Goal: Task Accomplishment & Management: Manage account settings

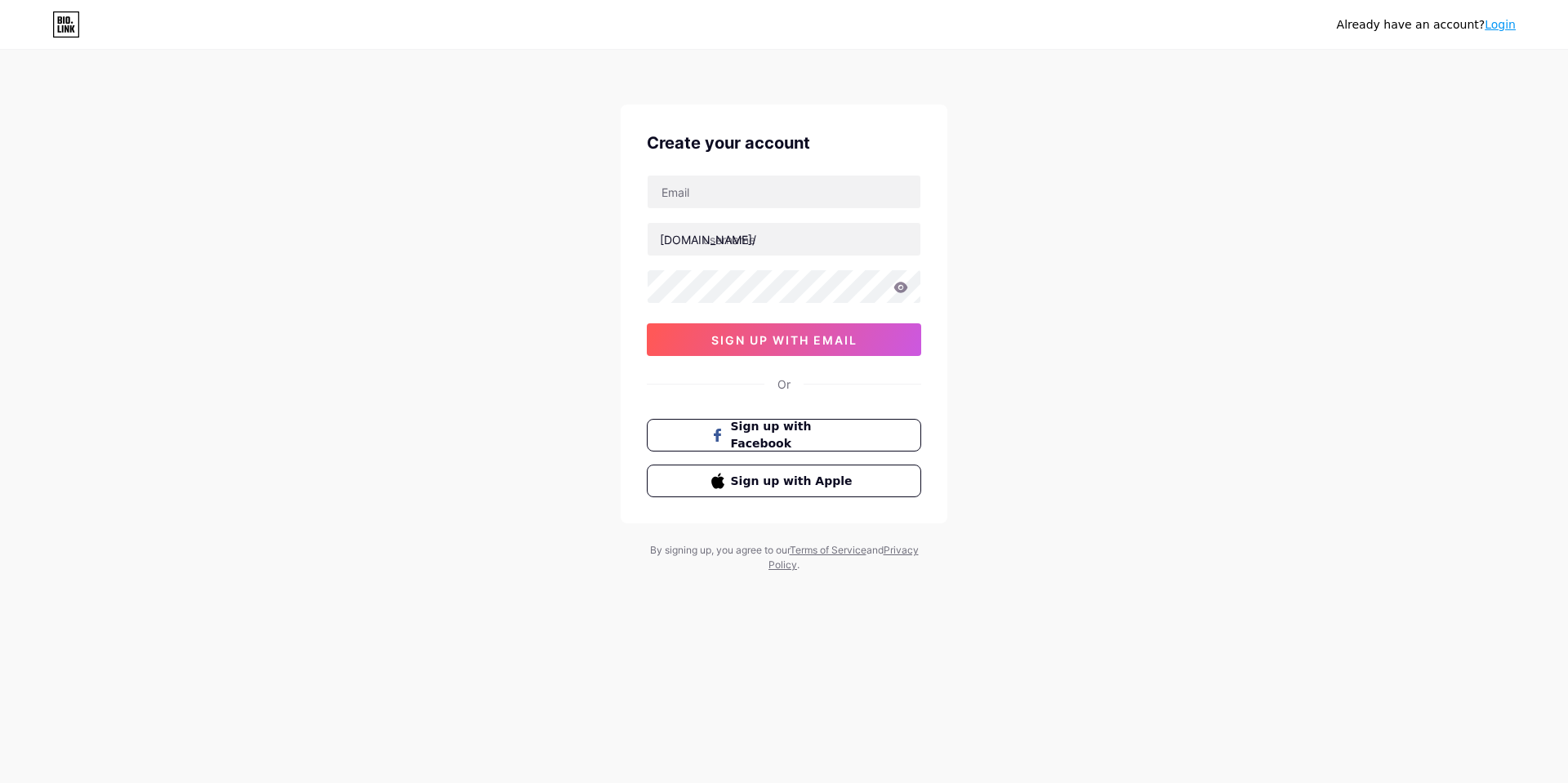
click at [754, 205] on input "text" at bounding box center [784, 192] width 273 height 33
type input "[EMAIL_ADDRESS][DOMAIN_NAME]"
drag, startPoint x: 722, startPoint y: 235, endPoint x: 922, endPoint y: 277, distance: 204.4
click at [725, 237] on input "text" at bounding box center [784, 239] width 273 height 33
click at [1083, 342] on div "Already have an account? Login Create your account [EMAIL_ADDRESS][DOMAIN_NAME]…" at bounding box center [784, 312] width 1568 height 624
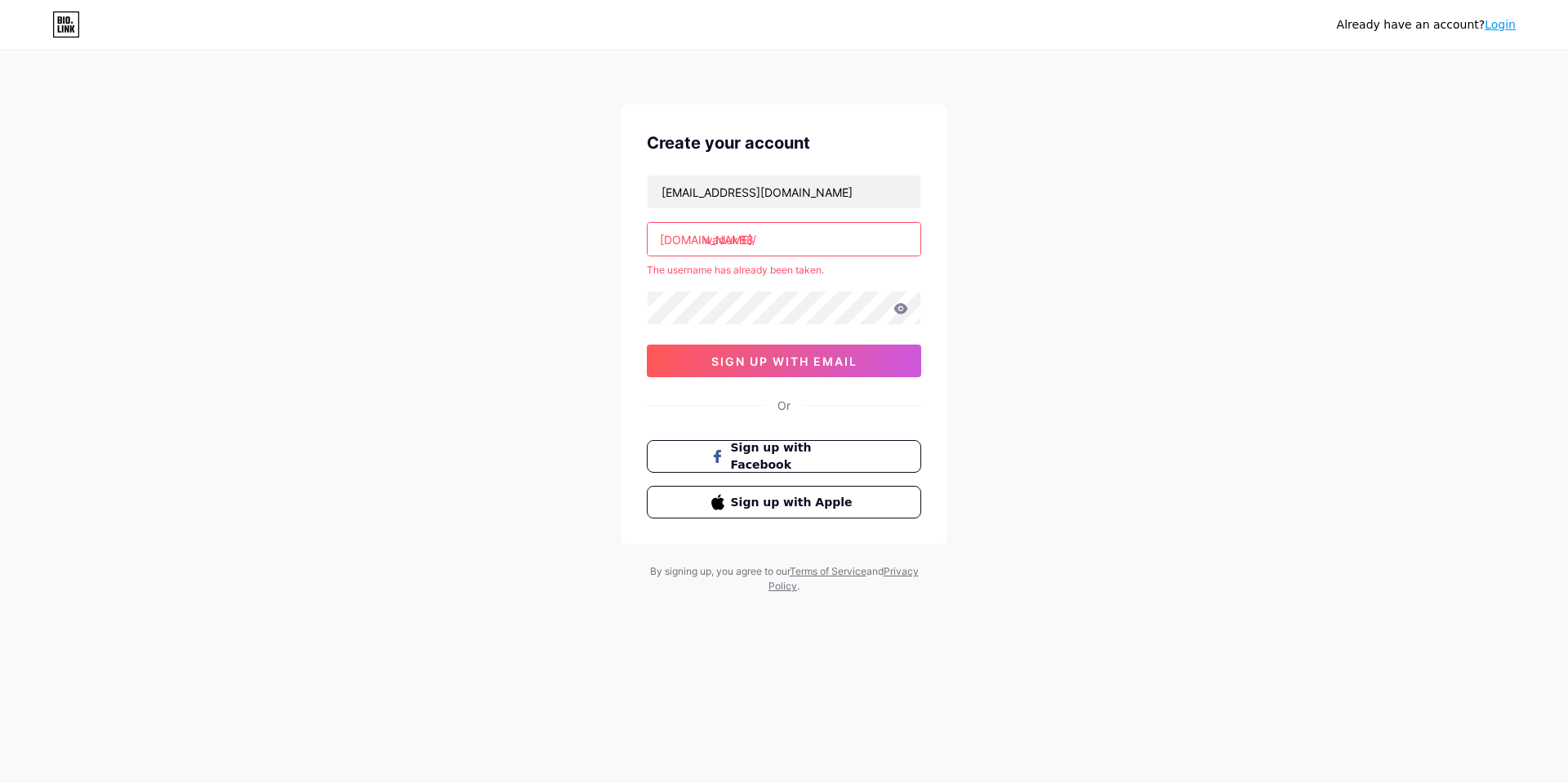
click at [808, 244] on input "waduk88" at bounding box center [784, 239] width 273 height 33
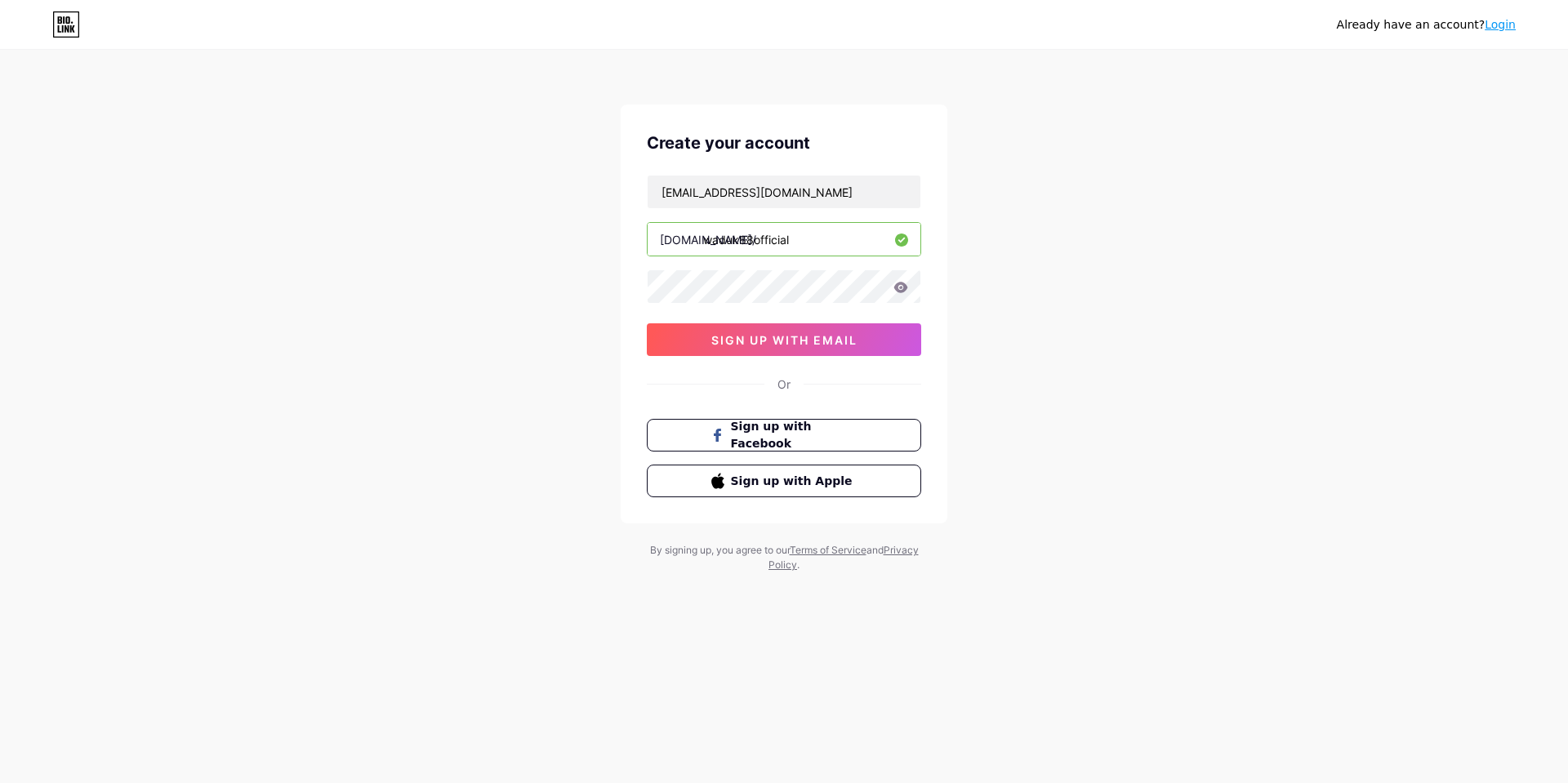
click at [748, 247] on input "waduk88official" at bounding box center [784, 239] width 273 height 33
click at [750, 243] on input "waduk88official" at bounding box center [784, 239] width 273 height 33
type input "waduk88_official"
click at [1397, 248] on div "Already have an account? Login Create your account [EMAIL_ADDRESS][DOMAIN_NAME]…" at bounding box center [784, 312] width 1568 height 624
drag, startPoint x: 803, startPoint y: 336, endPoint x: 1079, endPoint y: 413, distance: 286.5
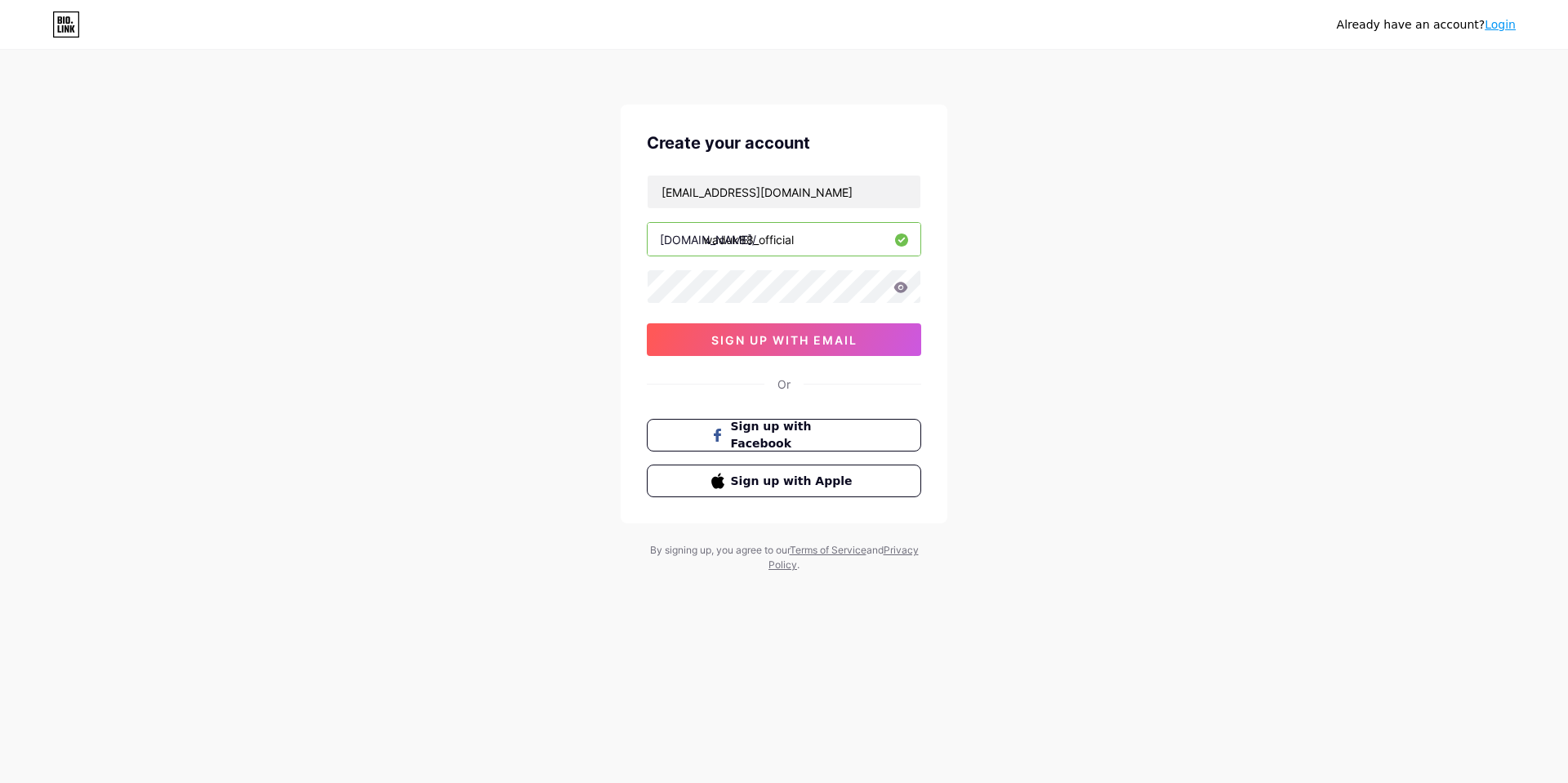
click at [803, 336] on span "sign up with email" at bounding box center [785, 341] width 146 height 14
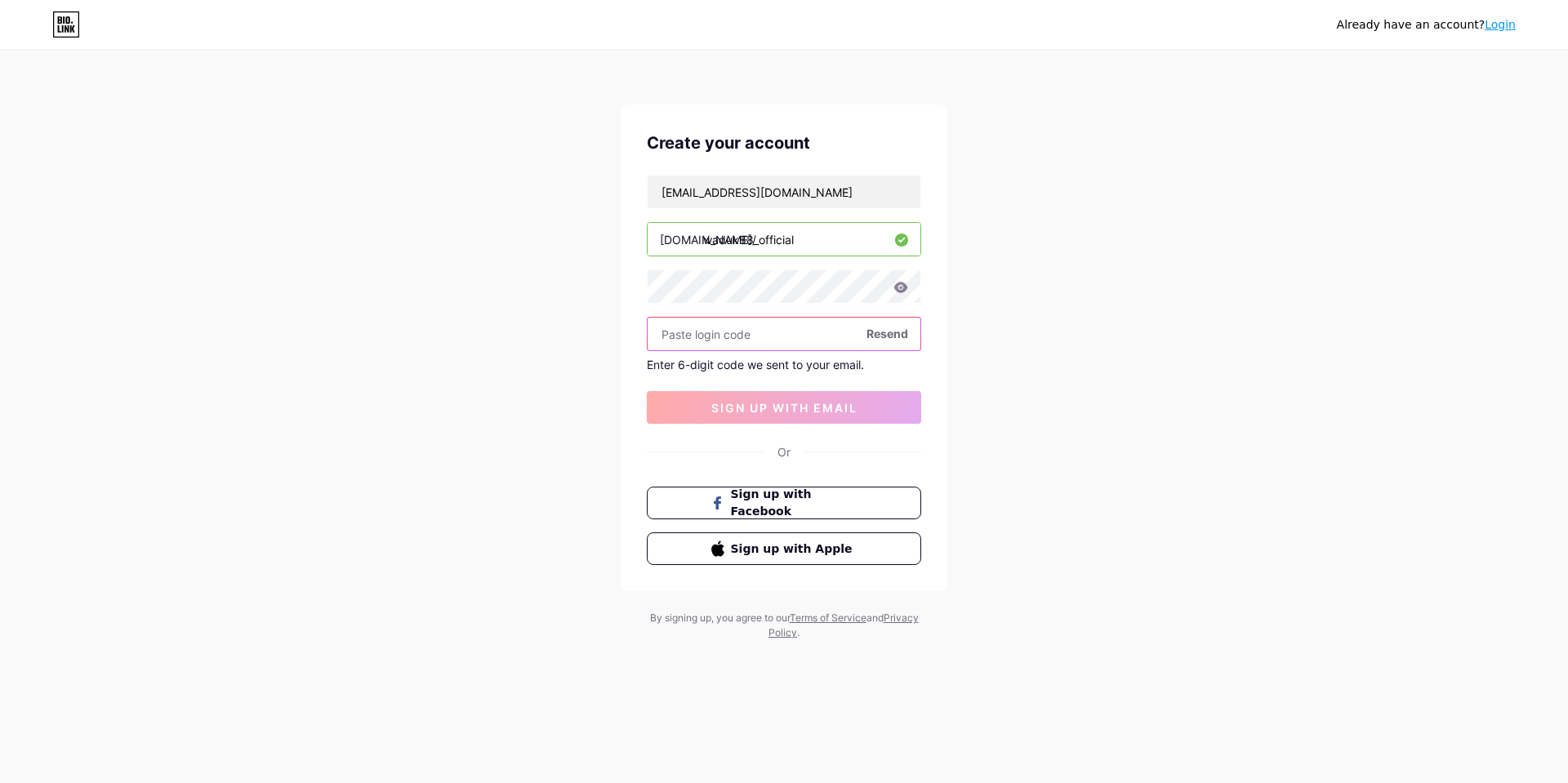
click at [740, 334] on input "text" at bounding box center [784, 334] width 273 height 33
paste input "886882"
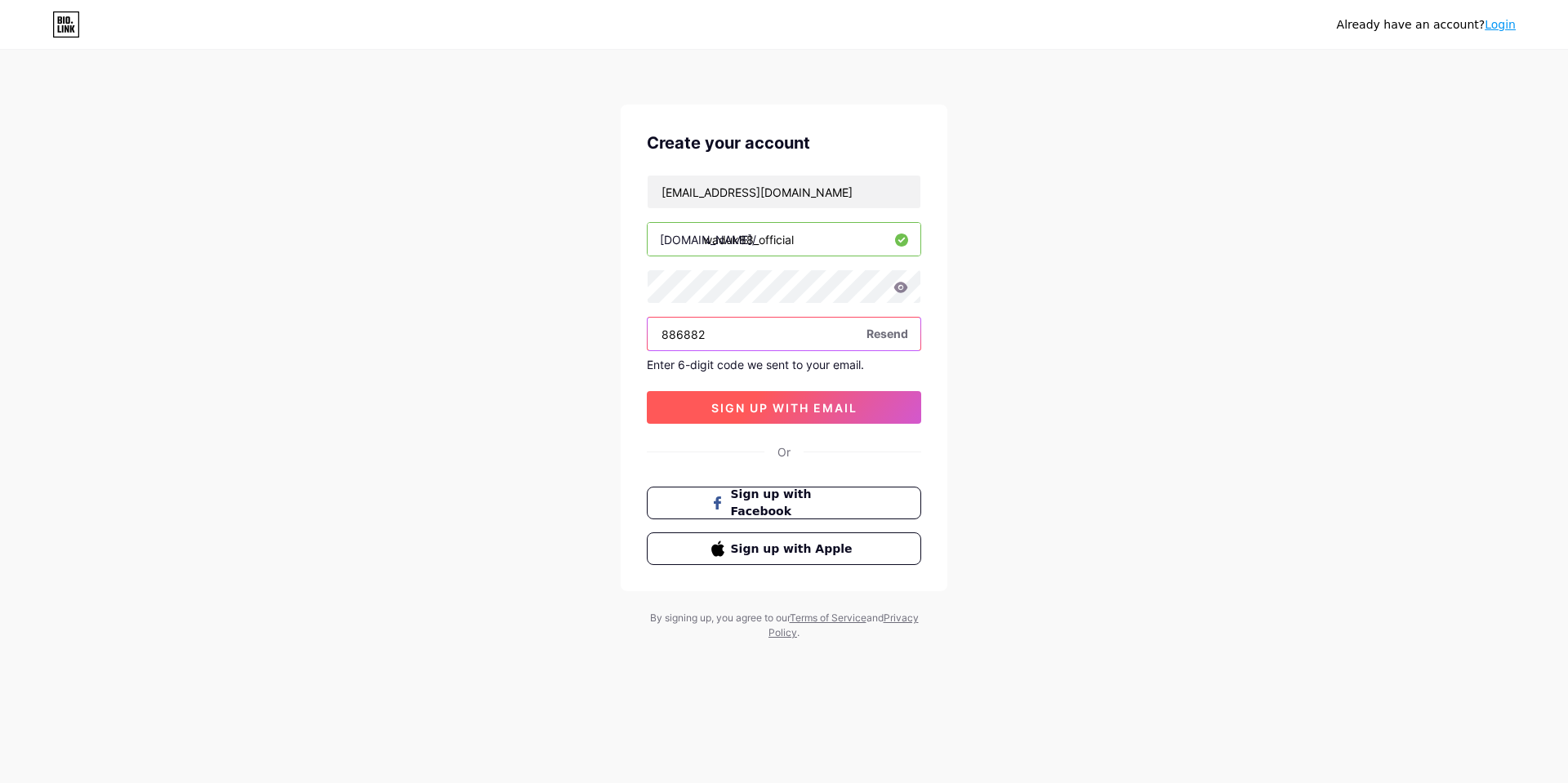
type input "886882"
click at [770, 413] on span "sign up with email" at bounding box center [785, 408] width 146 height 14
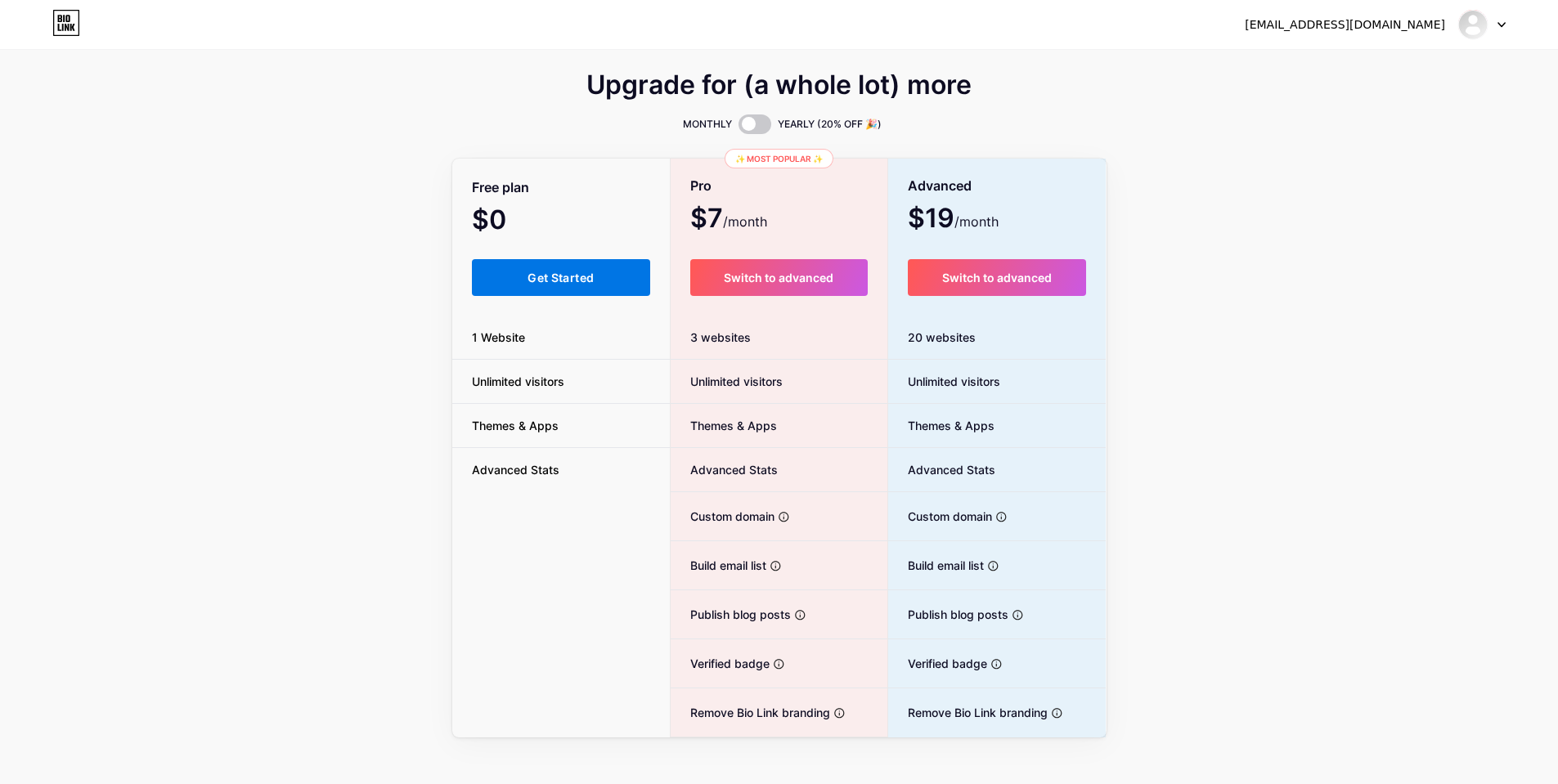
click at [589, 273] on span "Get Started" at bounding box center [561, 278] width 66 height 14
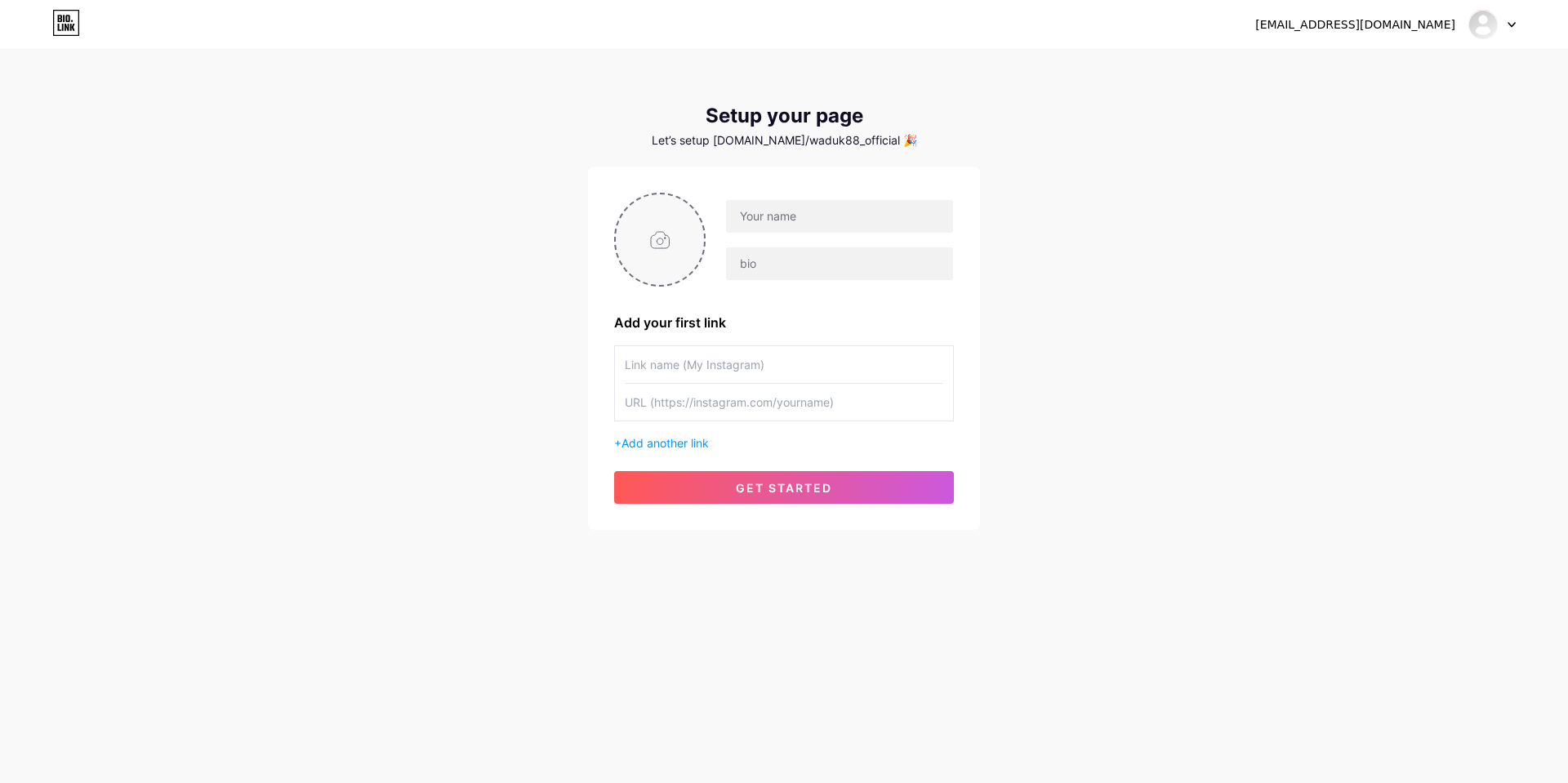
click at [671, 237] on input "file" at bounding box center [659, 240] width 88 height 91
type input "C:\fakepath\WDK88.png"
click at [831, 225] on input "text" at bounding box center [839, 216] width 227 height 33
type input "WADUK88"
click at [1544, 454] on div "[EMAIL_ADDRESS][DOMAIN_NAME] Dashboard Logout Setup your page Let’s setup [DOMA…" at bounding box center [784, 291] width 1568 height 582
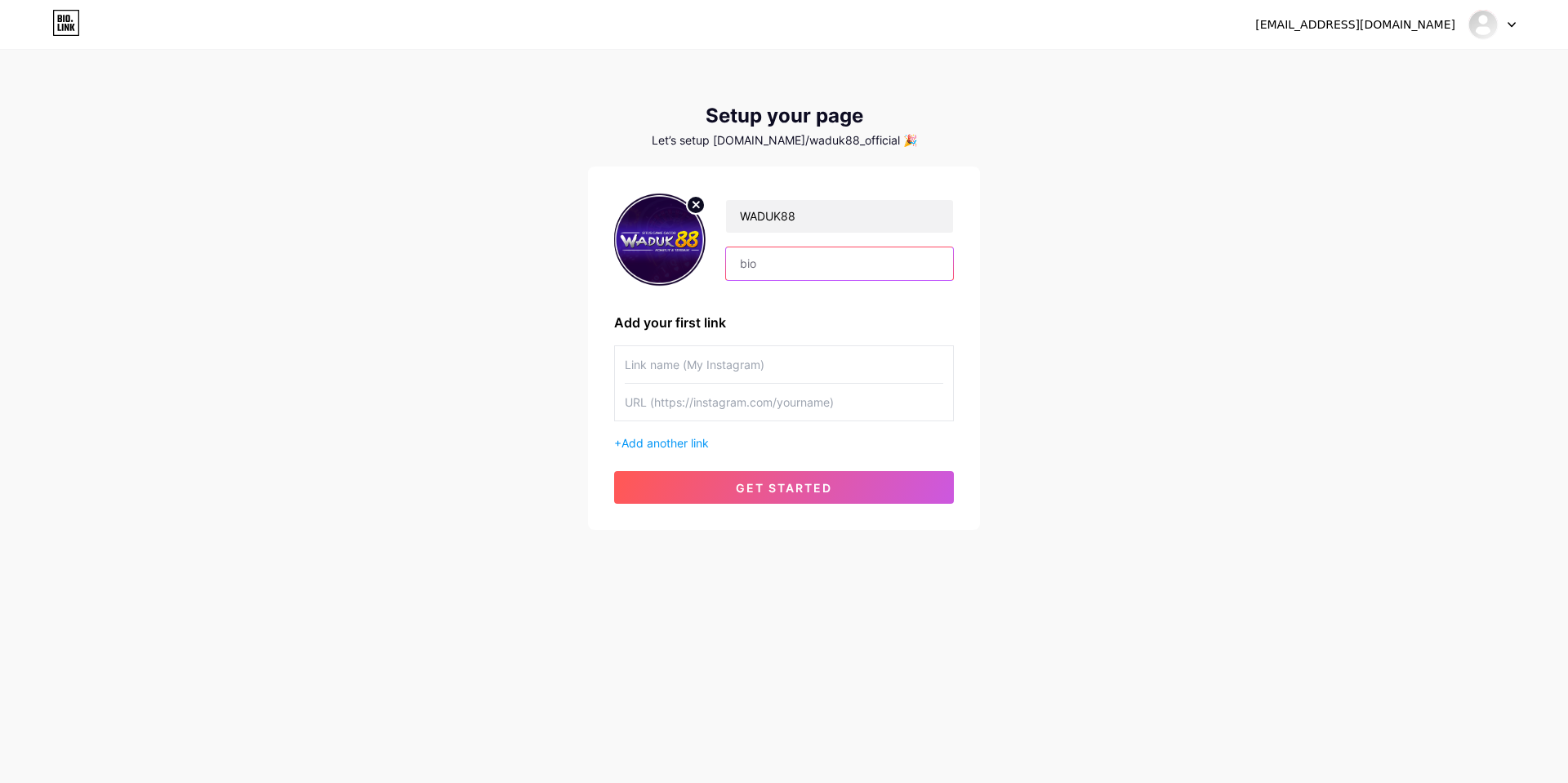
click at [803, 265] on input "text" at bounding box center [839, 263] width 227 height 33
click at [780, 267] on input "text" at bounding box center [839, 263] width 227 height 33
type input "S"
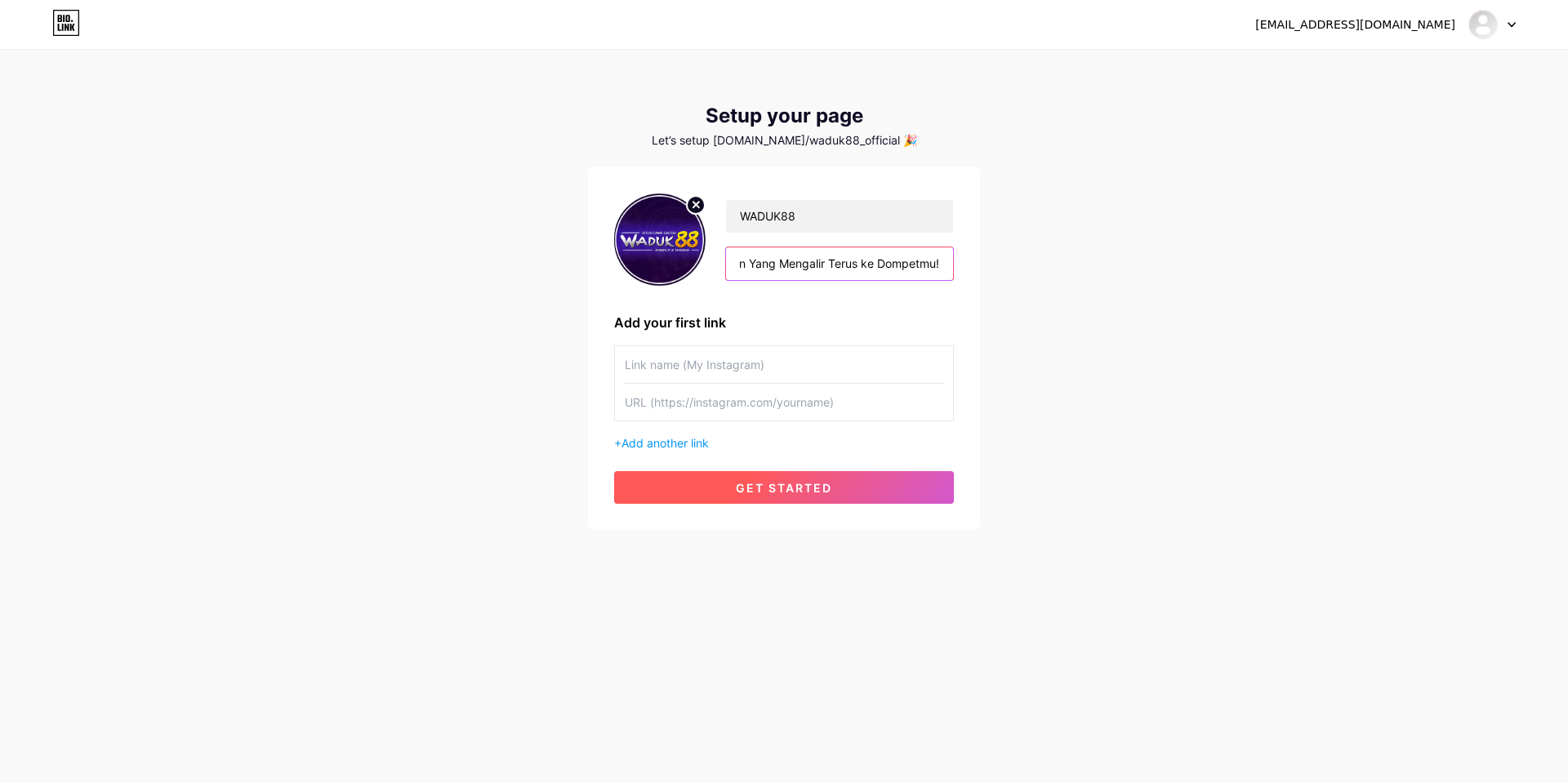
type input "Rasakan Sensasi Kemenangan Yang Mengalir Terus ke Dompetmu!"
click at [854, 484] on button "get started" at bounding box center [784, 487] width 340 height 33
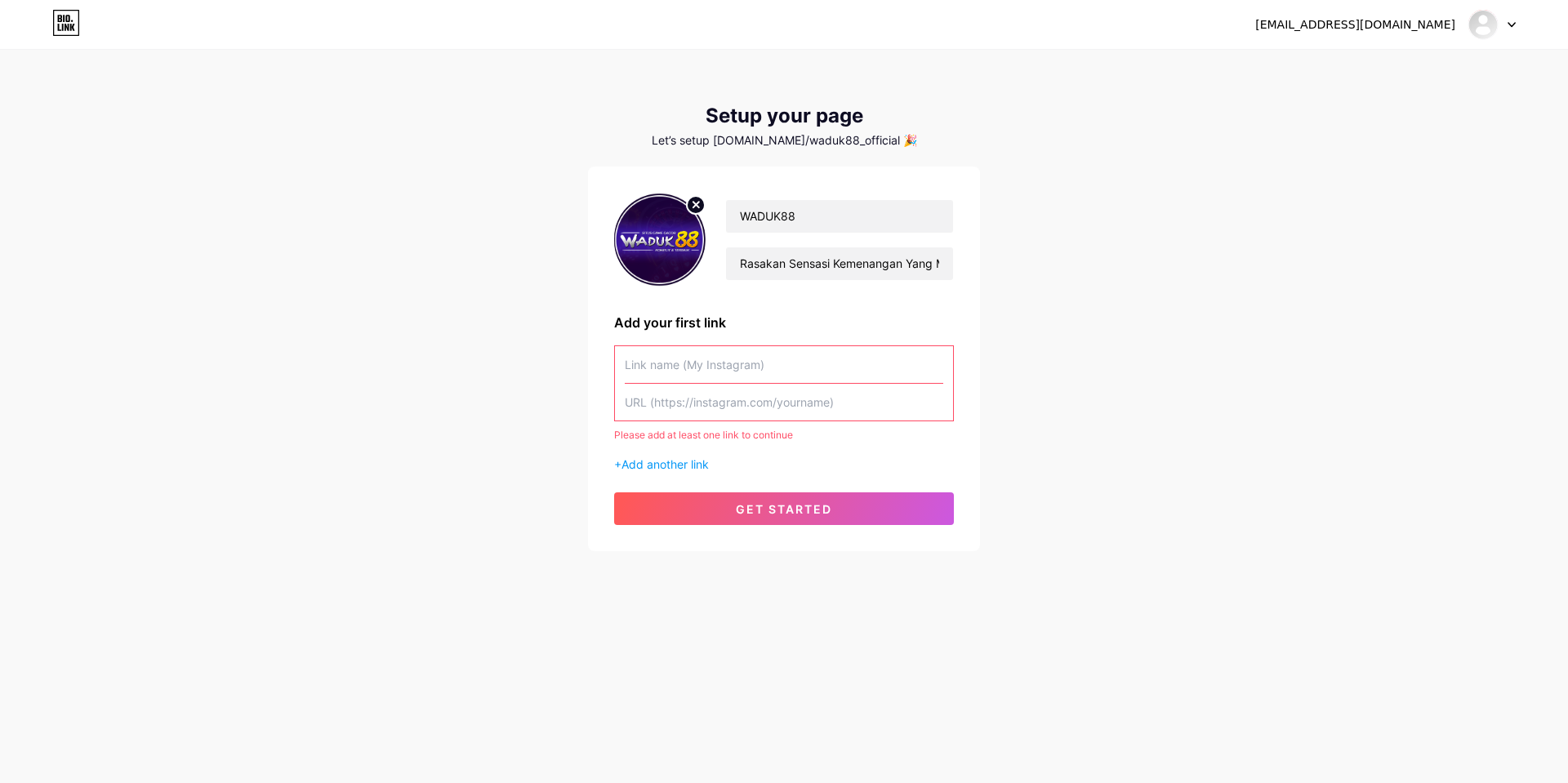
click at [871, 363] on input "text" at bounding box center [783, 364] width 318 height 37
click at [673, 470] on span "Add another link" at bounding box center [665, 465] width 87 height 14
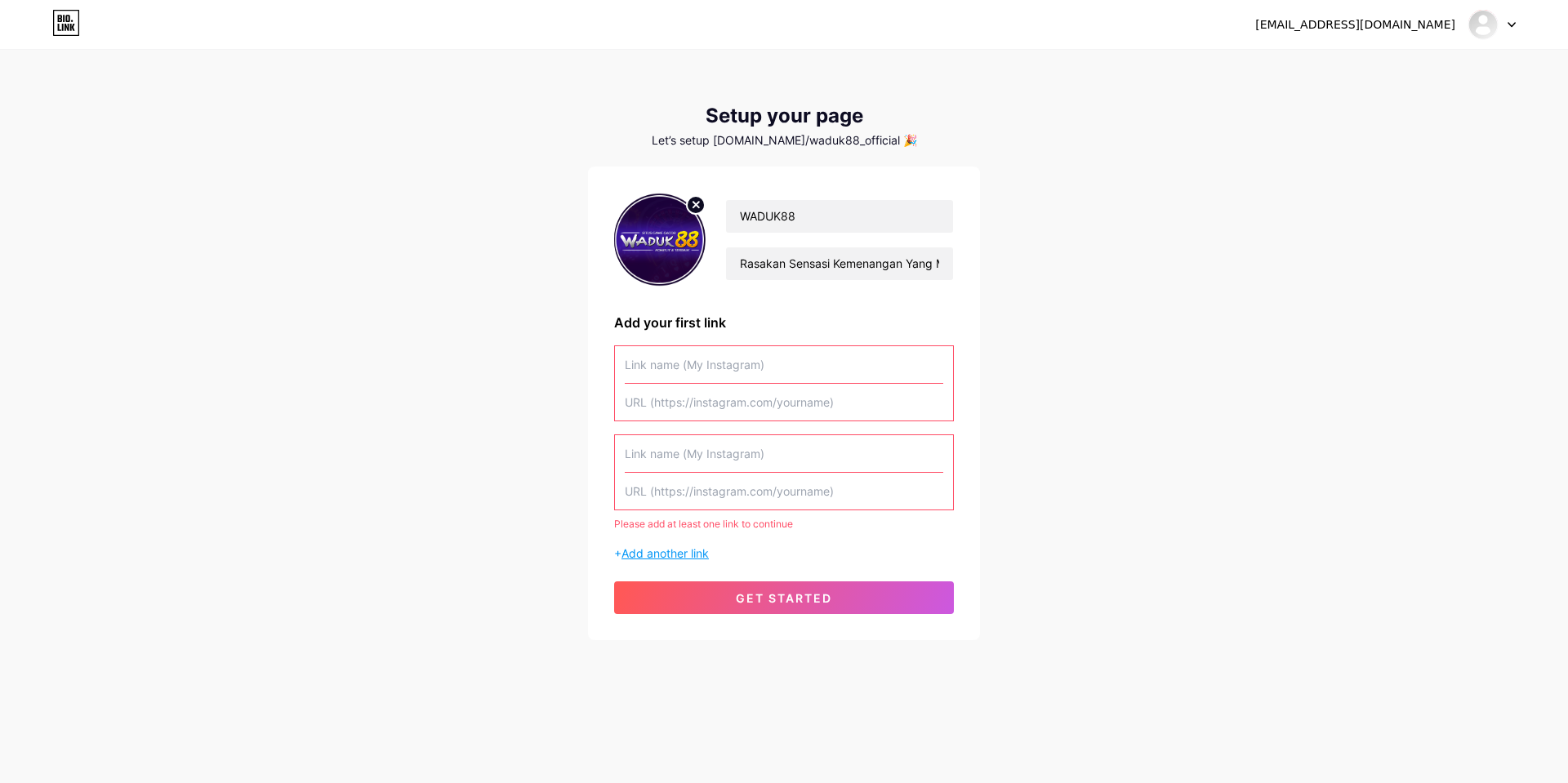
click at [678, 554] on span "Add another link" at bounding box center [665, 554] width 87 height 14
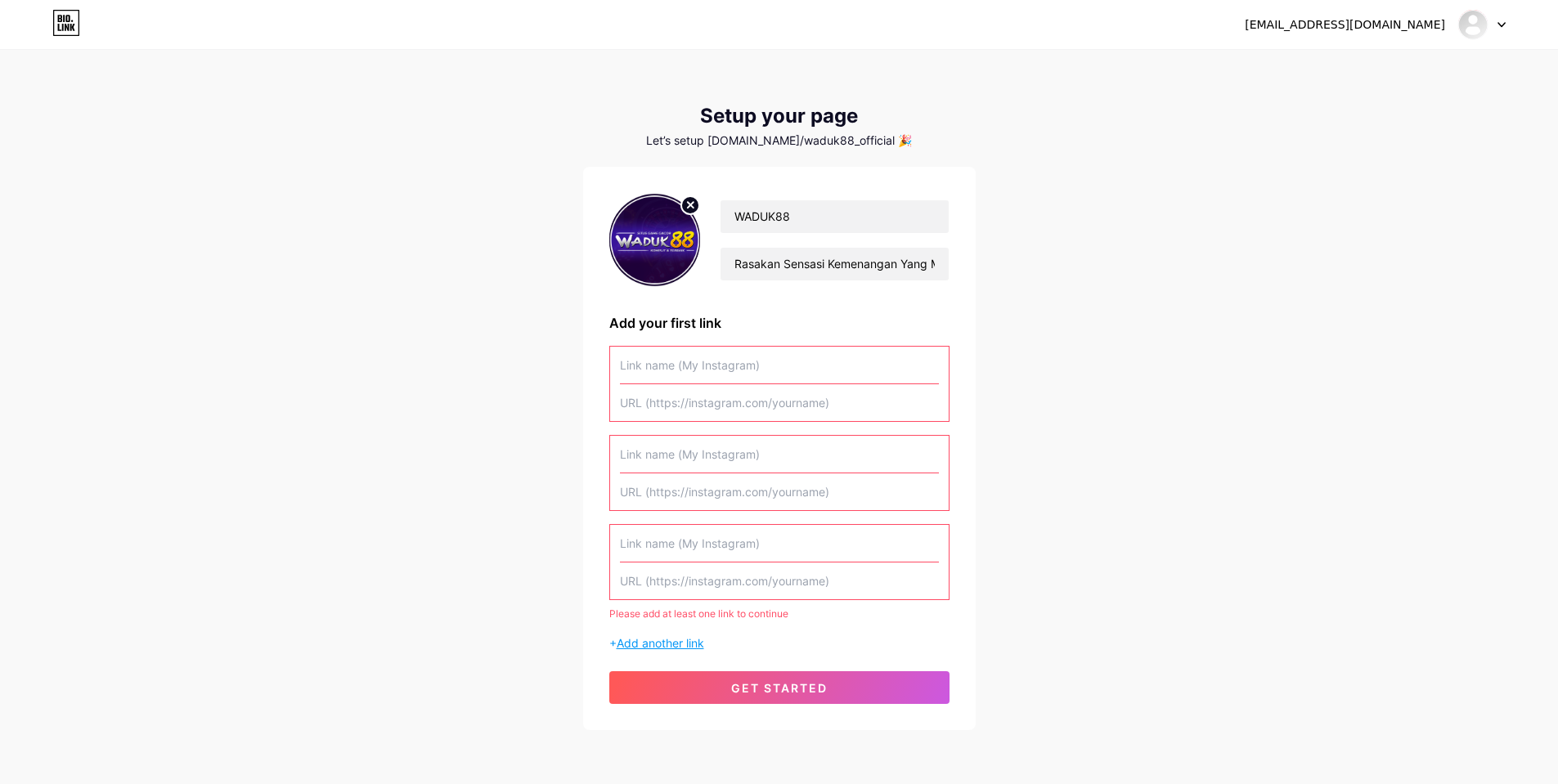
click at [677, 646] on span "Add another link" at bounding box center [660, 643] width 88 height 14
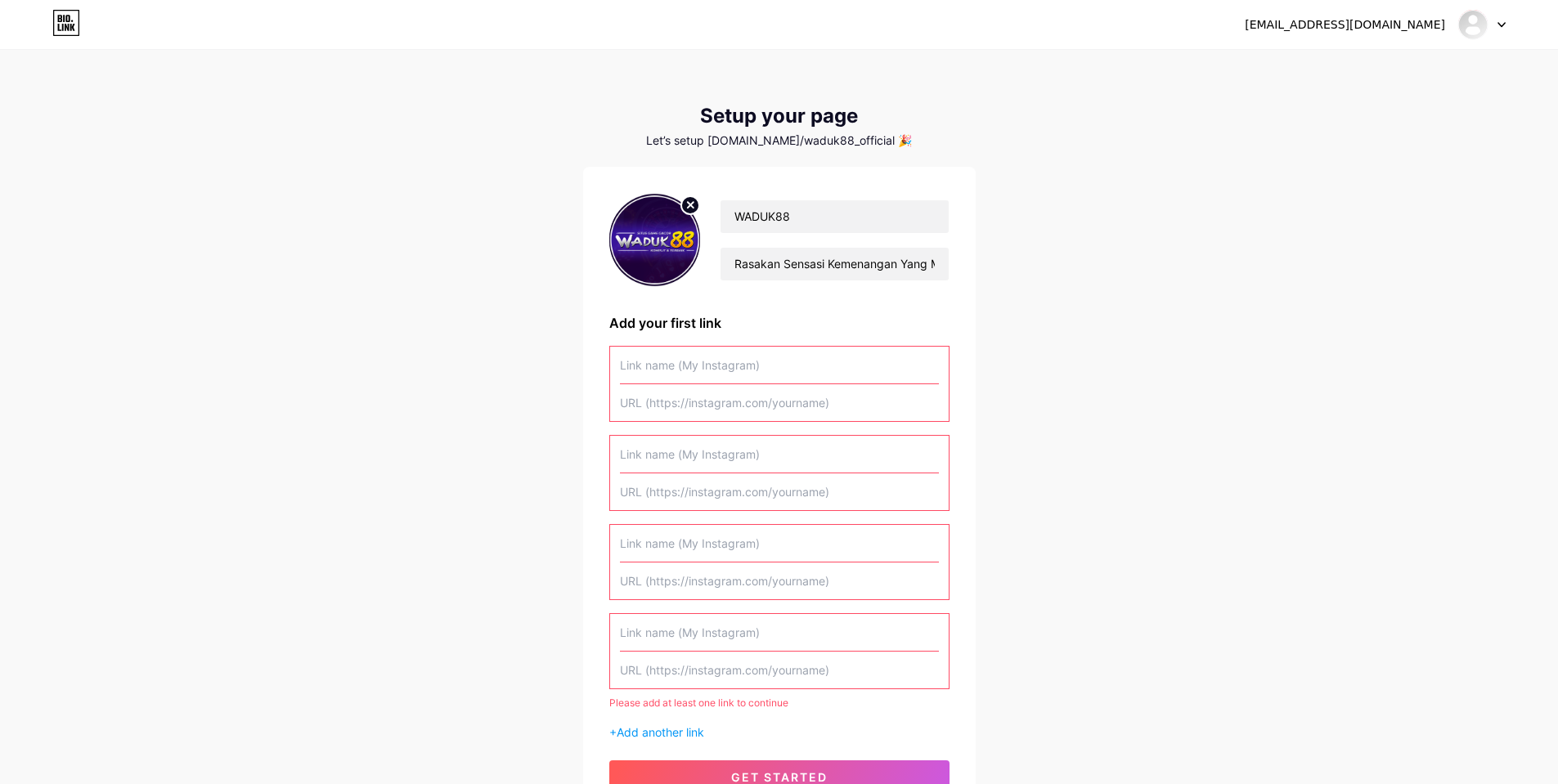
click at [723, 369] on input "text" at bounding box center [779, 364] width 319 height 37
click at [732, 410] on input "text" at bounding box center [779, 402] width 319 height 37
paste input "[URL][DOMAIN_NAME]"
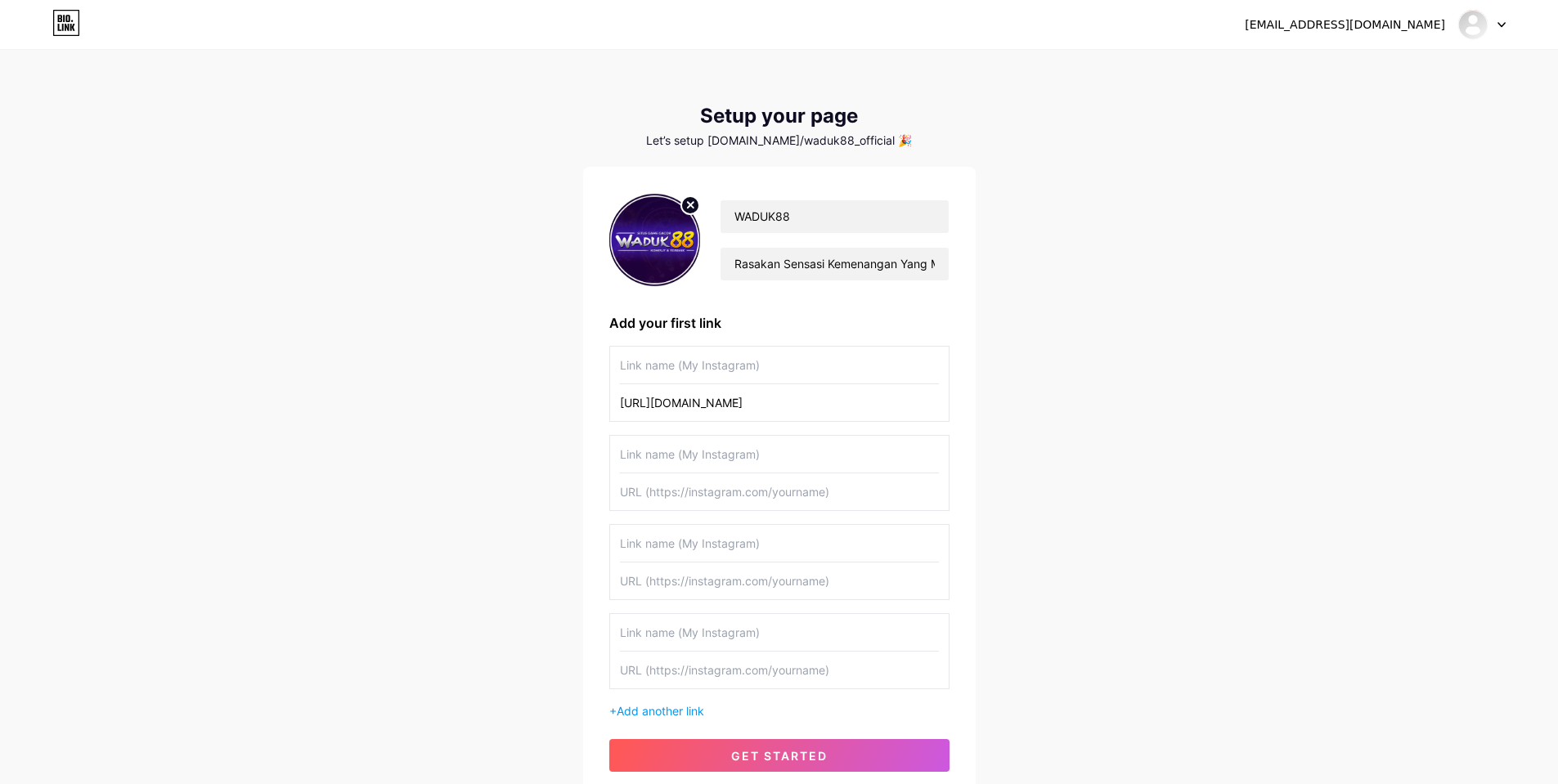
type input "[URL][DOMAIN_NAME]"
click at [715, 496] on input "text" at bounding box center [779, 491] width 319 height 37
paste input "[URL][DOMAIN_NAME]"
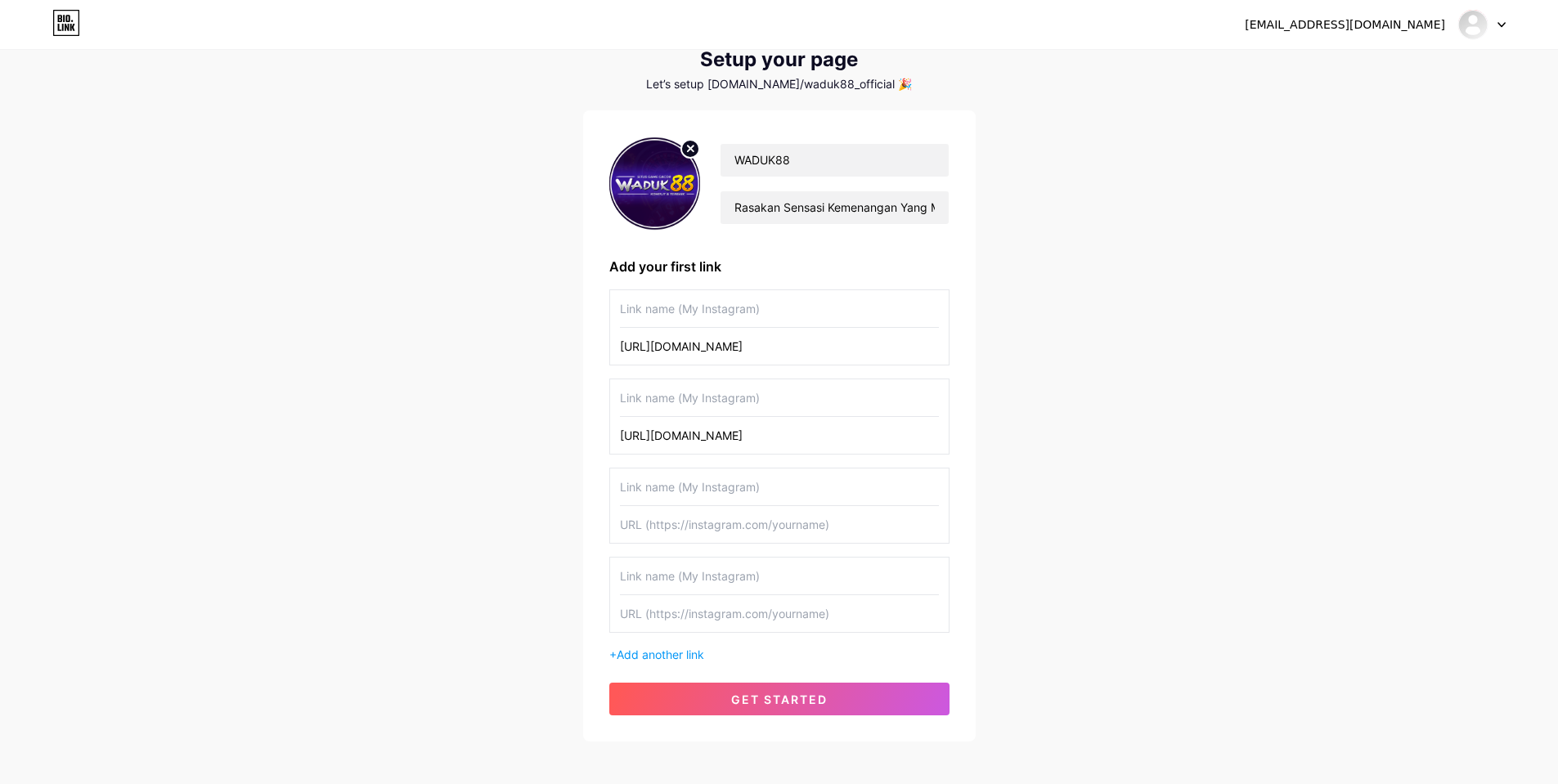
scroll to position [131, 0]
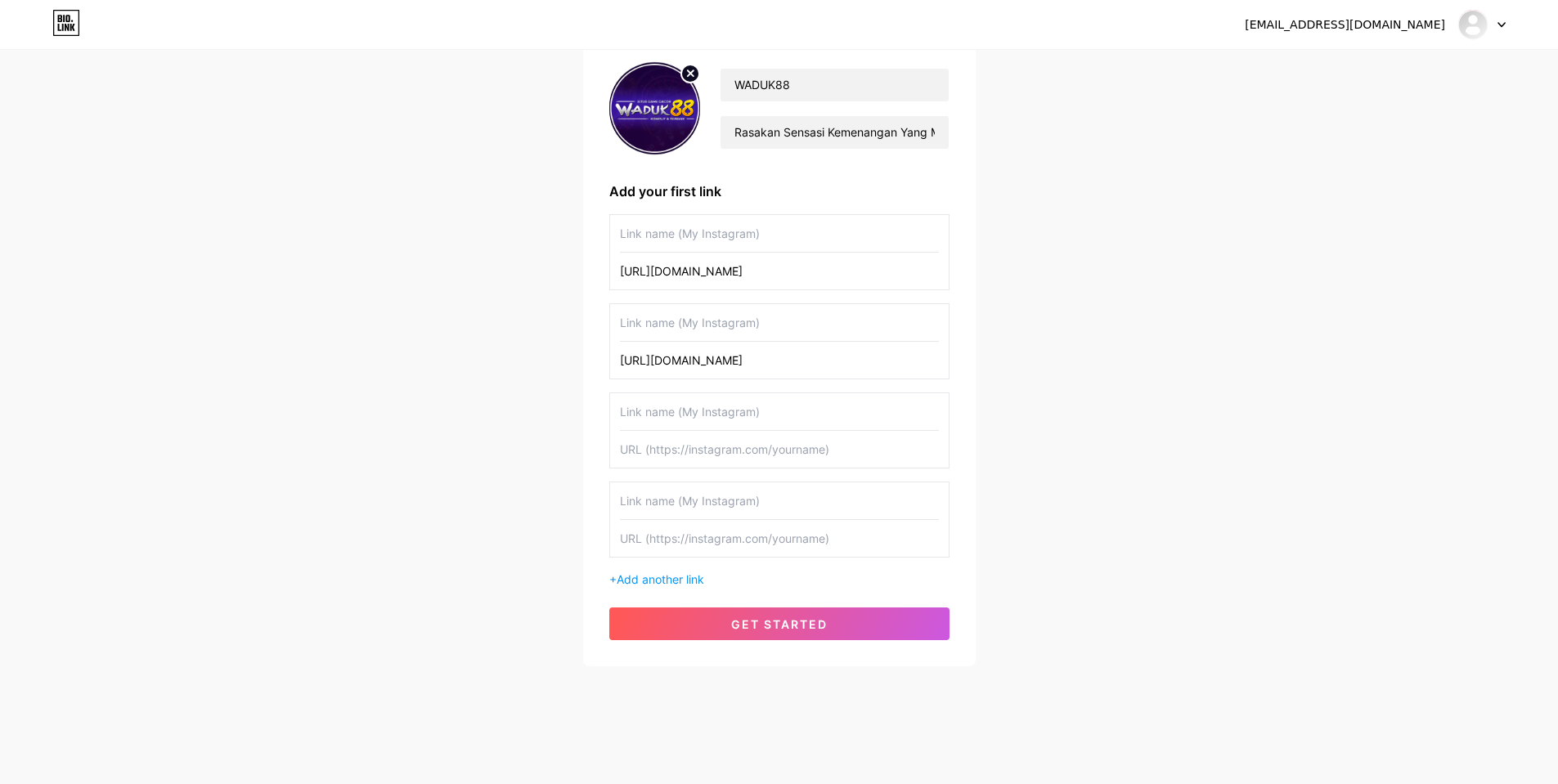
type input "[URL][DOMAIN_NAME]"
click at [758, 550] on input "text" at bounding box center [779, 538] width 319 height 37
paste input "[URL][DOMAIN_NAME]"
type input "[URL][DOMAIN_NAME]"
click at [737, 424] on input "text" at bounding box center [779, 411] width 319 height 37
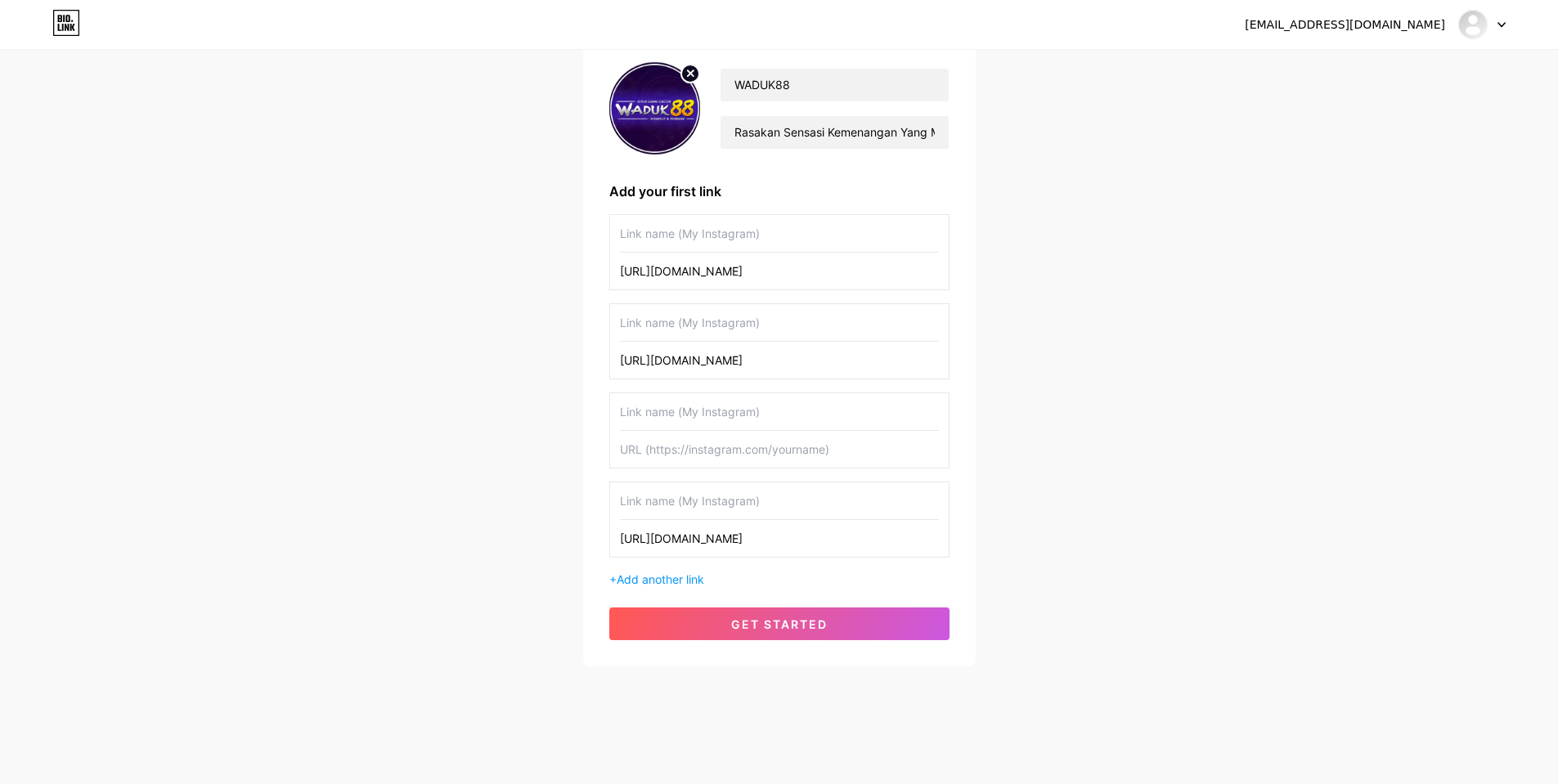
click at [744, 451] on input "text" at bounding box center [779, 449] width 319 height 37
paste input "[URL][DOMAIN_NAME]"
type input "[URL][DOMAIN_NAME]"
click at [751, 413] on input "text" at bounding box center [779, 411] width 319 height 37
type input "PROMO & EVENT WADUK88"
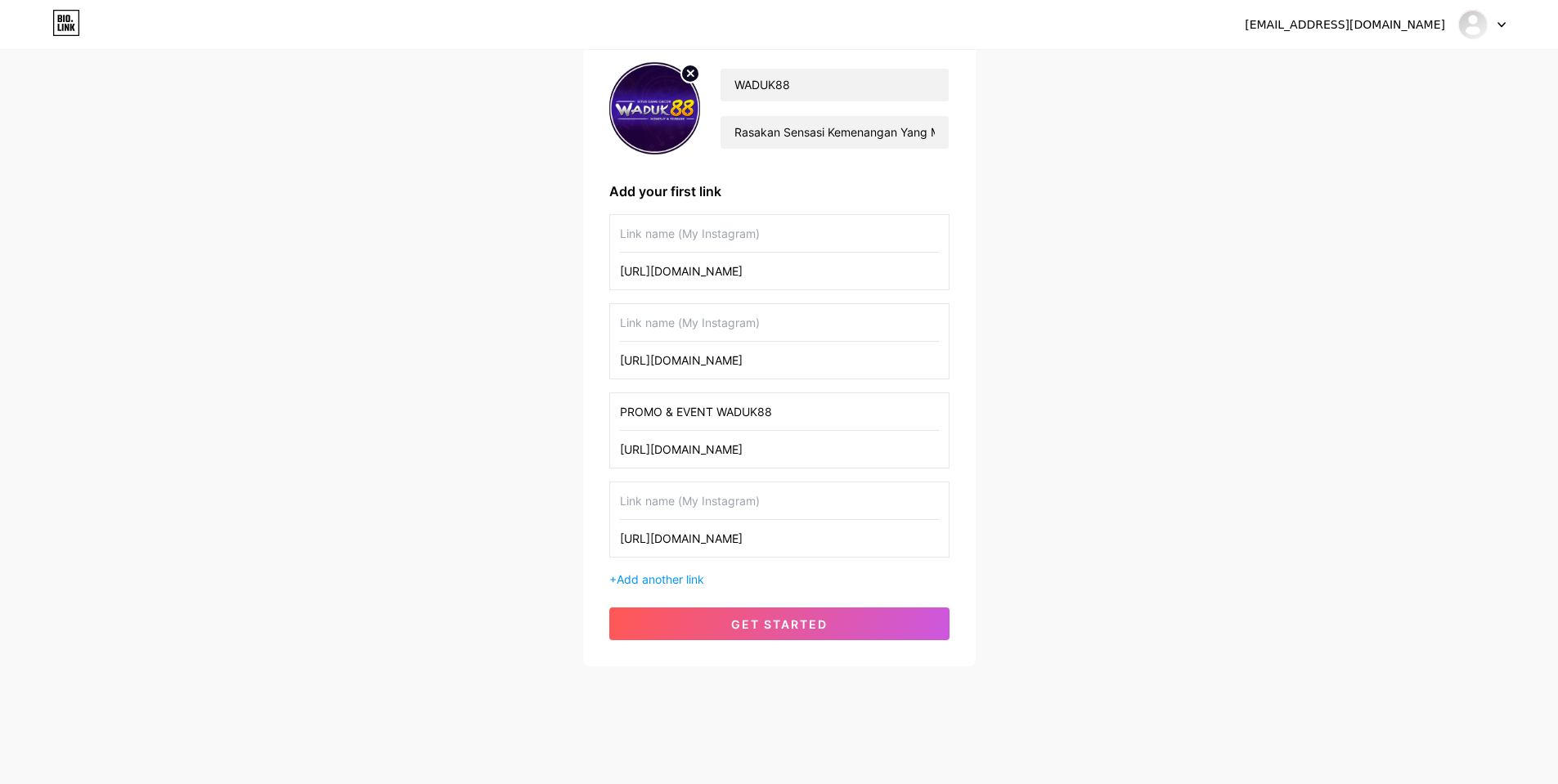
click at [847, 492] on input "text" at bounding box center [779, 500] width 319 height 37
type input "W"
type input "CUSTOMER SERVICE WADUK88"
click at [799, 308] on input "text" at bounding box center [779, 322] width 319 height 37
type input "LOGIN WADUK88"
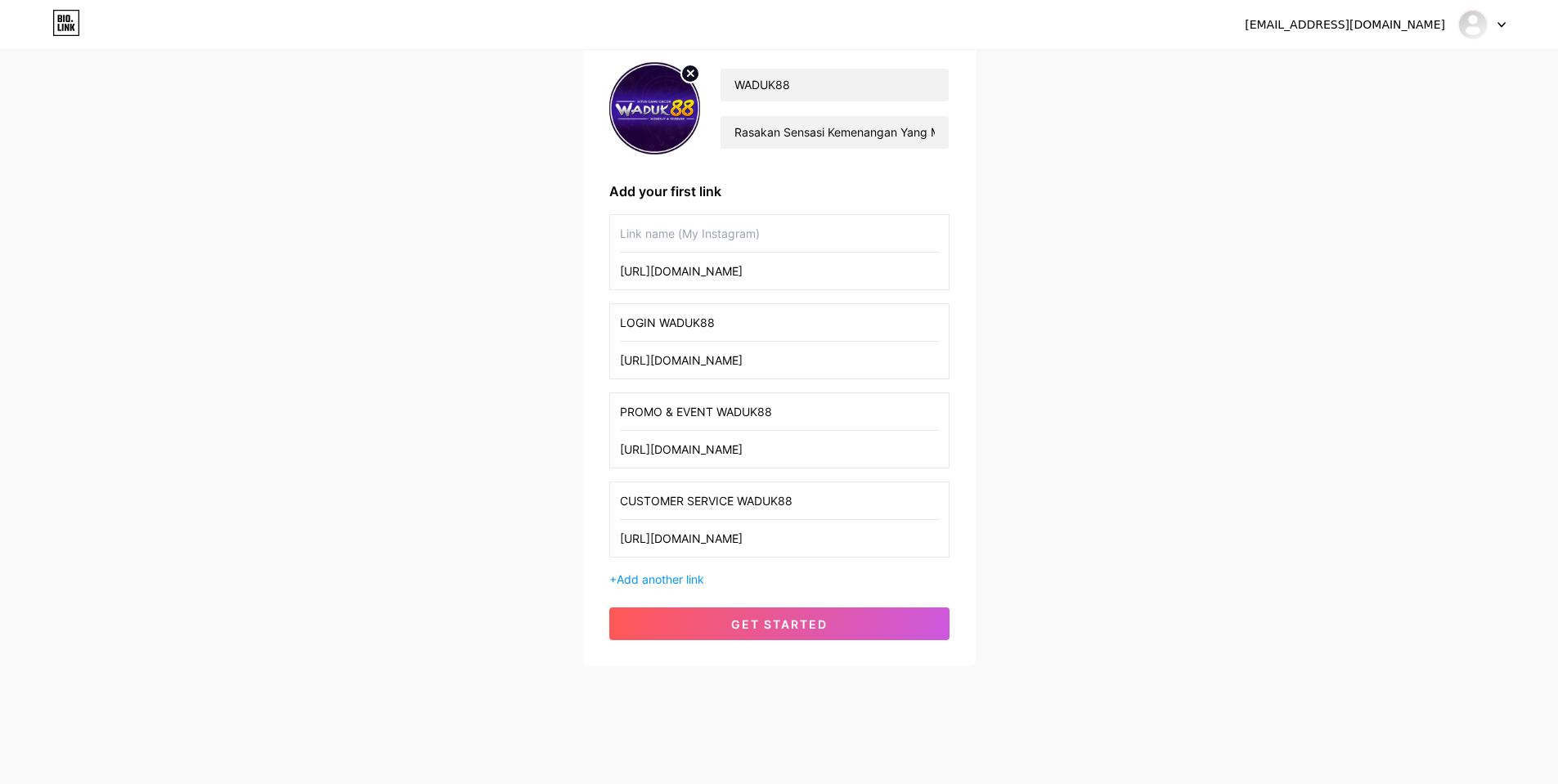
click at [829, 238] on input "text" at bounding box center [779, 233] width 319 height 37
type input "DAFTAR WADUK88"
click at [1151, 421] on div "[EMAIL_ADDRESS][DOMAIN_NAME] Dashboard Logout Setup your page Let’s setup [DOMA…" at bounding box center [779, 294] width 1558 height 850
click at [840, 615] on button "get started" at bounding box center [779, 623] width 340 height 33
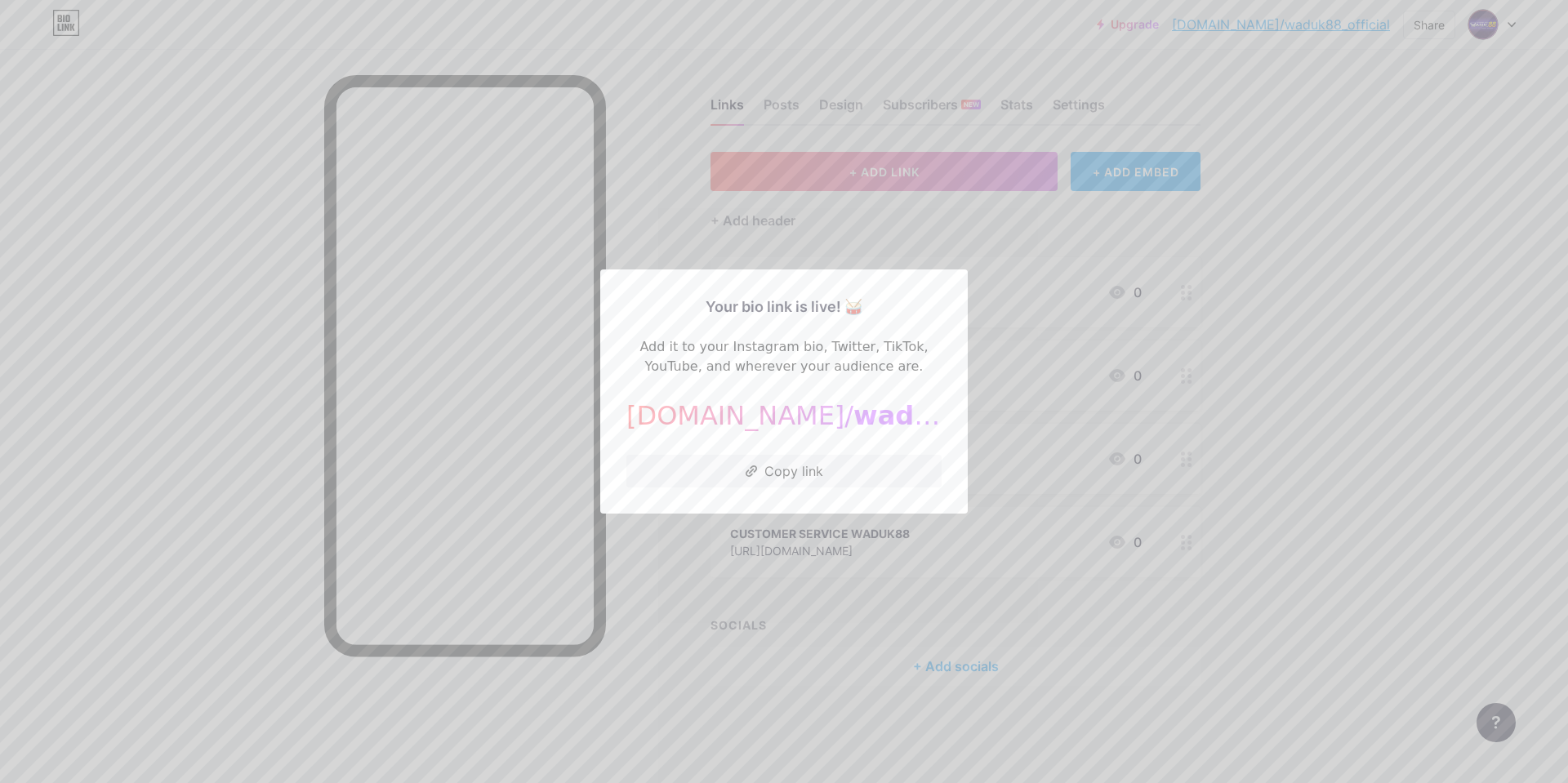
click at [1230, 479] on div at bounding box center [784, 392] width 1568 height 783
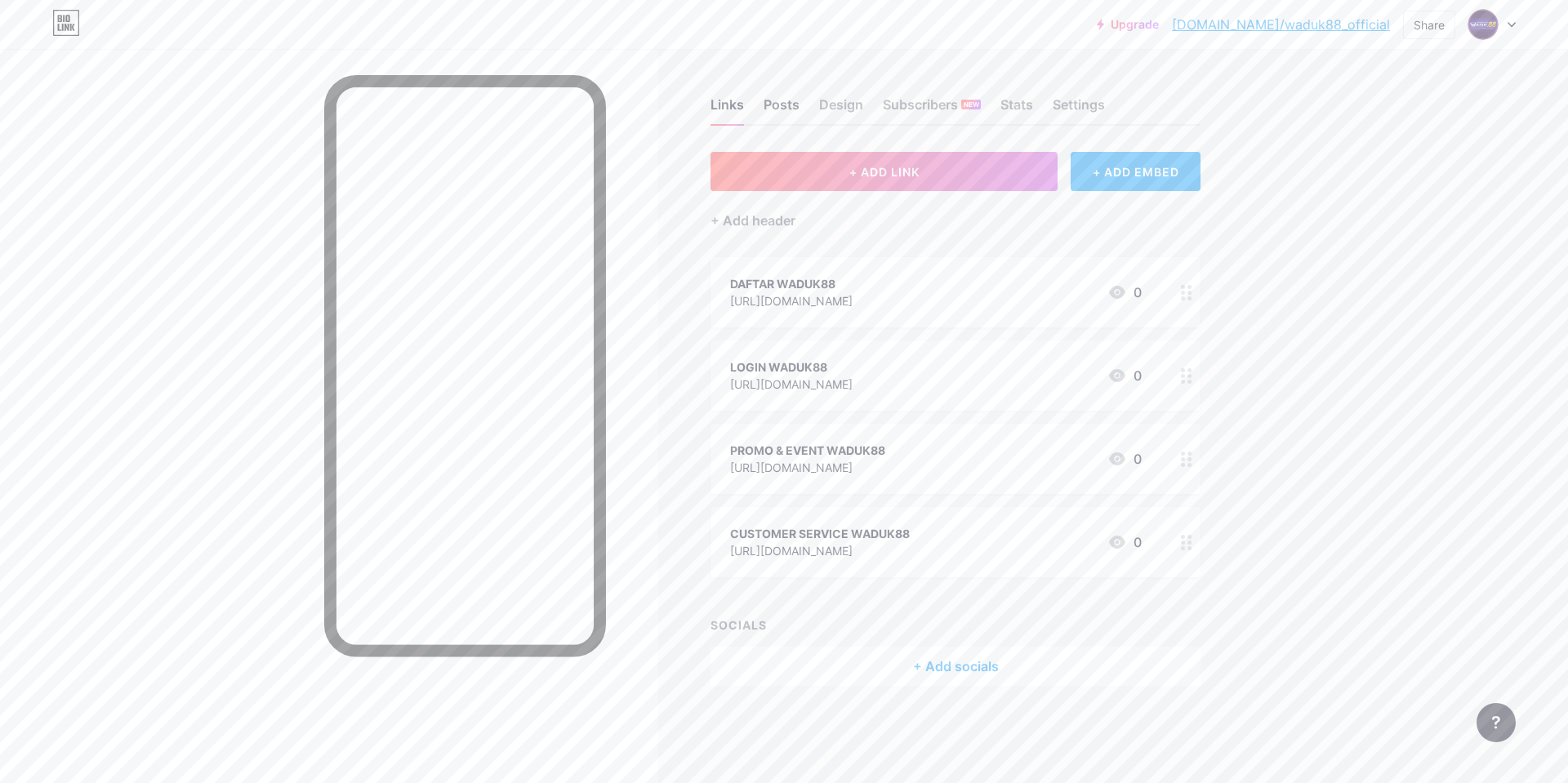
click at [780, 98] on div "Posts" at bounding box center [781, 109] width 36 height 29
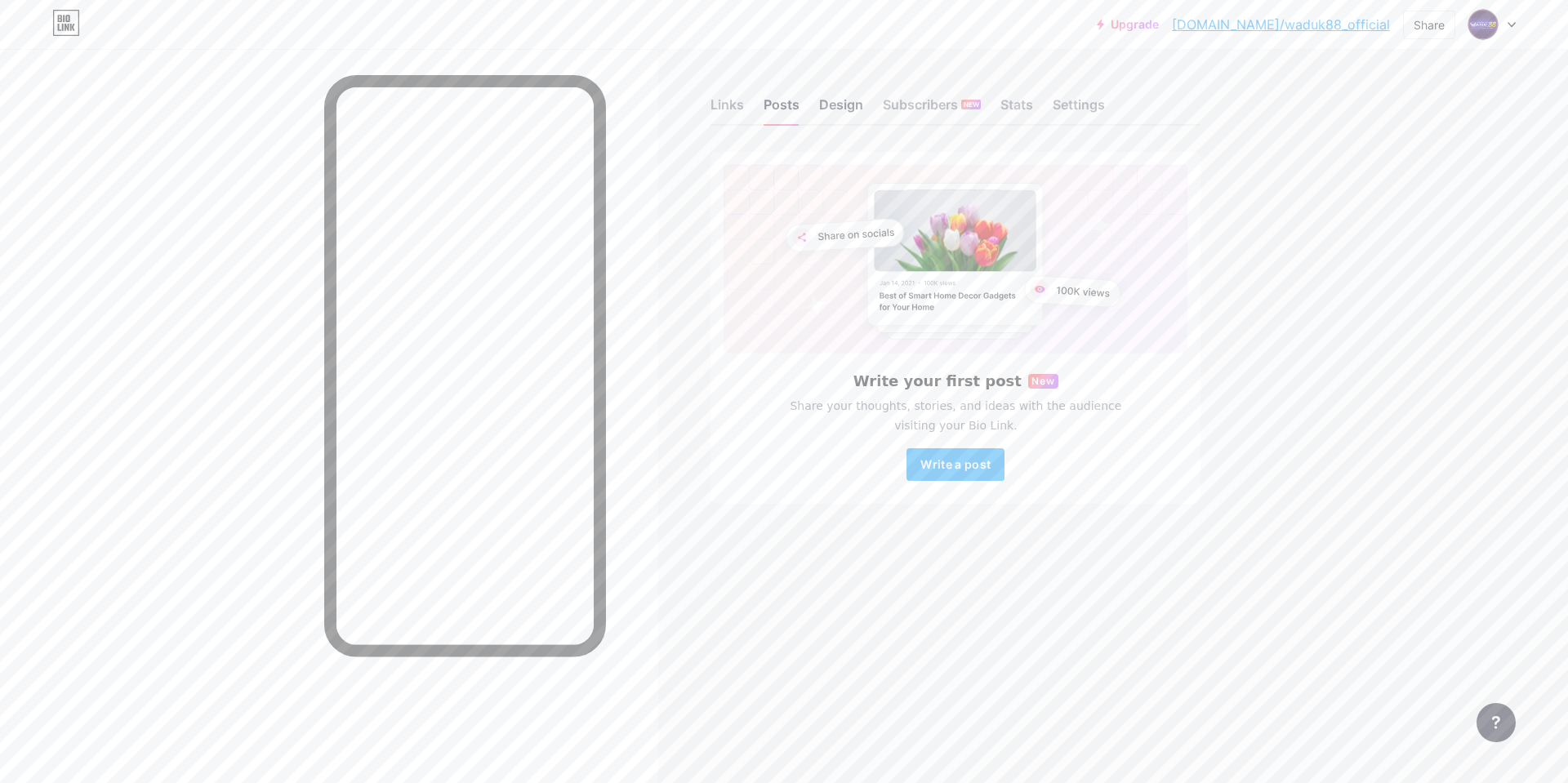
click at [840, 111] on div "Design" at bounding box center [840, 109] width 44 height 29
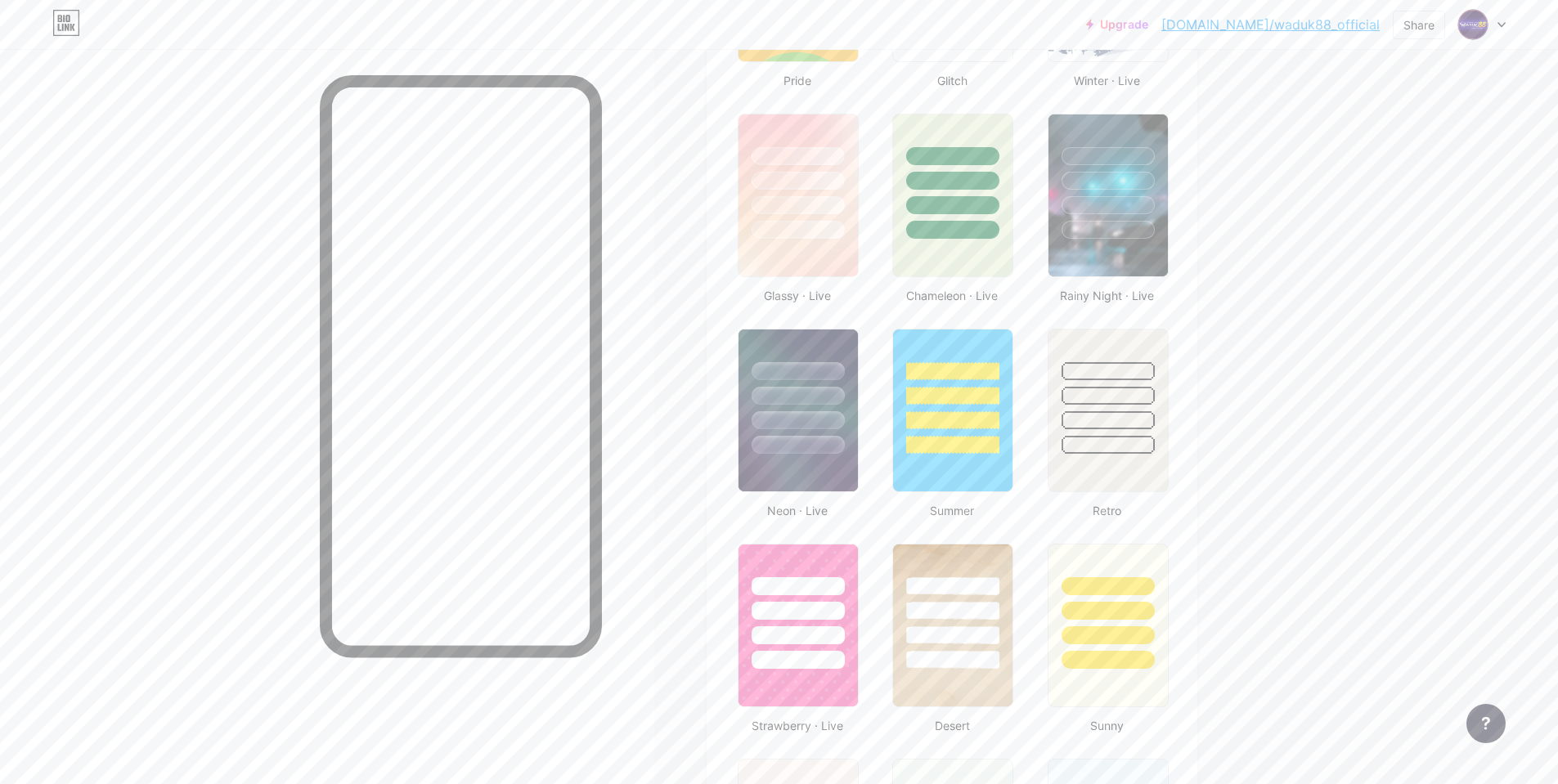
scroll to position [899, 0]
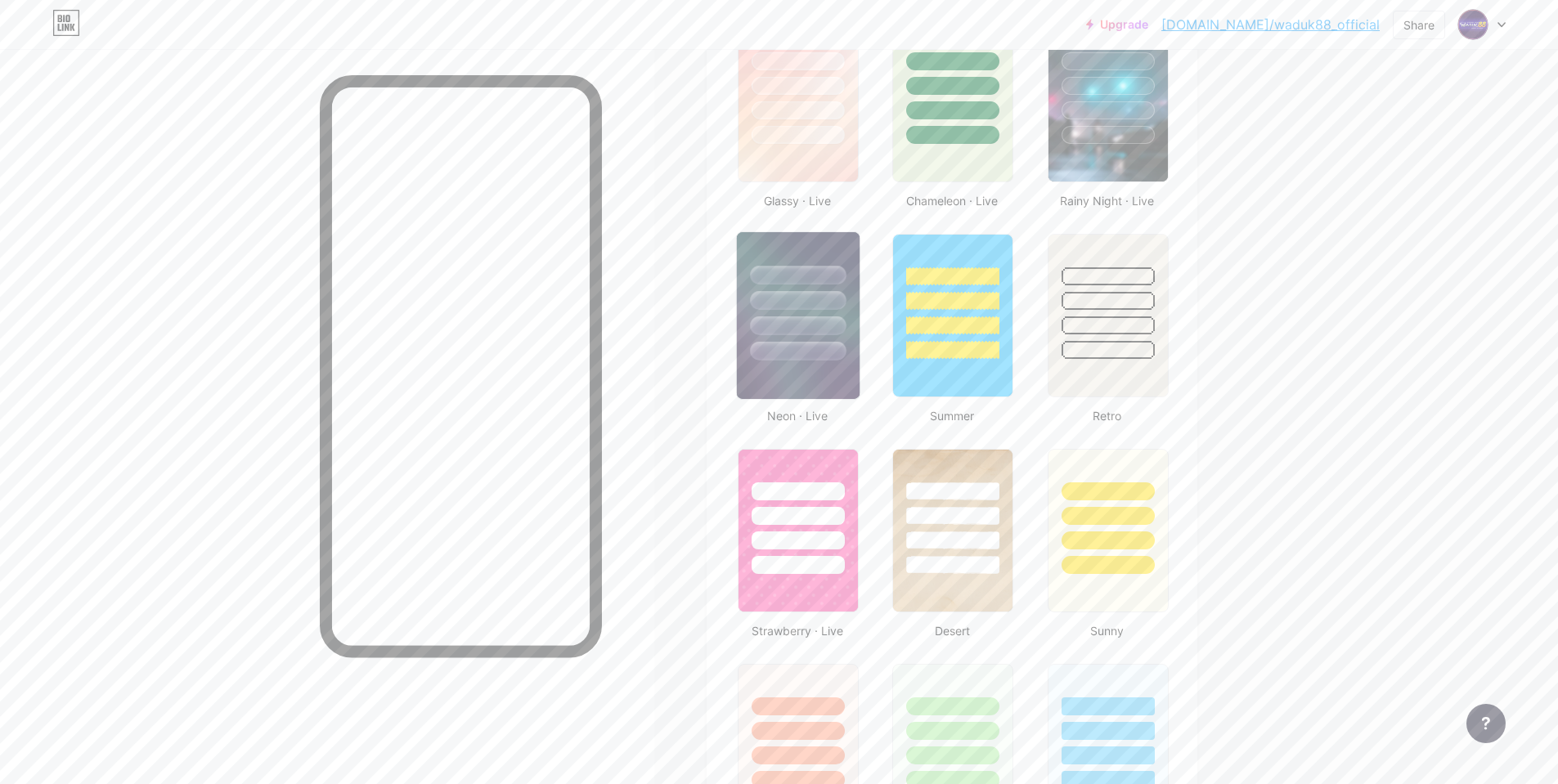
click at [792, 374] on img at bounding box center [798, 315] width 122 height 167
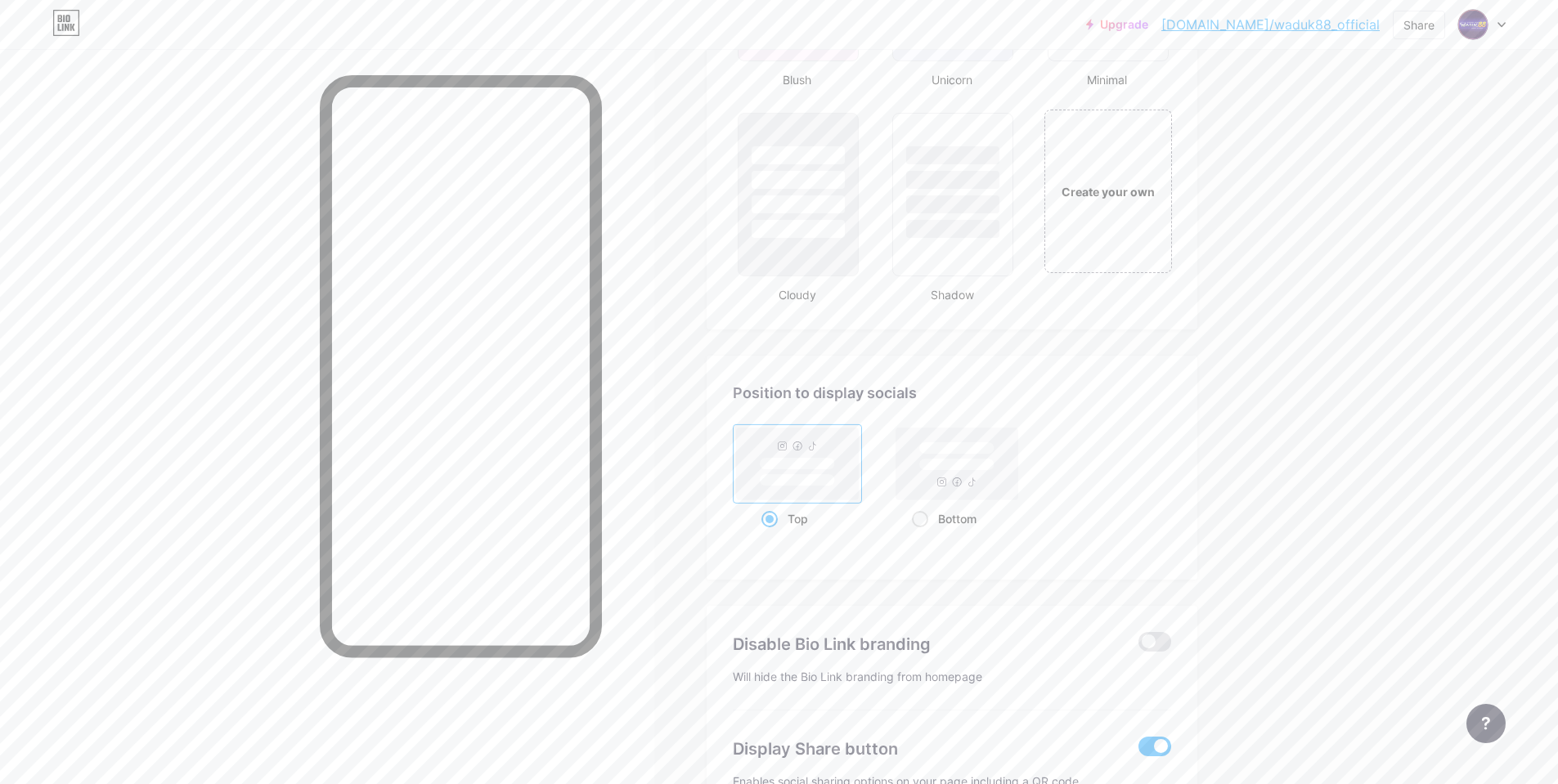
scroll to position [1993, 0]
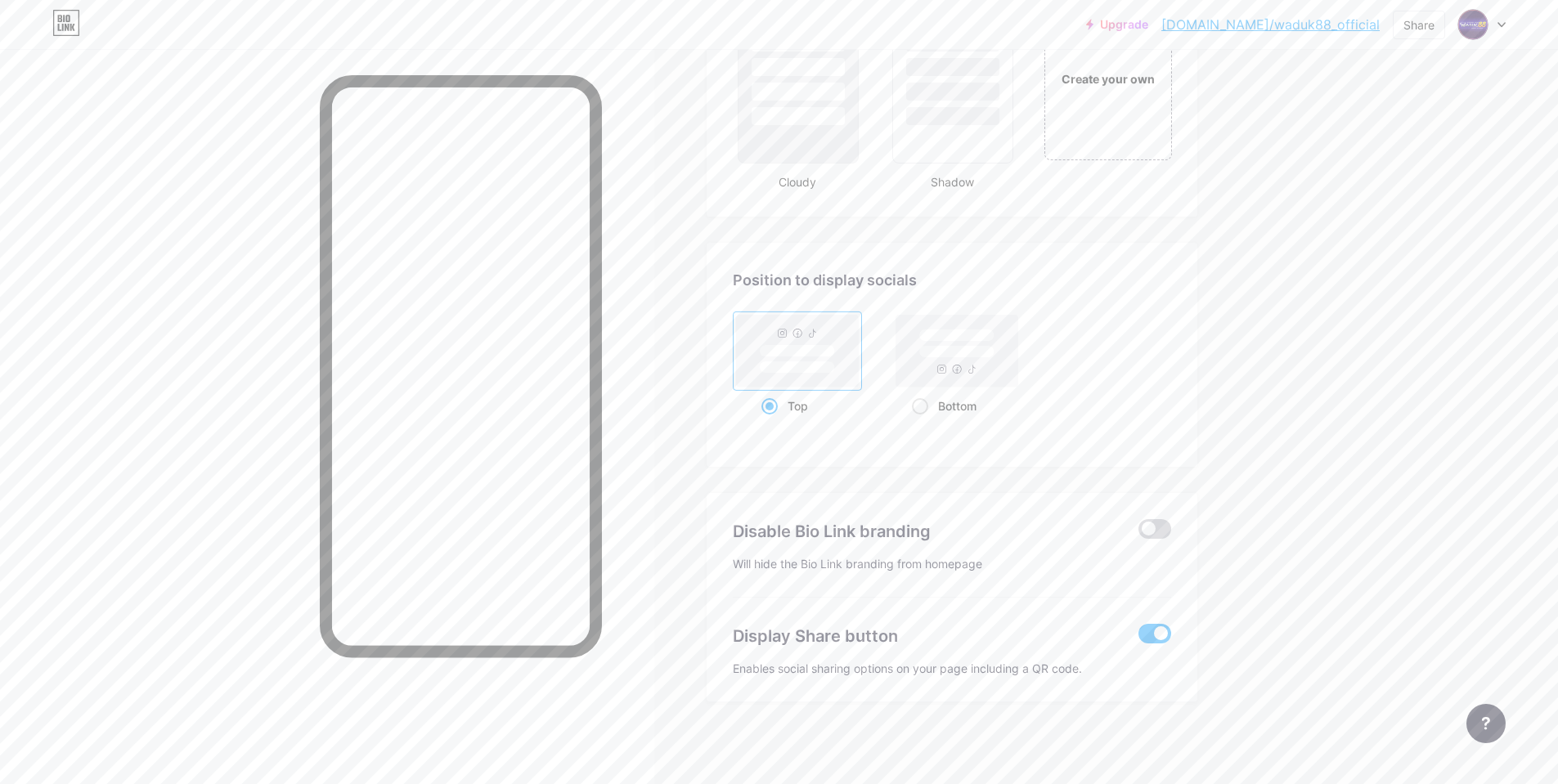
click at [1162, 534] on span at bounding box center [1155, 529] width 33 height 20
click at [1139, 533] on input "checkbox" at bounding box center [1139, 533] width 0 height 0
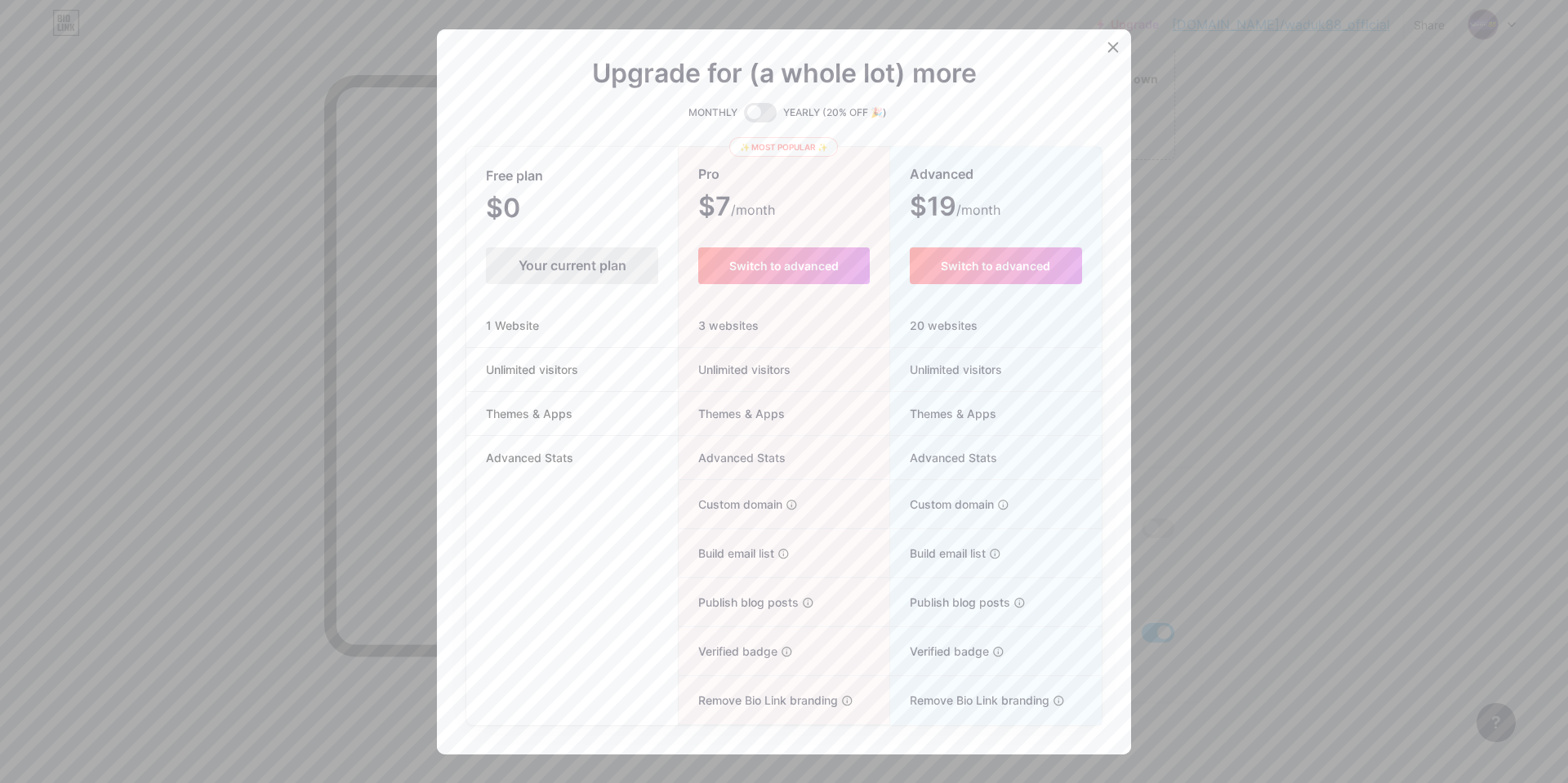
click at [1184, 414] on div at bounding box center [784, 392] width 1568 height 783
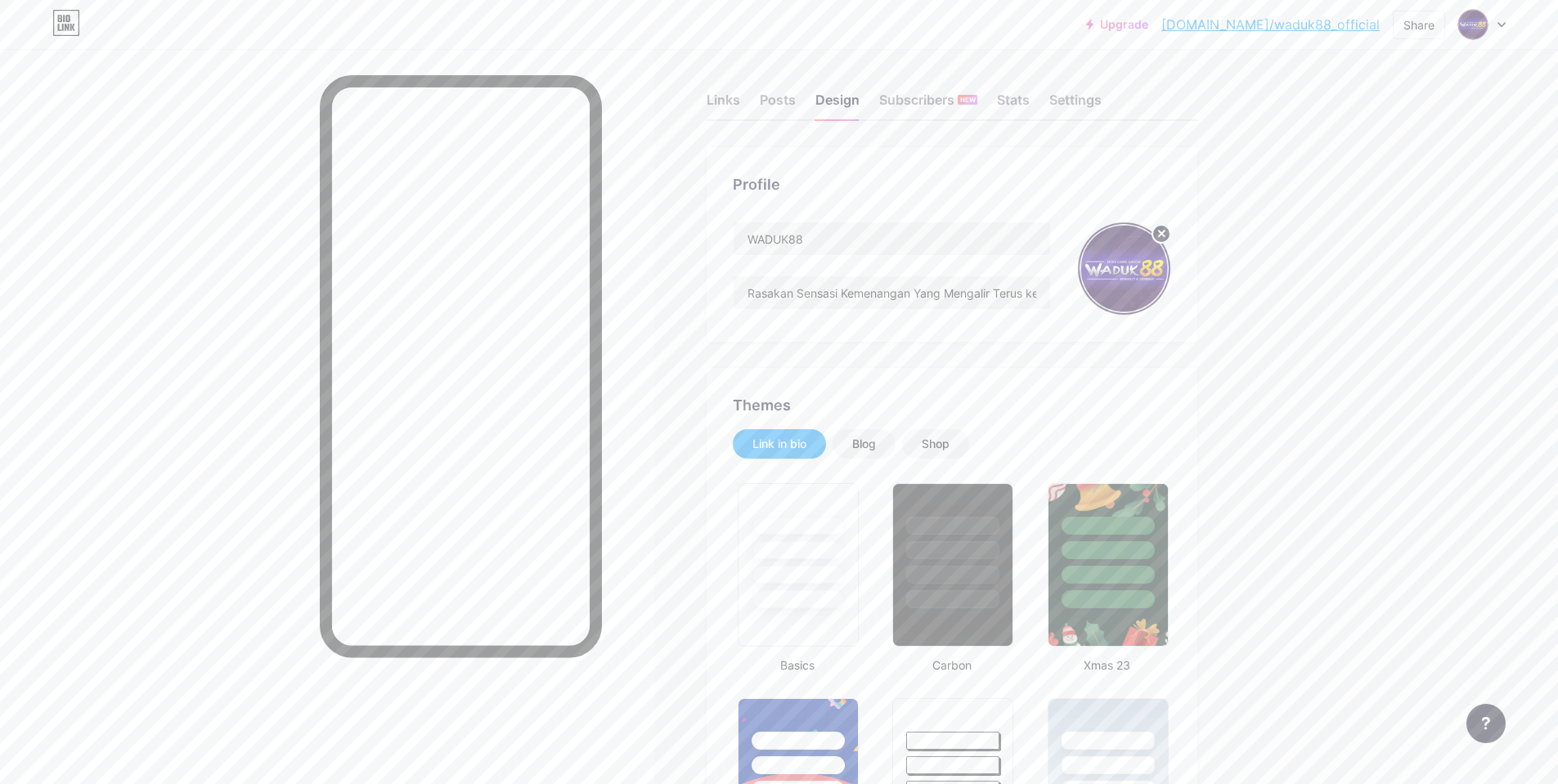
scroll to position [0, 0]
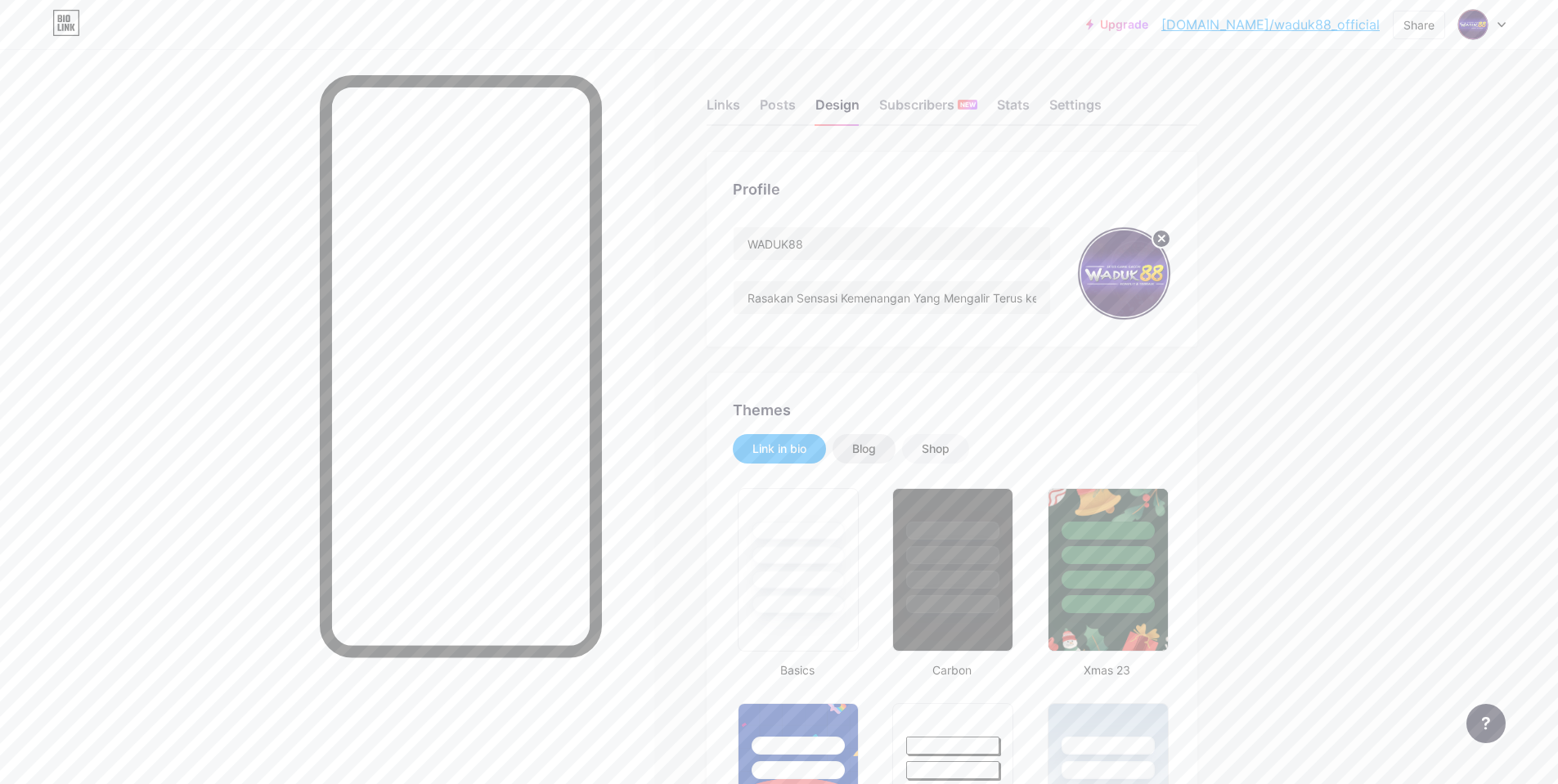
click at [884, 461] on div "Blog" at bounding box center [864, 448] width 63 height 29
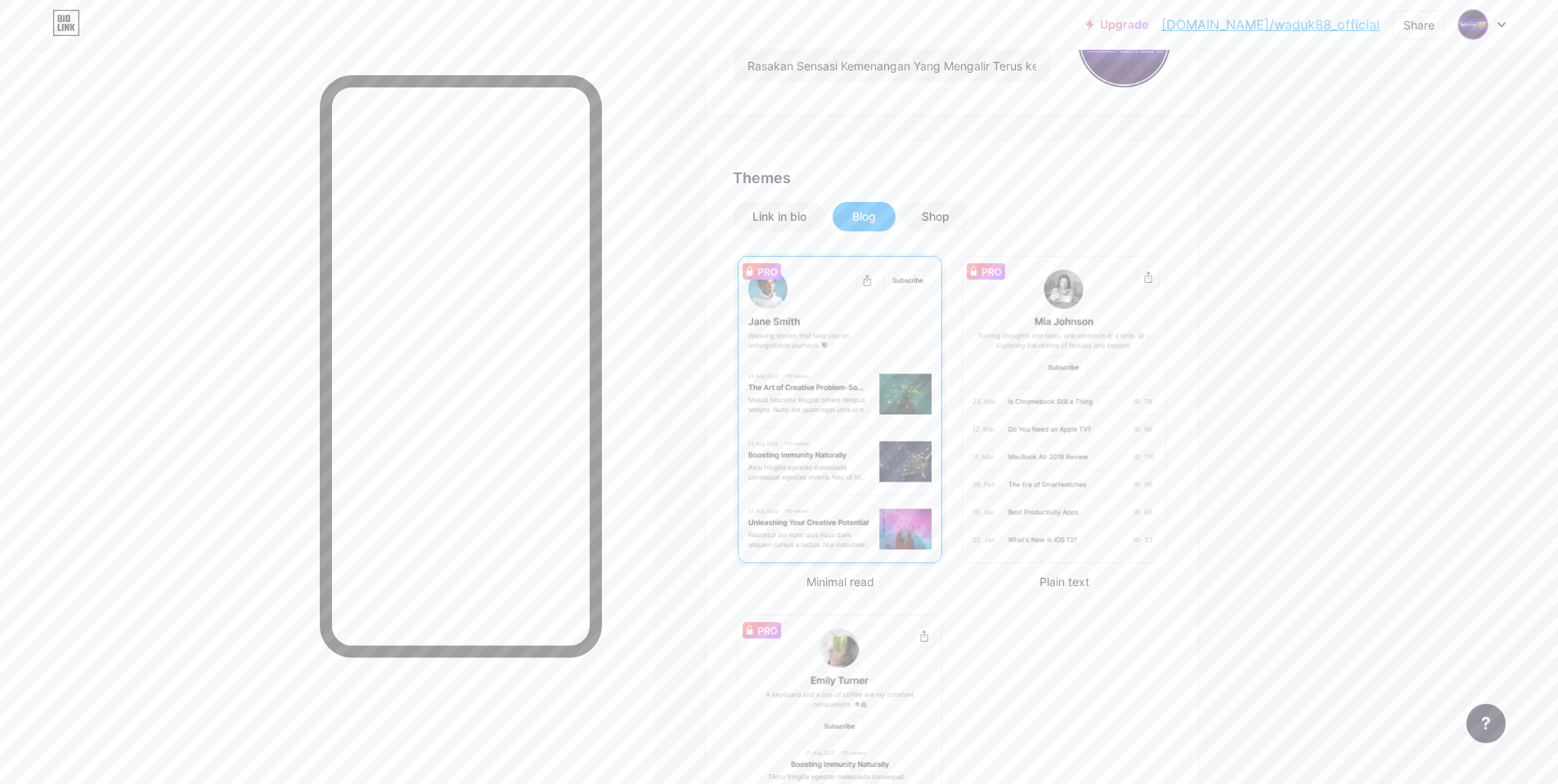
scroll to position [82, 0]
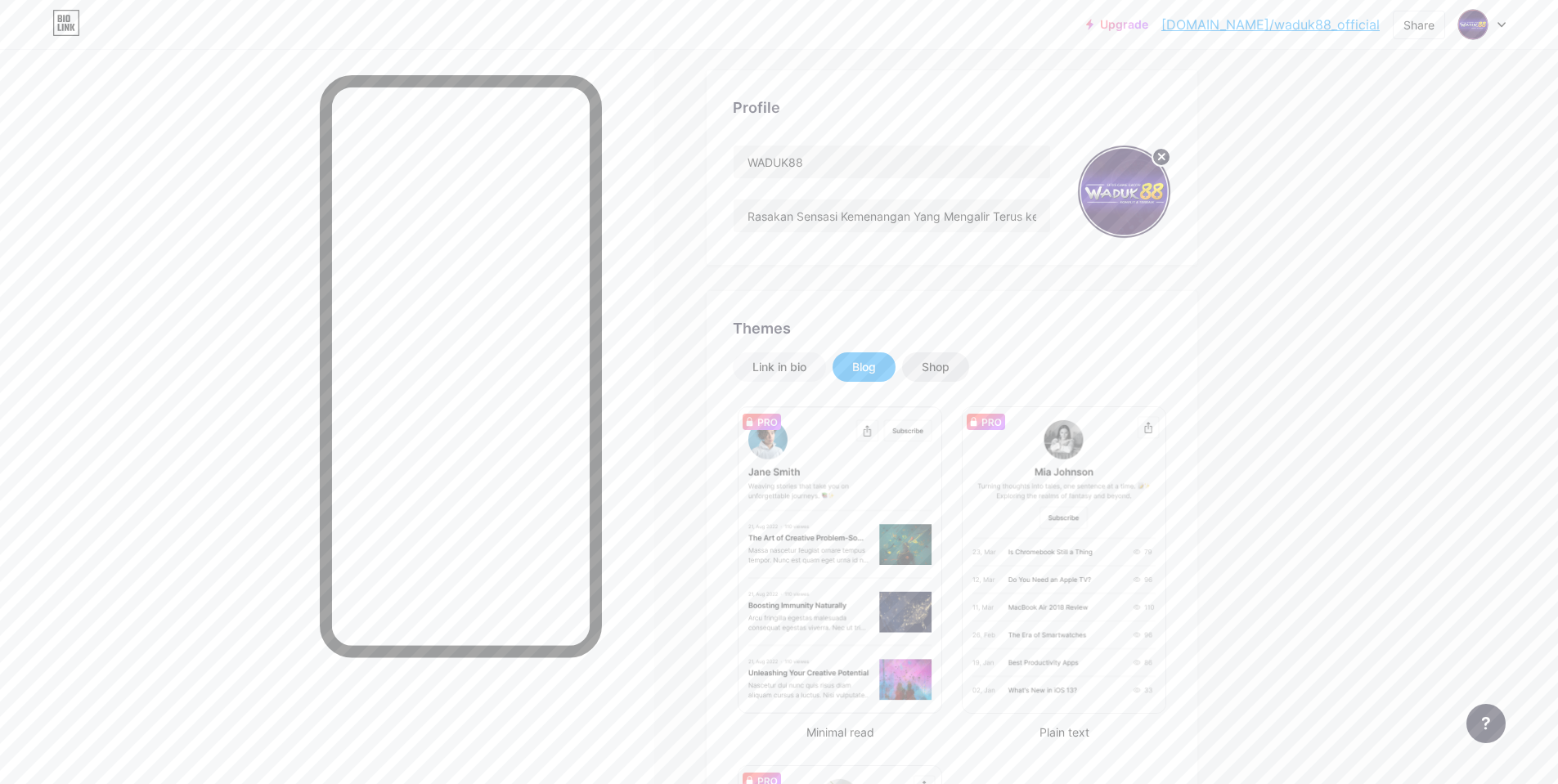
click at [932, 361] on div "Shop" at bounding box center [935, 367] width 28 height 16
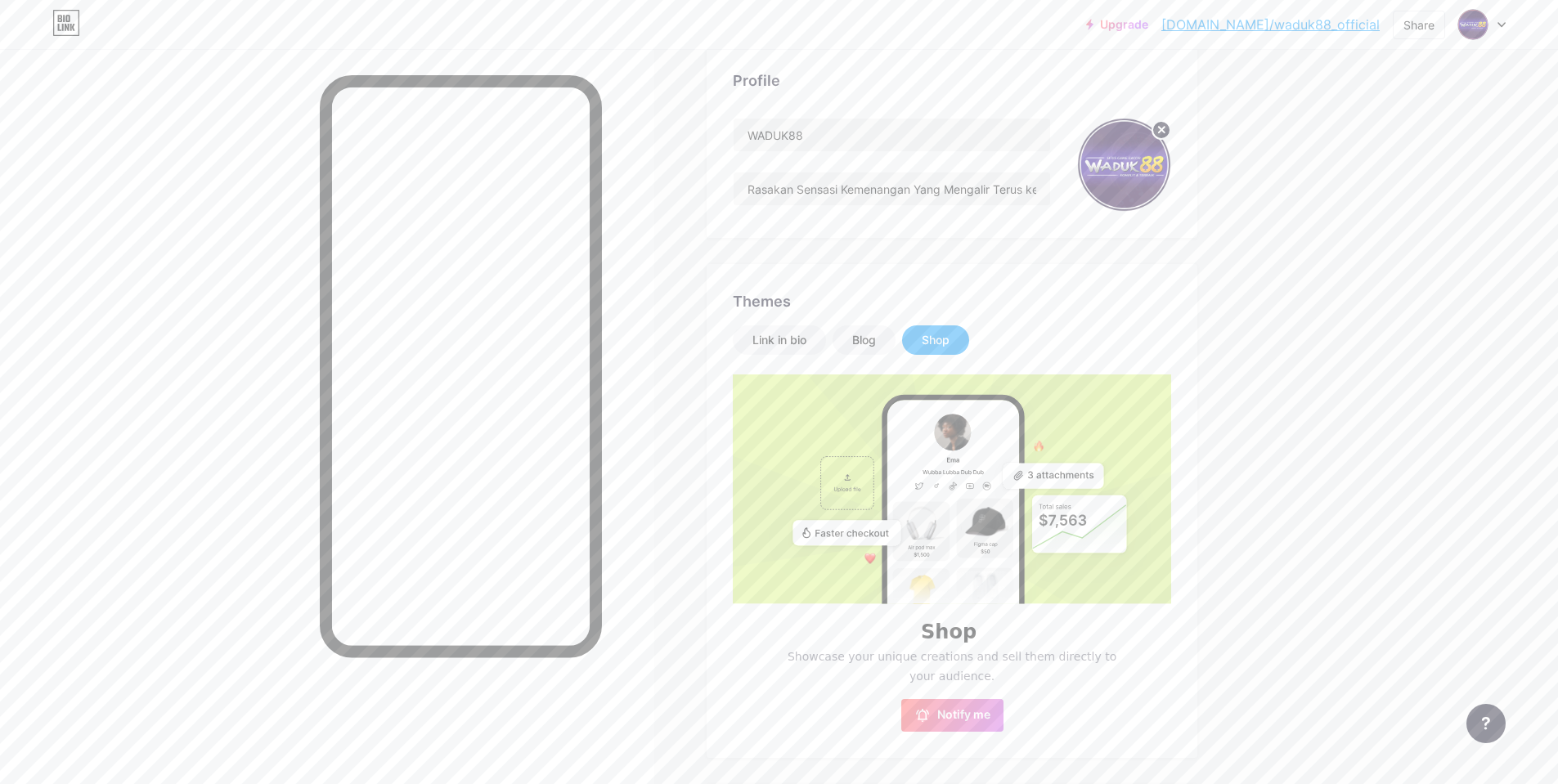
scroll to position [0, 0]
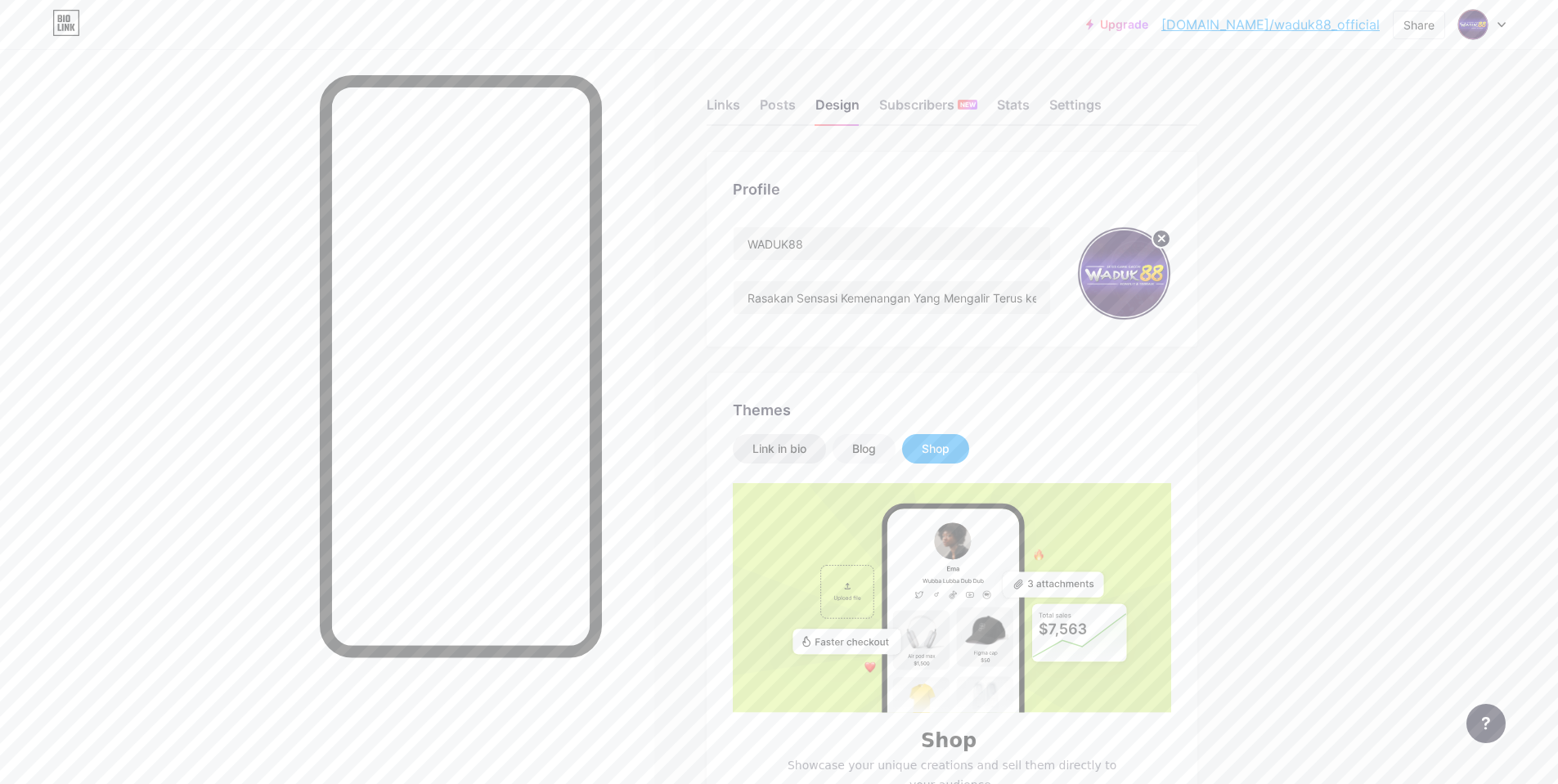
click at [787, 443] on div "Link in bio" at bounding box center [779, 449] width 54 height 16
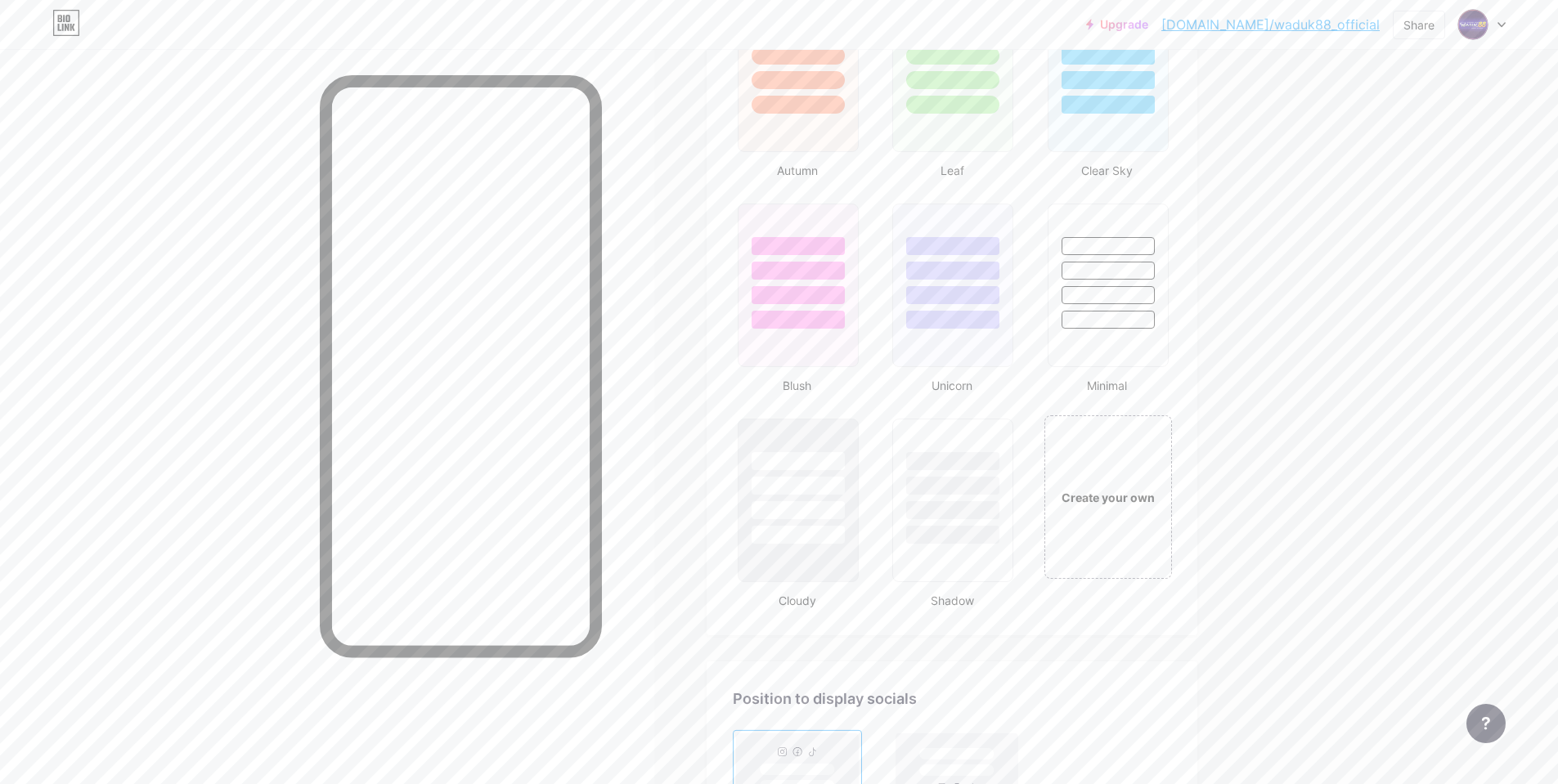
scroll to position [1717, 0]
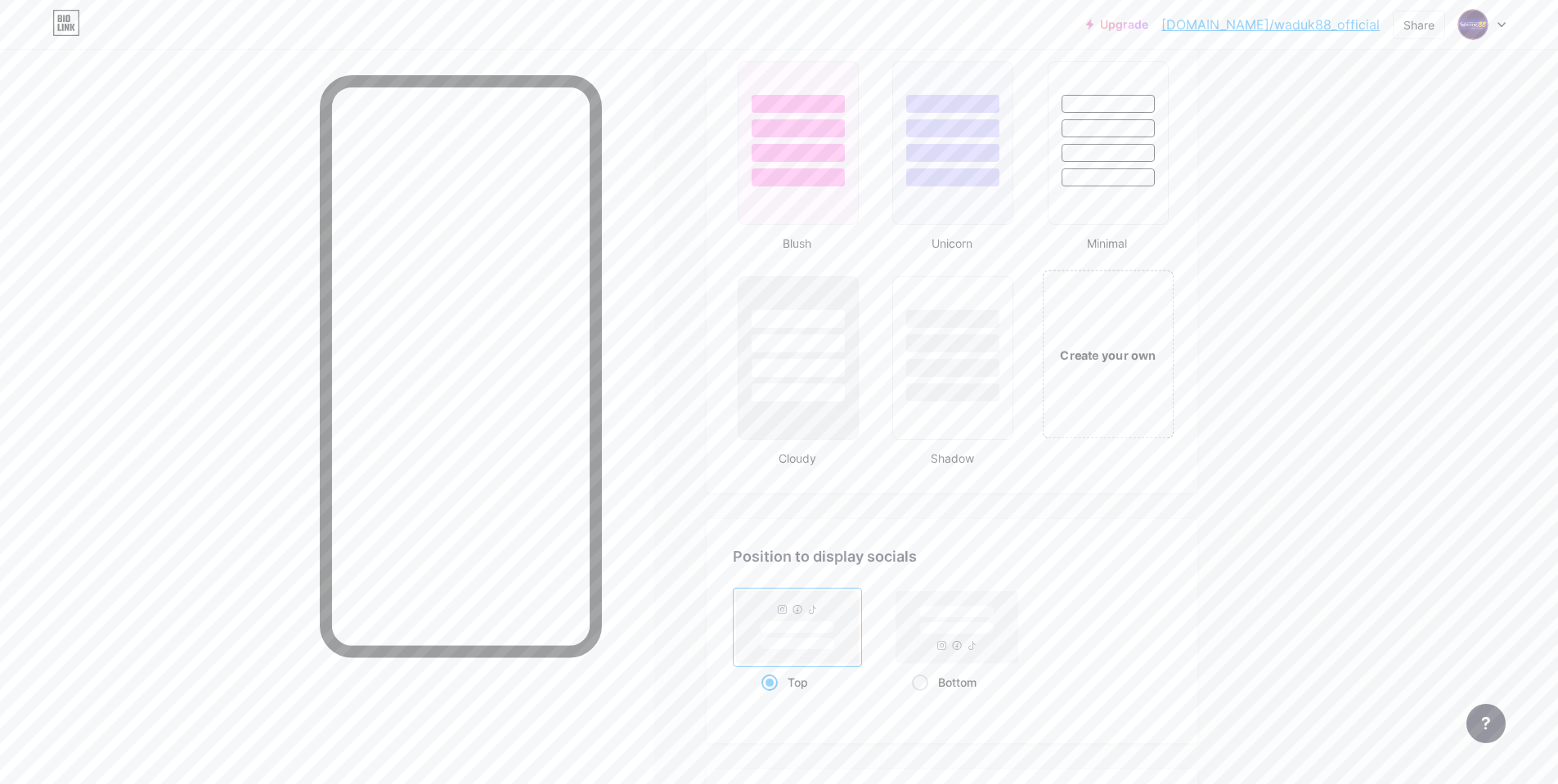
click at [1110, 413] on div "Create your own" at bounding box center [1108, 354] width 131 height 169
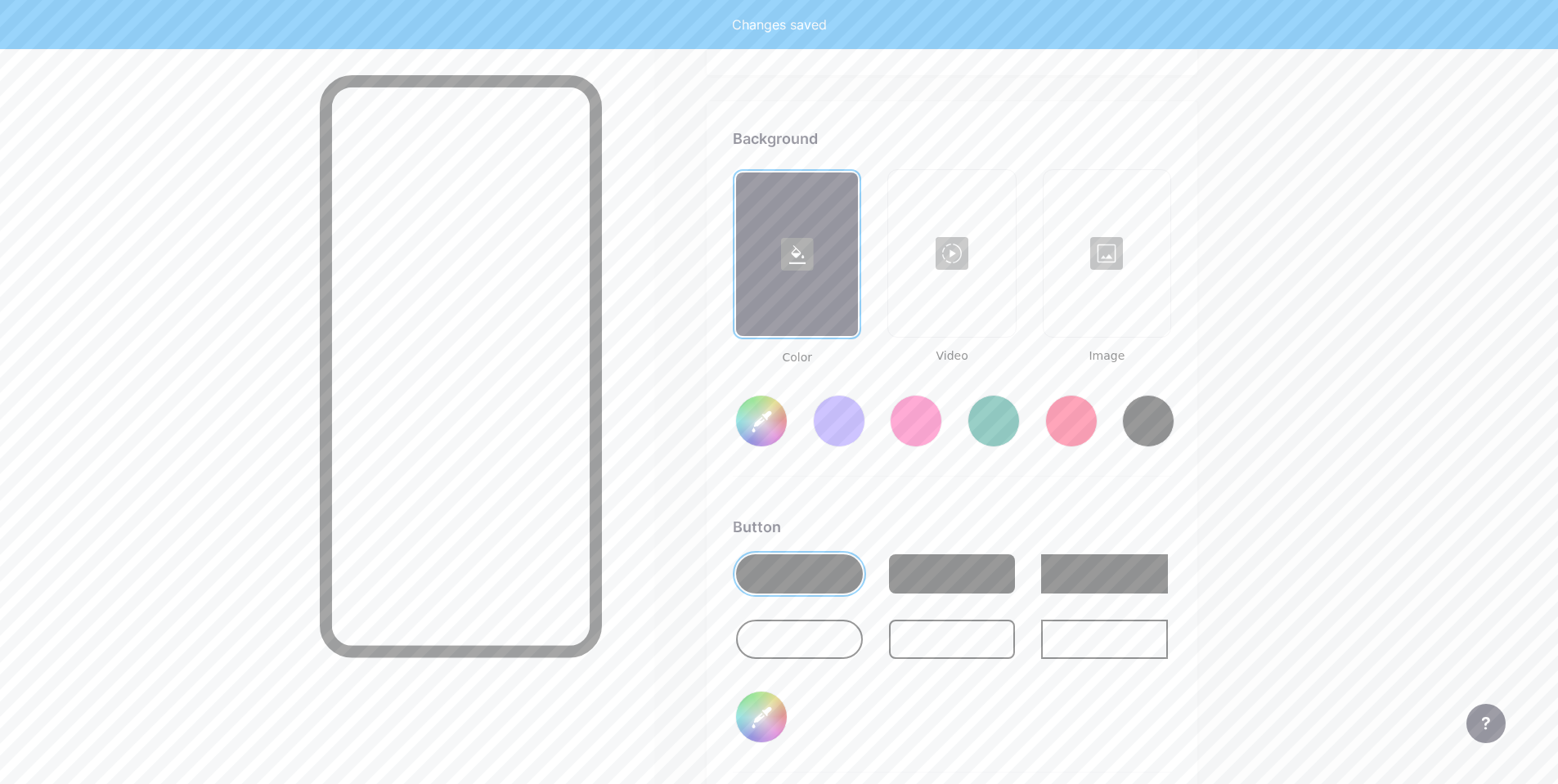
scroll to position [2171, 0]
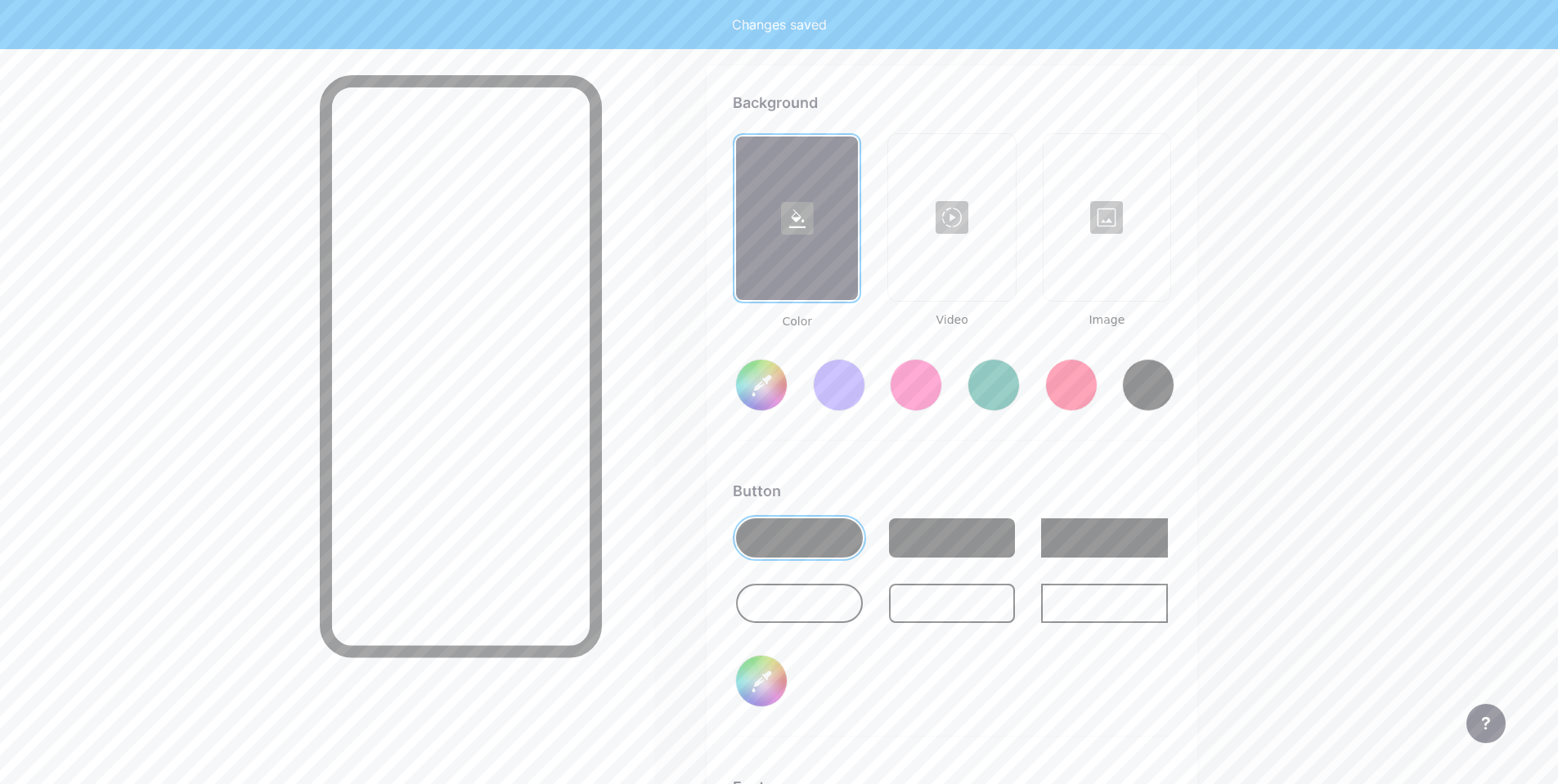
type input "#ffffff"
type input "#000000"
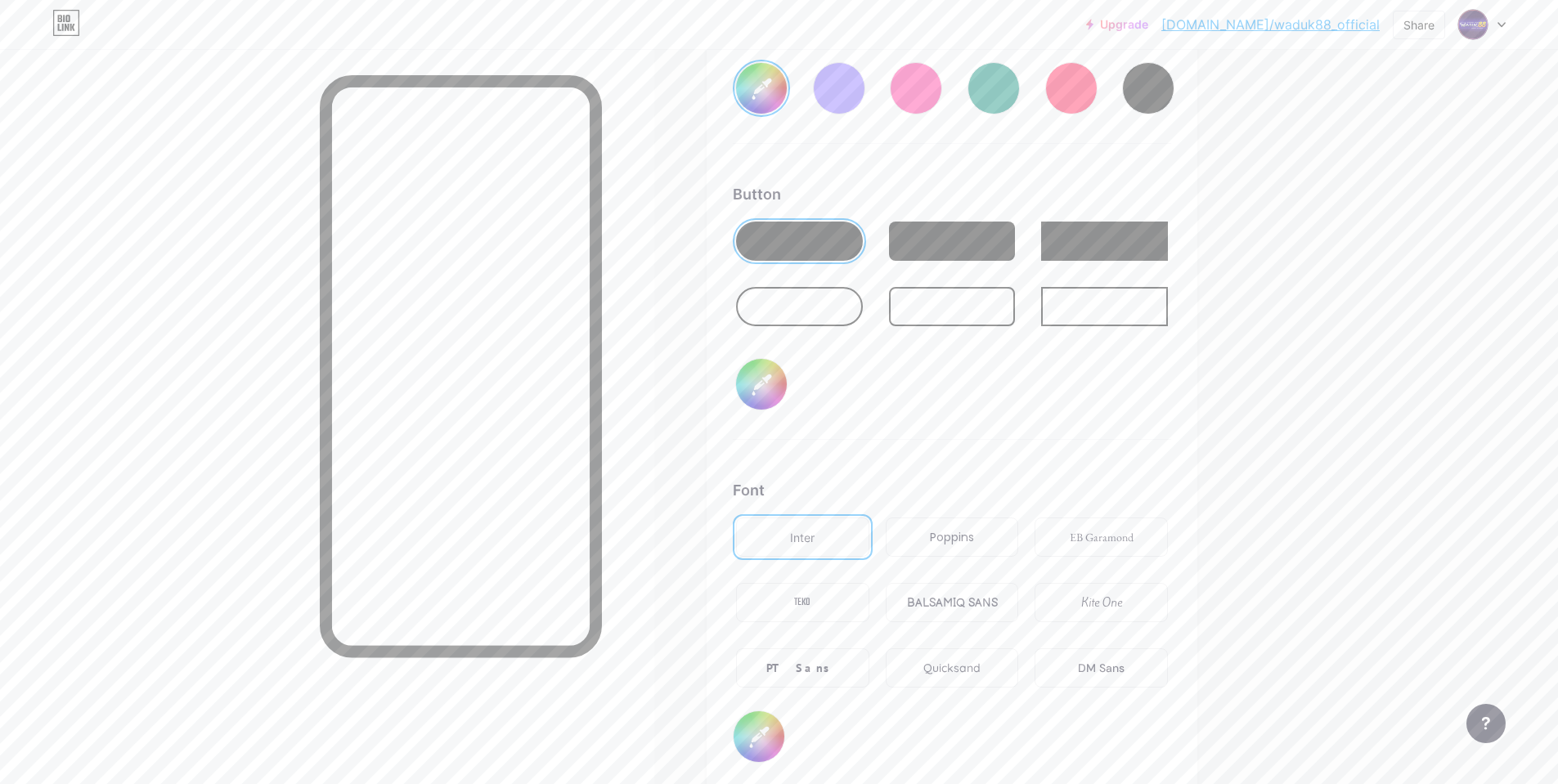
scroll to position [2140, 0]
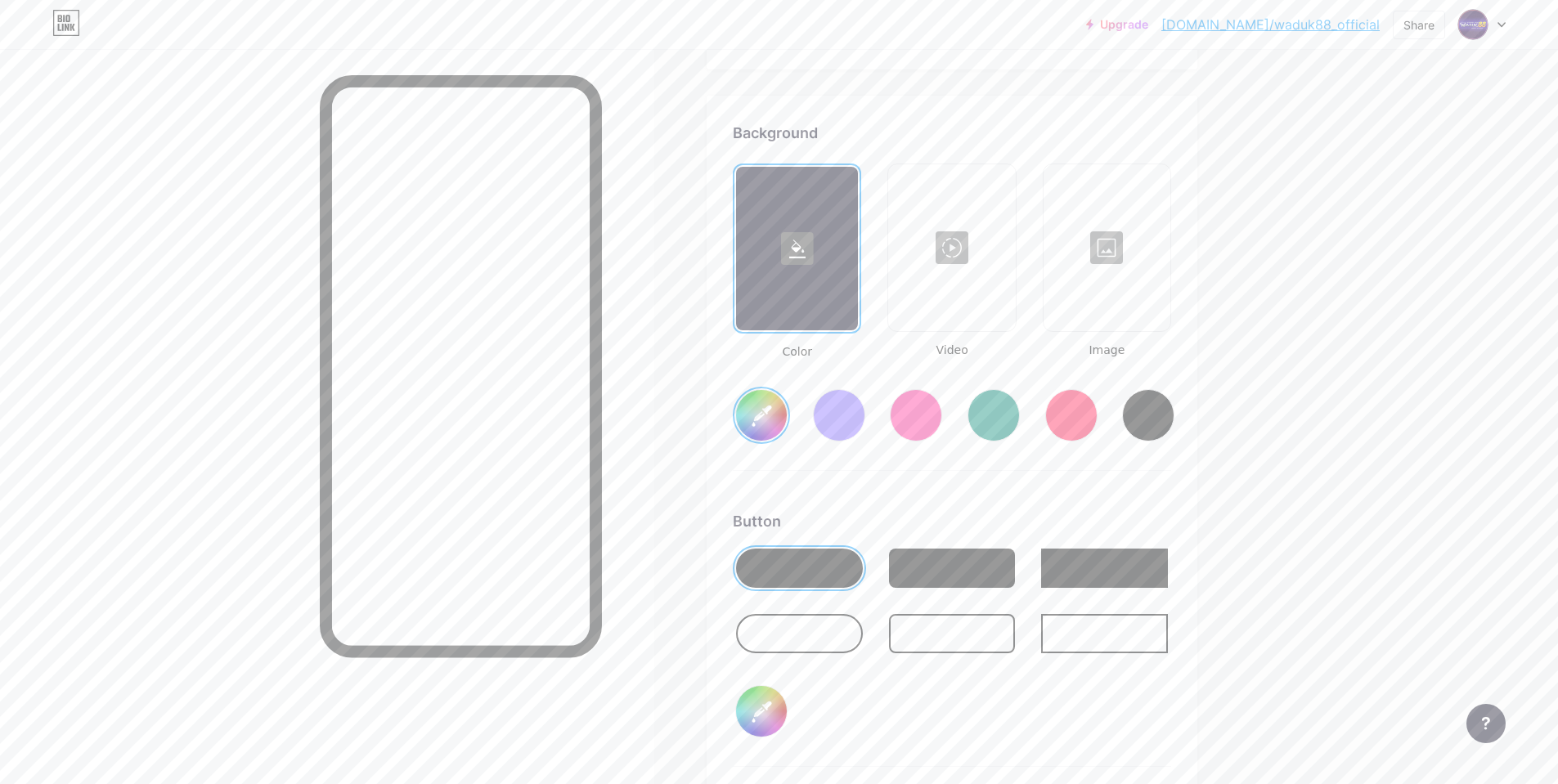
click at [843, 413] on div at bounding box center [839, 415] width 53 height 53
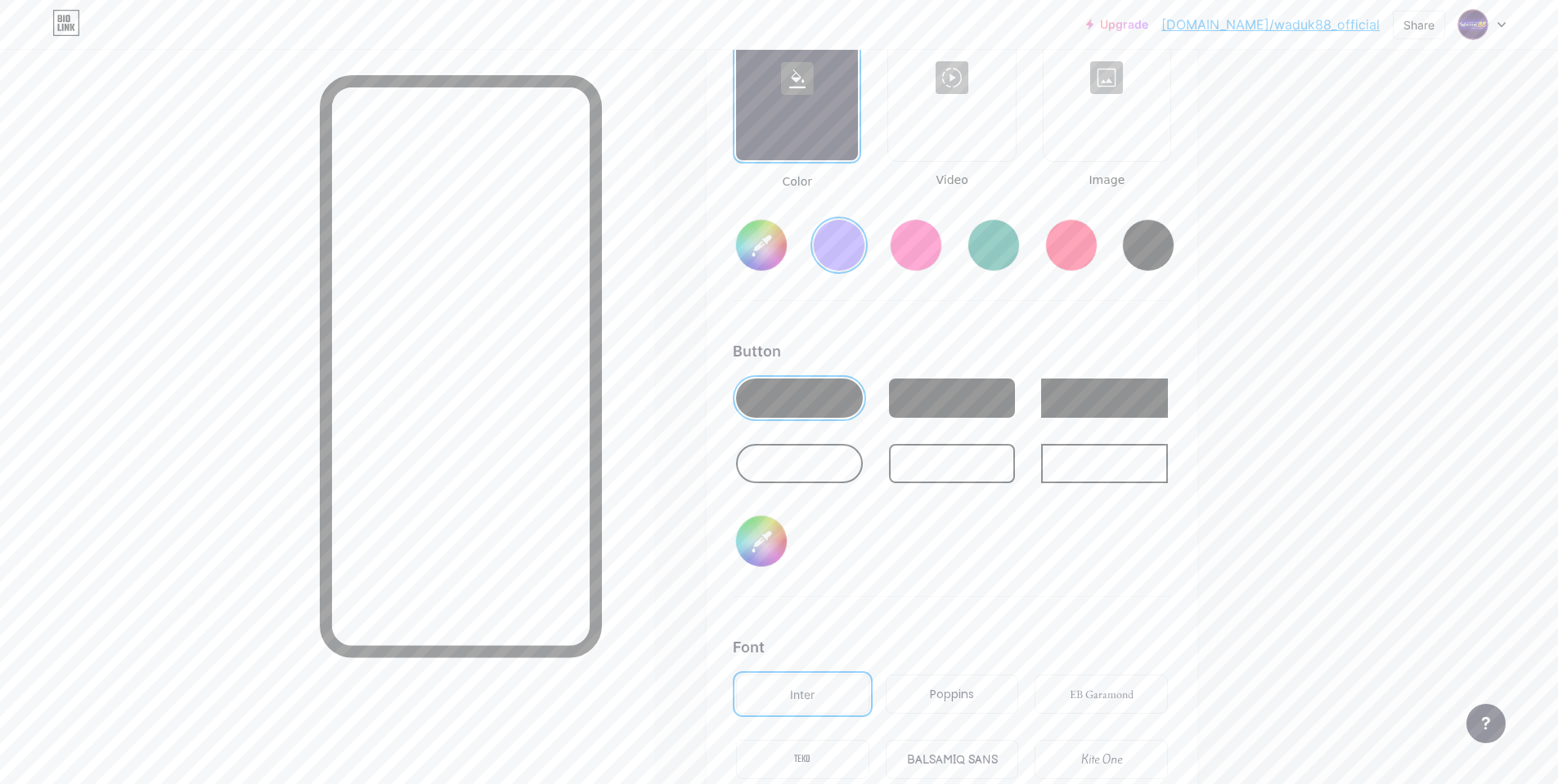
scroll to position [2223, 0]
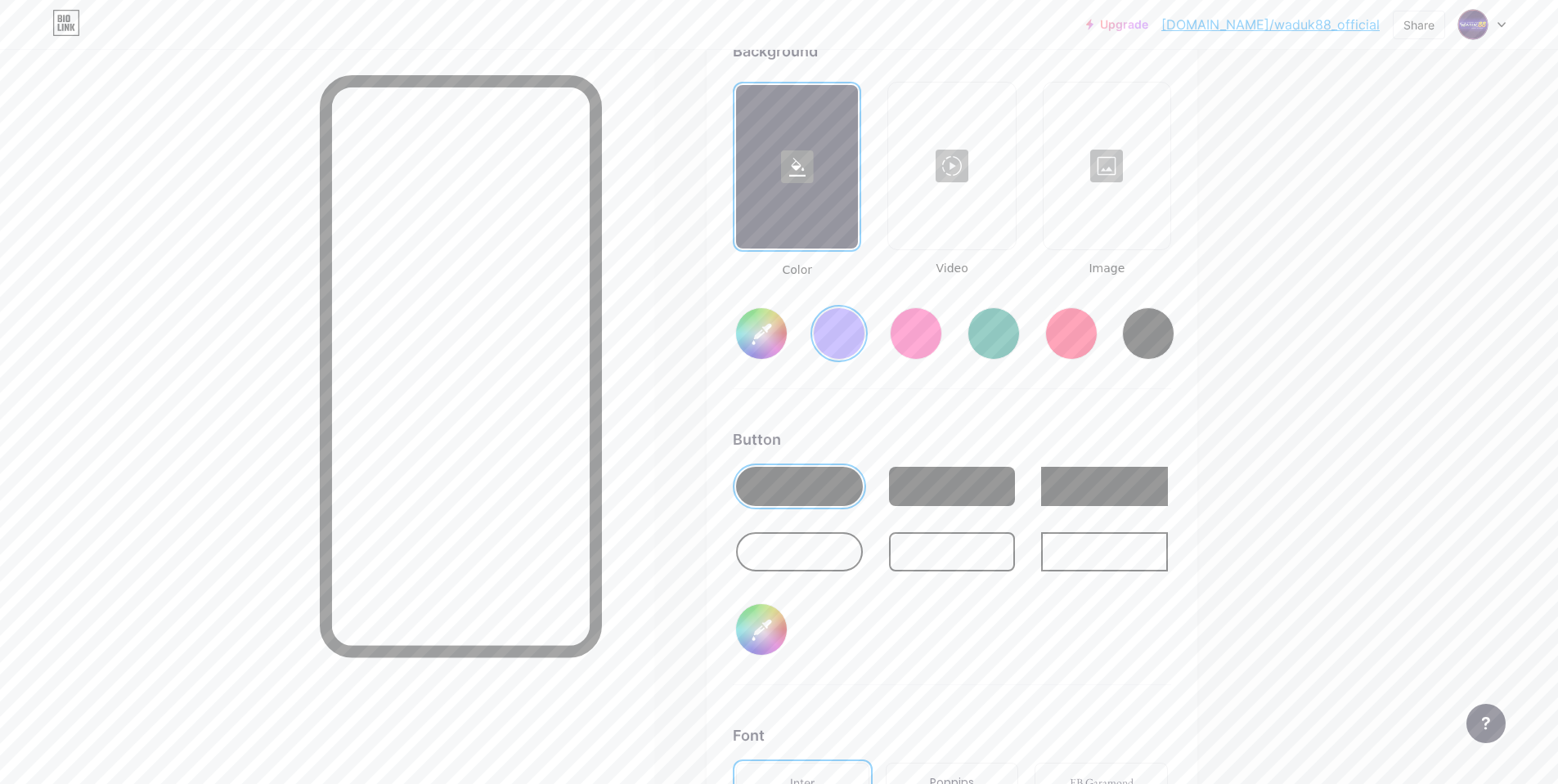
click at [761, 341] on input "#856bff" at bounding box center [761, 333] width 51 height 51
type input "#856bff"
click at [761, 341] on input "#856bff" at bounding box center [761, 333] width 51 height 51
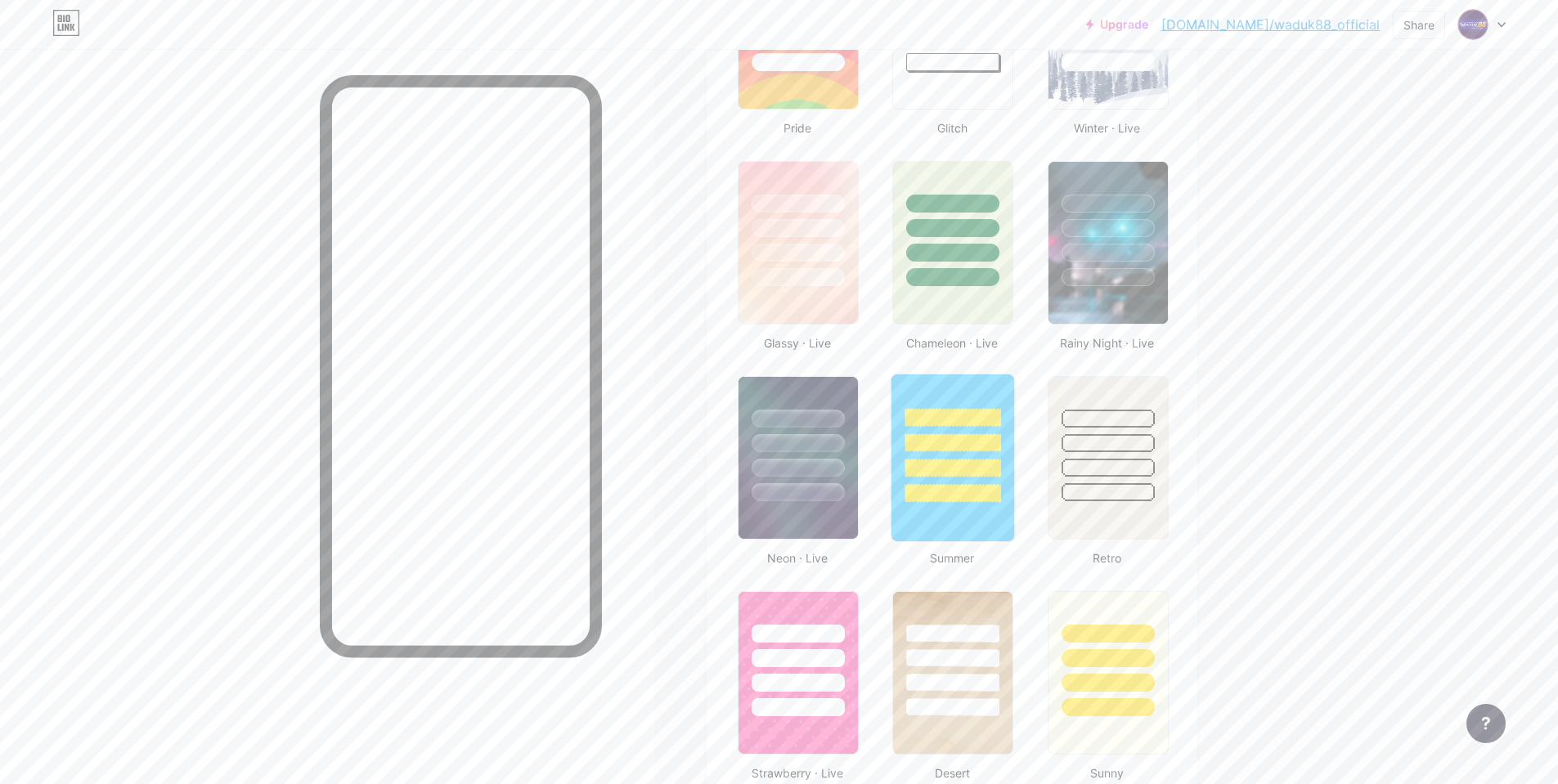
scroll to position [751, 0]
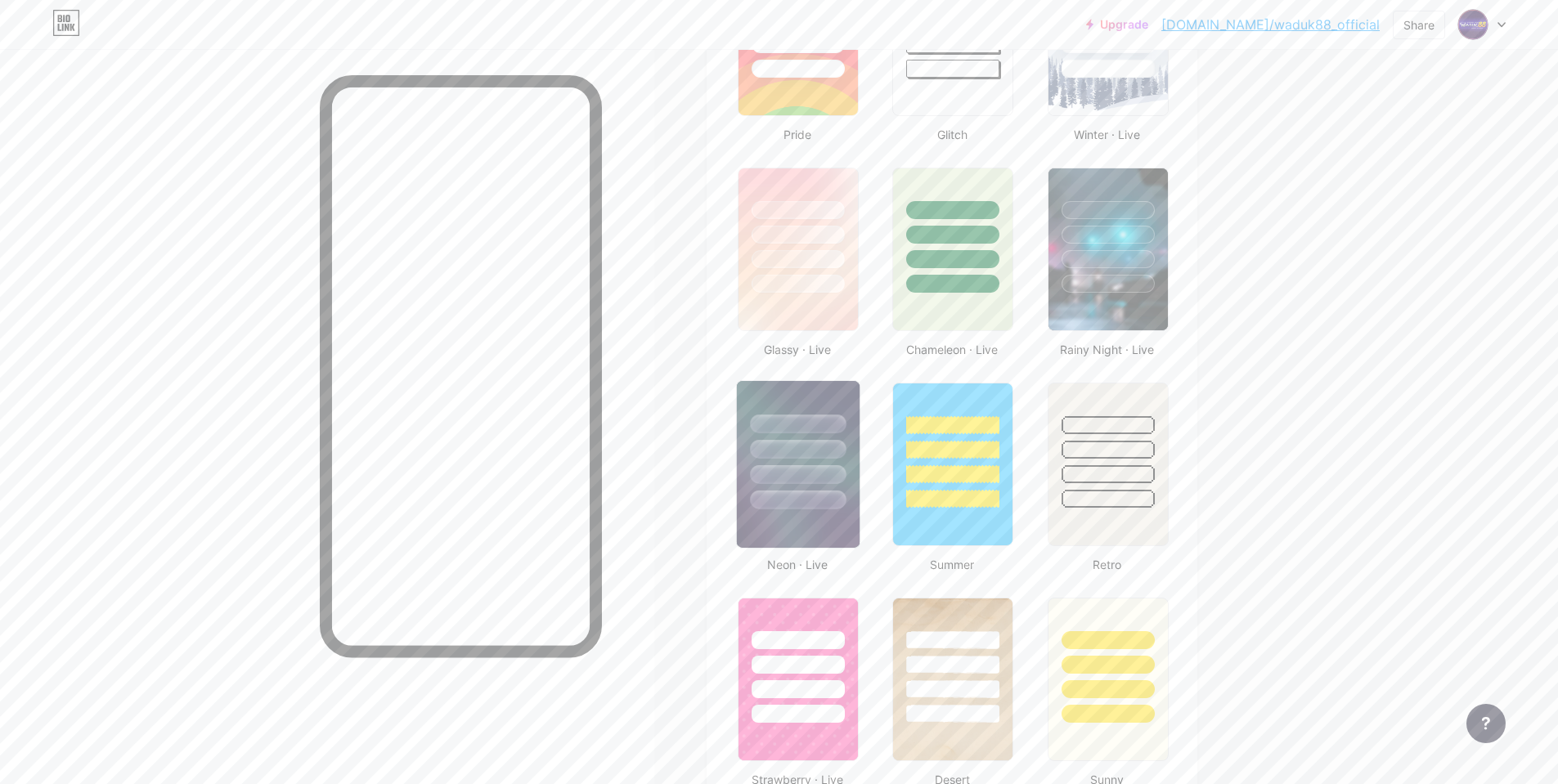
click at [796, 503] on div at bounding box center [798, 499] width 96 height 19
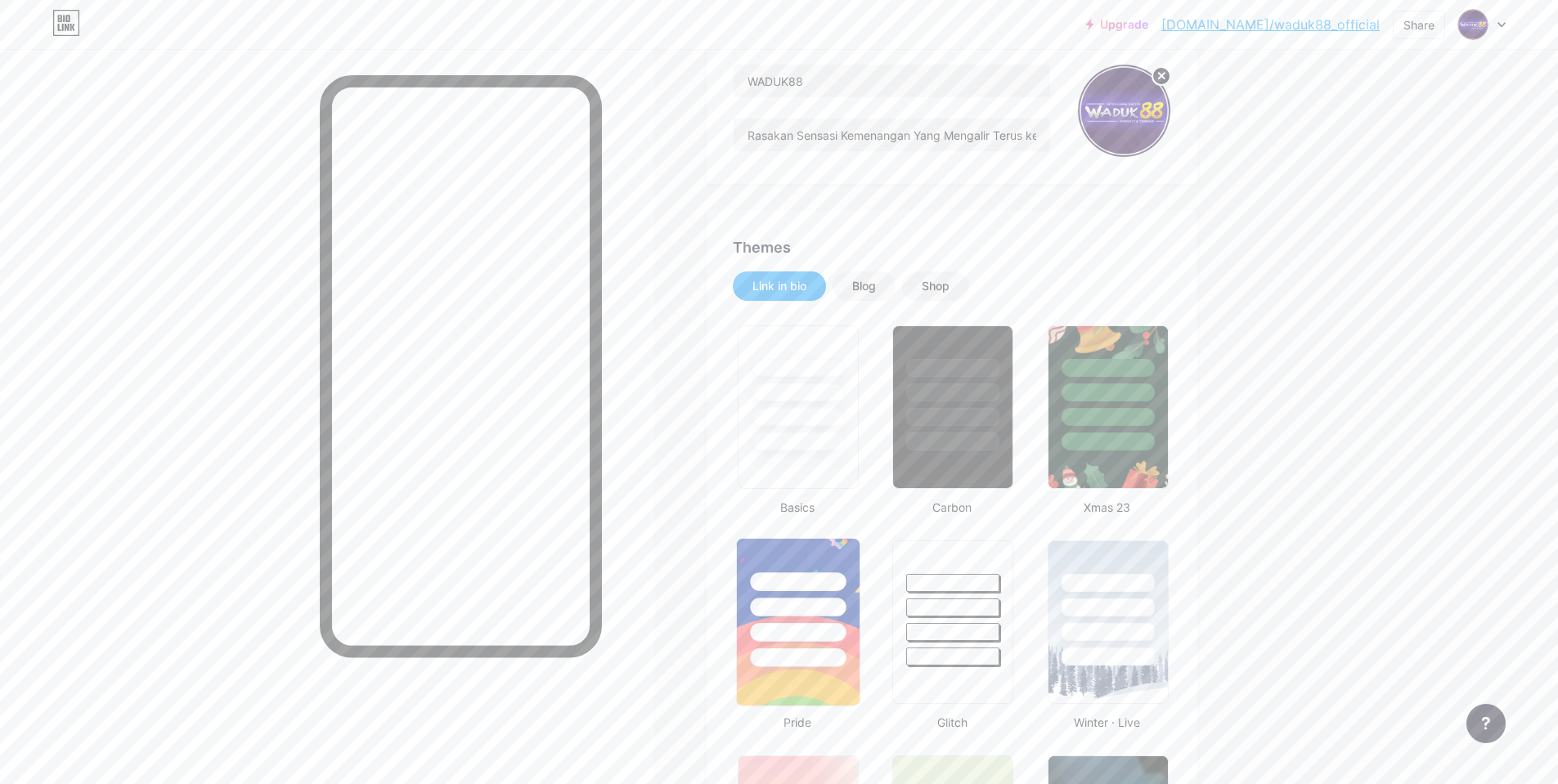
scroll to position [0, 0]
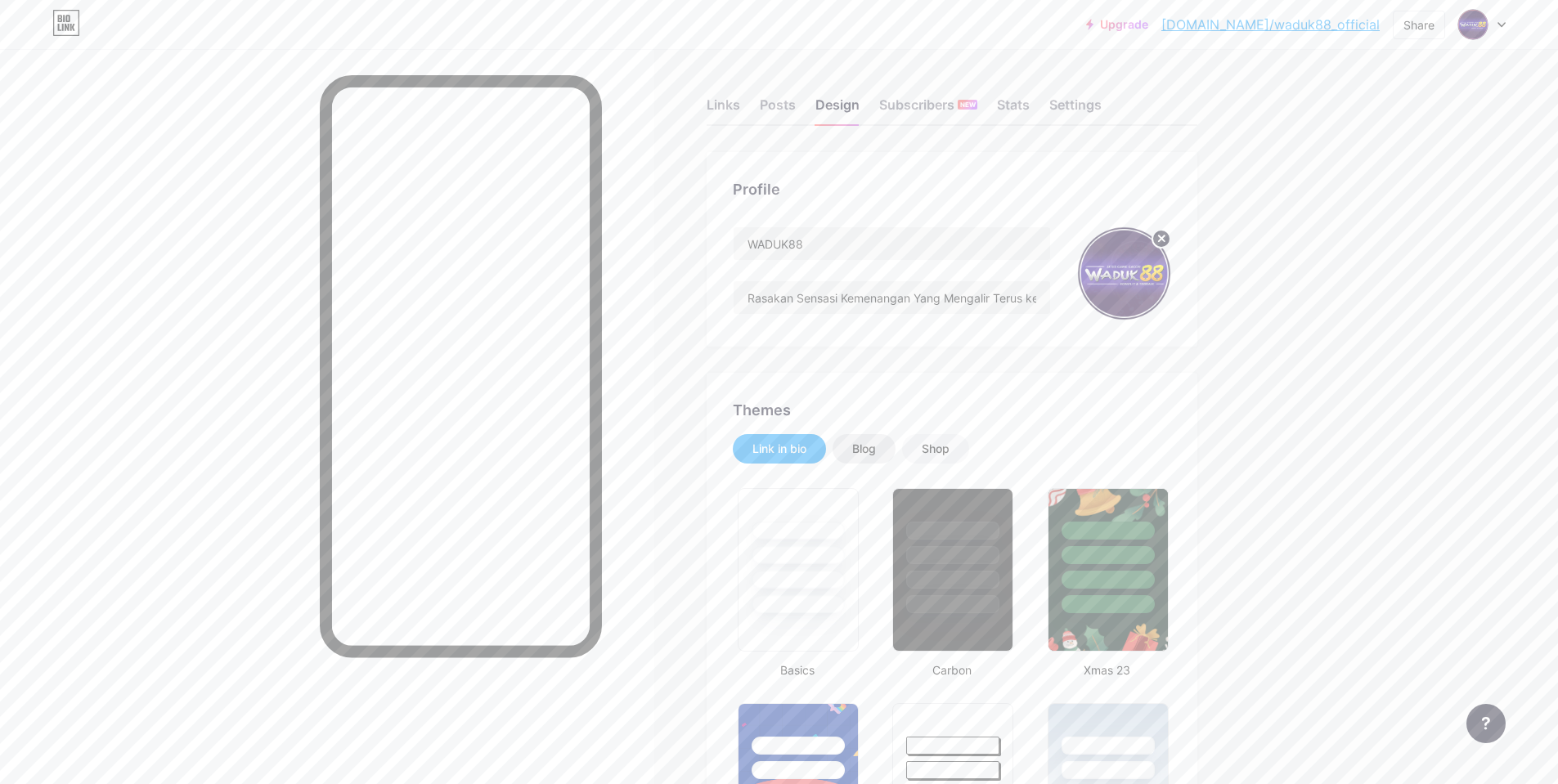
click at [875, 438] on div "Blog" at bounding box center [864, 448] width 63 height 29
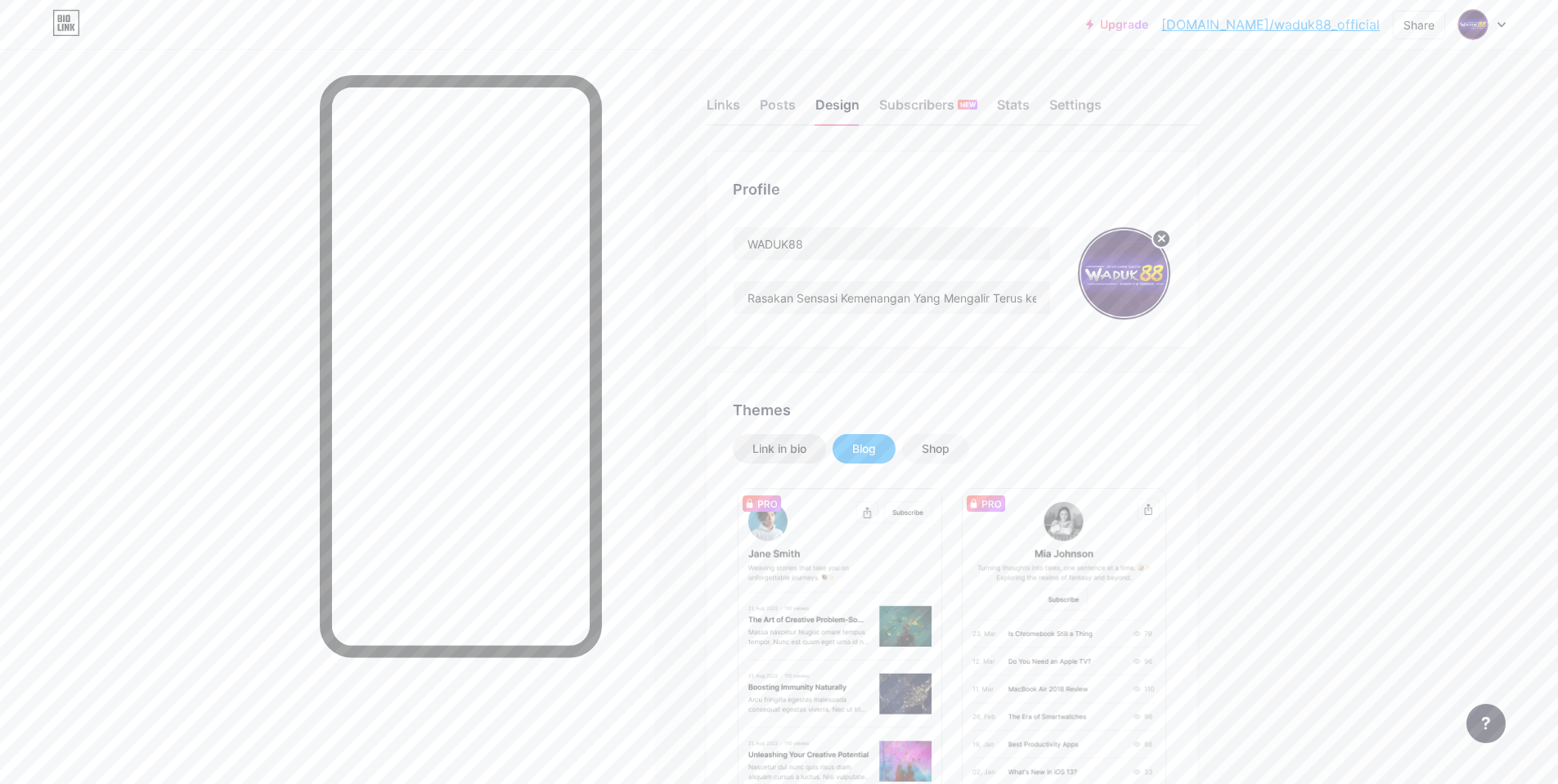
click at [807, 445] on div "Link in bio" at bounding box center [779, 449] width 54 height 16
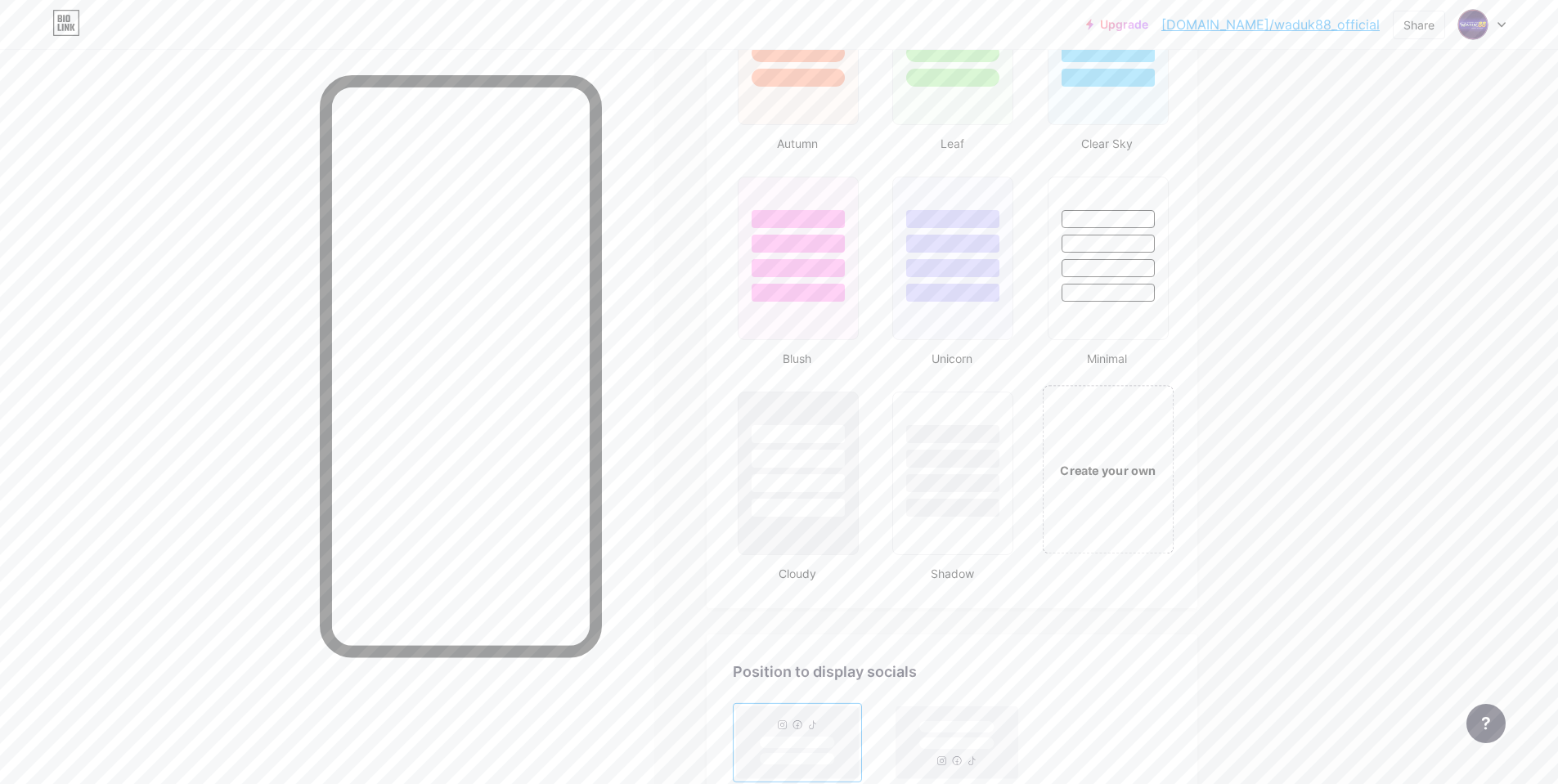
scroll to position [1635, 0]
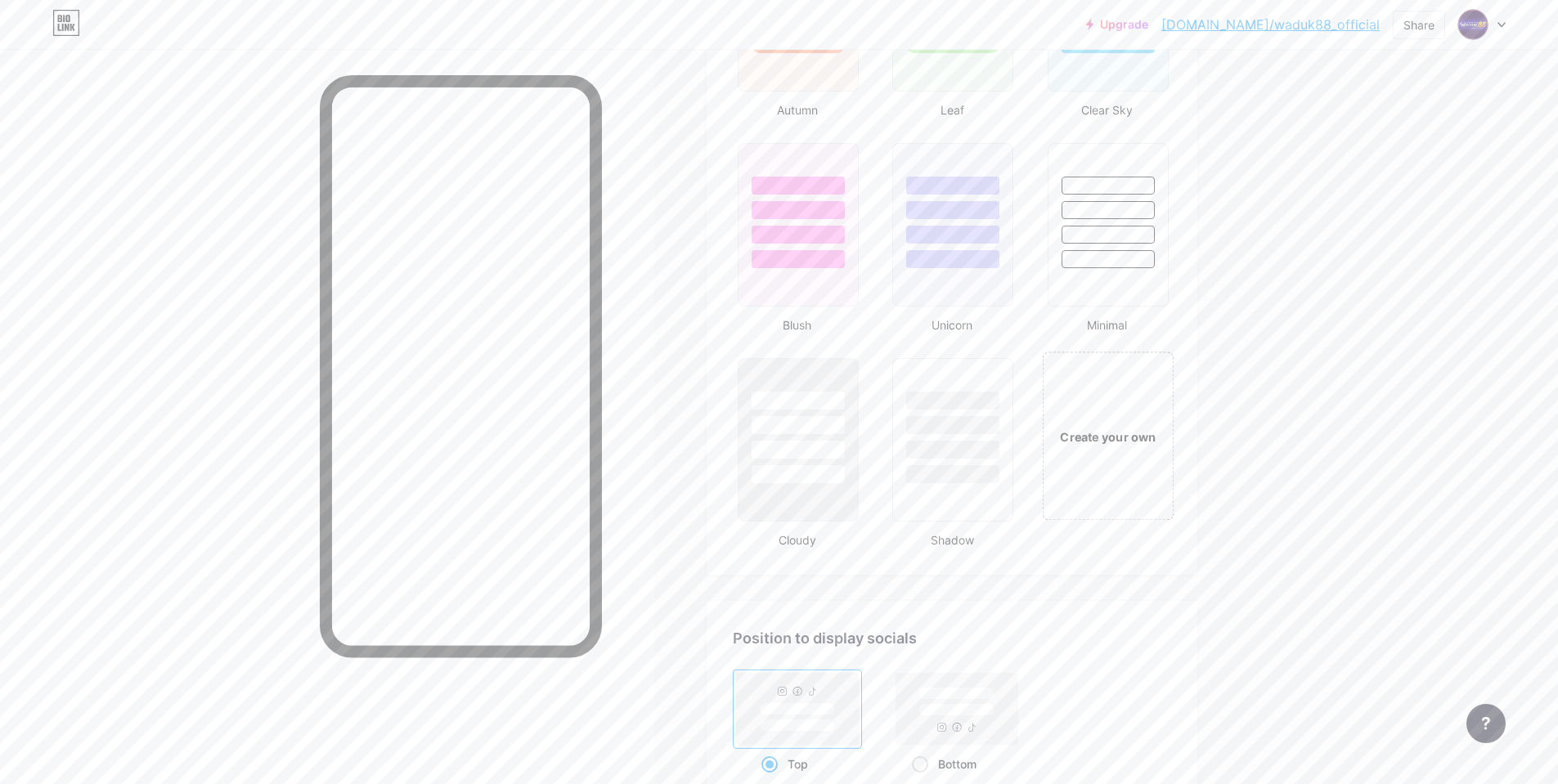
click at [1094, 462] on div "Create your own" at bounding box center [1108, 436] width 131 height 169
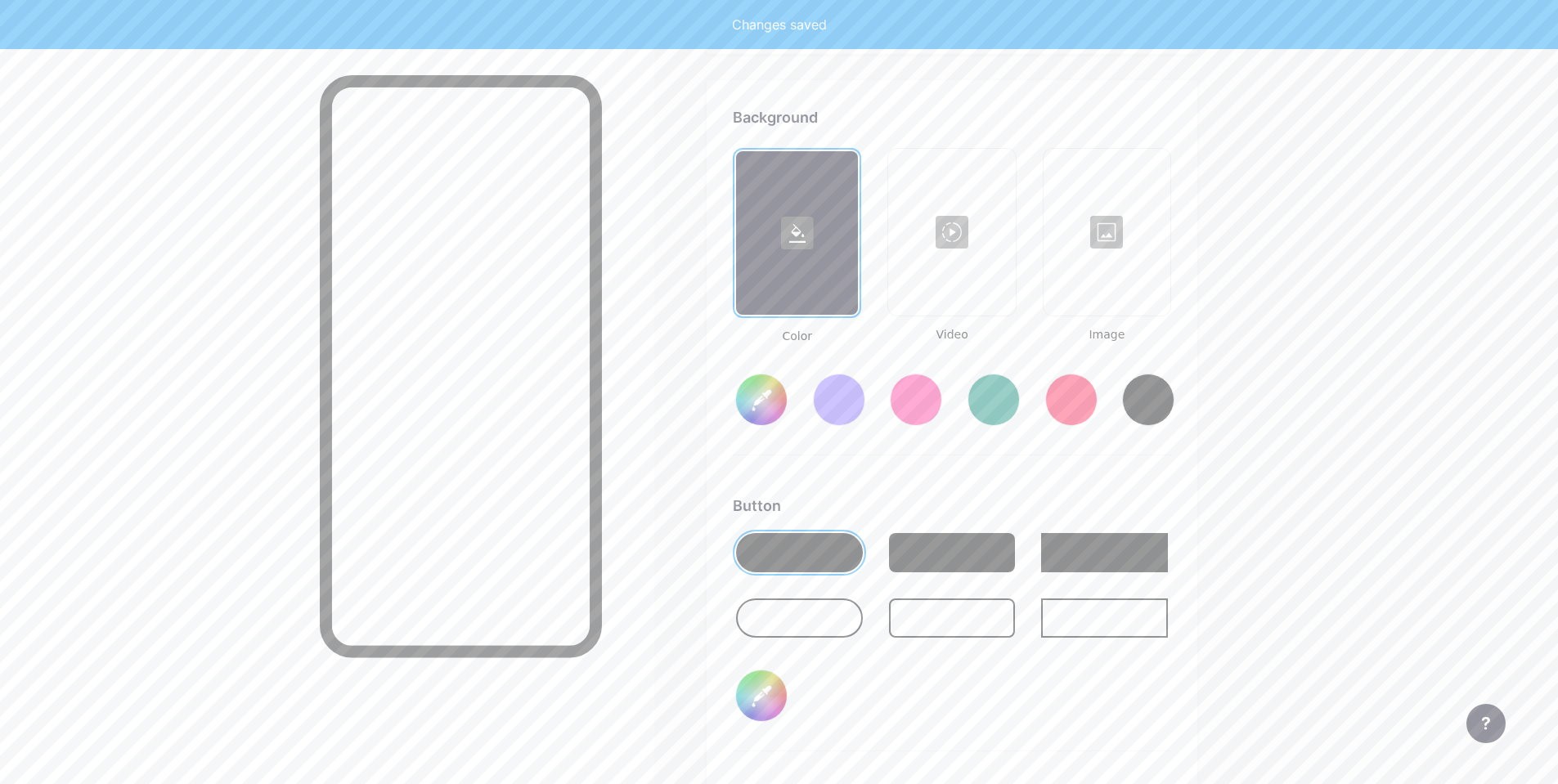
scroll to position [2171, 0]
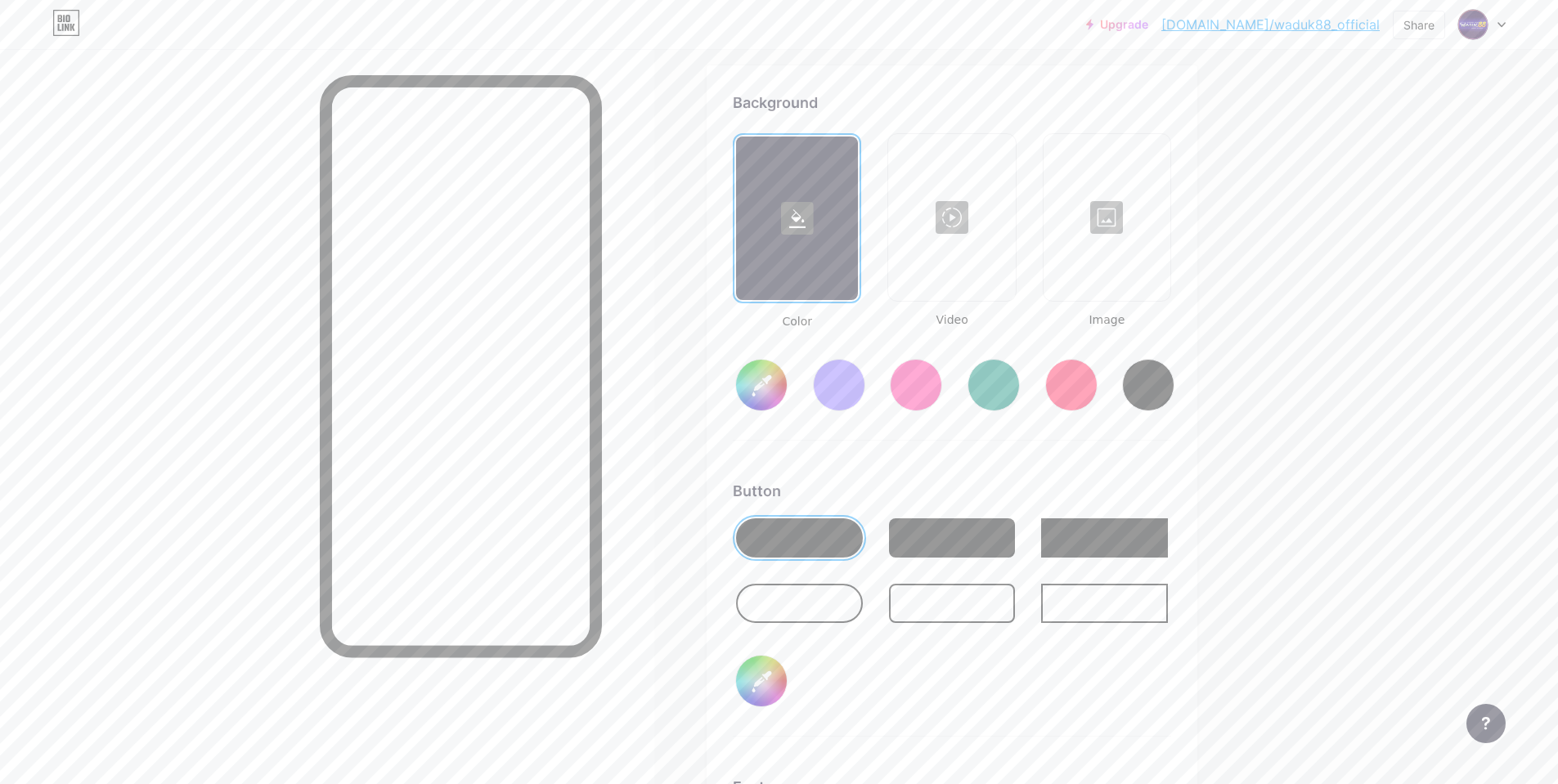
type input "#ffffff"
type input "#000000"
click at [769, 378] on input "#ffffff" at bounding box center [761, 385] width 51 height 51
click at [766, 391] on input "#ffffff" at bounding box center [761, 385] width 51 height 51
click at [777, 394] on input "#ffffff" at bounding box center [761, 385] width 51 height 51
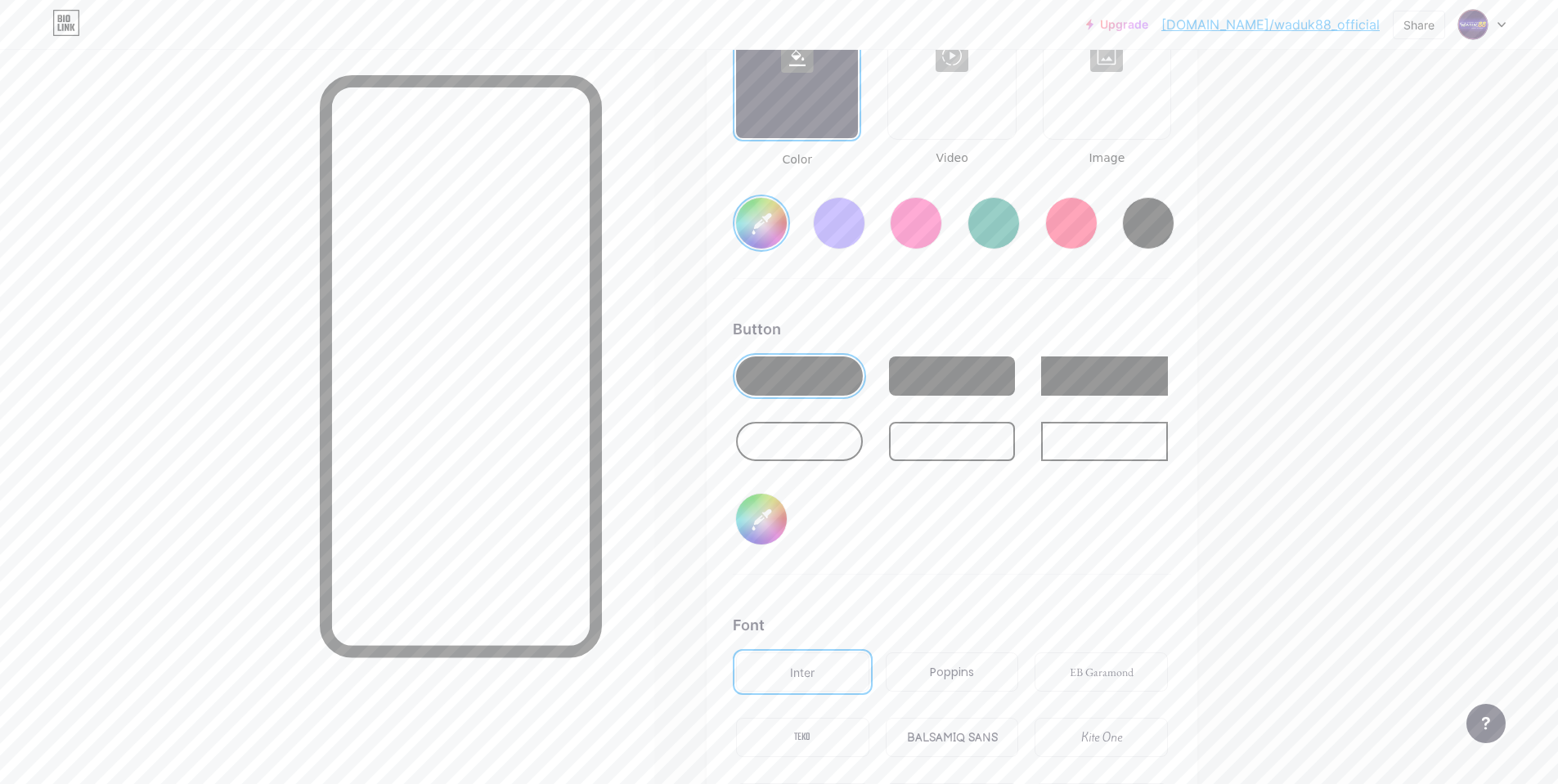
scroll to position [2334, 0]
click at [962, 383] on div at bounding box center [952, 374] width 127 height 39
click at [779, 514] on input "#000000" at bounding box center [761, 517] width 51 height 51
type input "#2b075a"
type input "#000005"
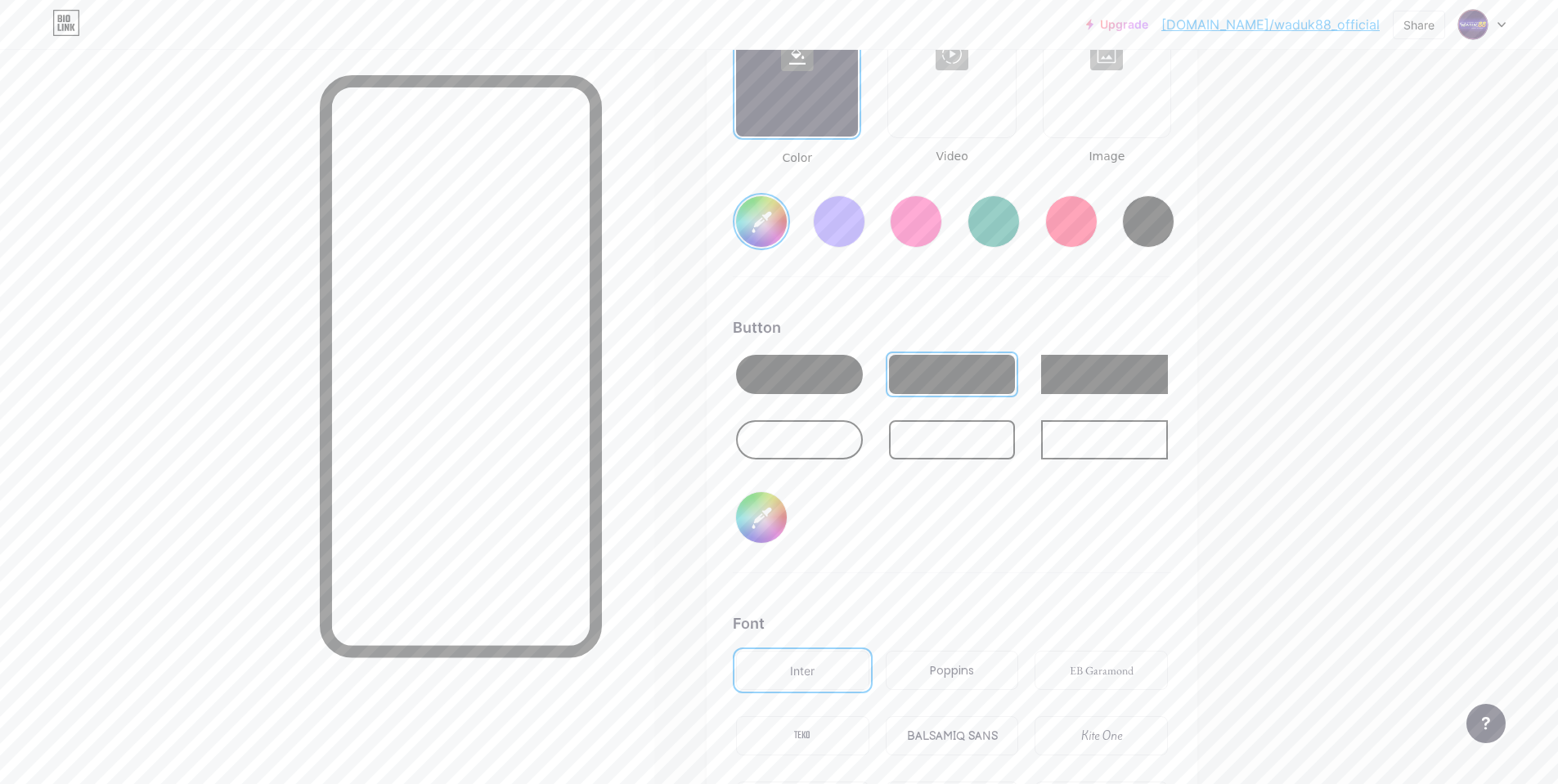
type input "#2b075a"
type input "#000050"
type input "#2b075a"
type input "#000502"
type input "#2b075a"
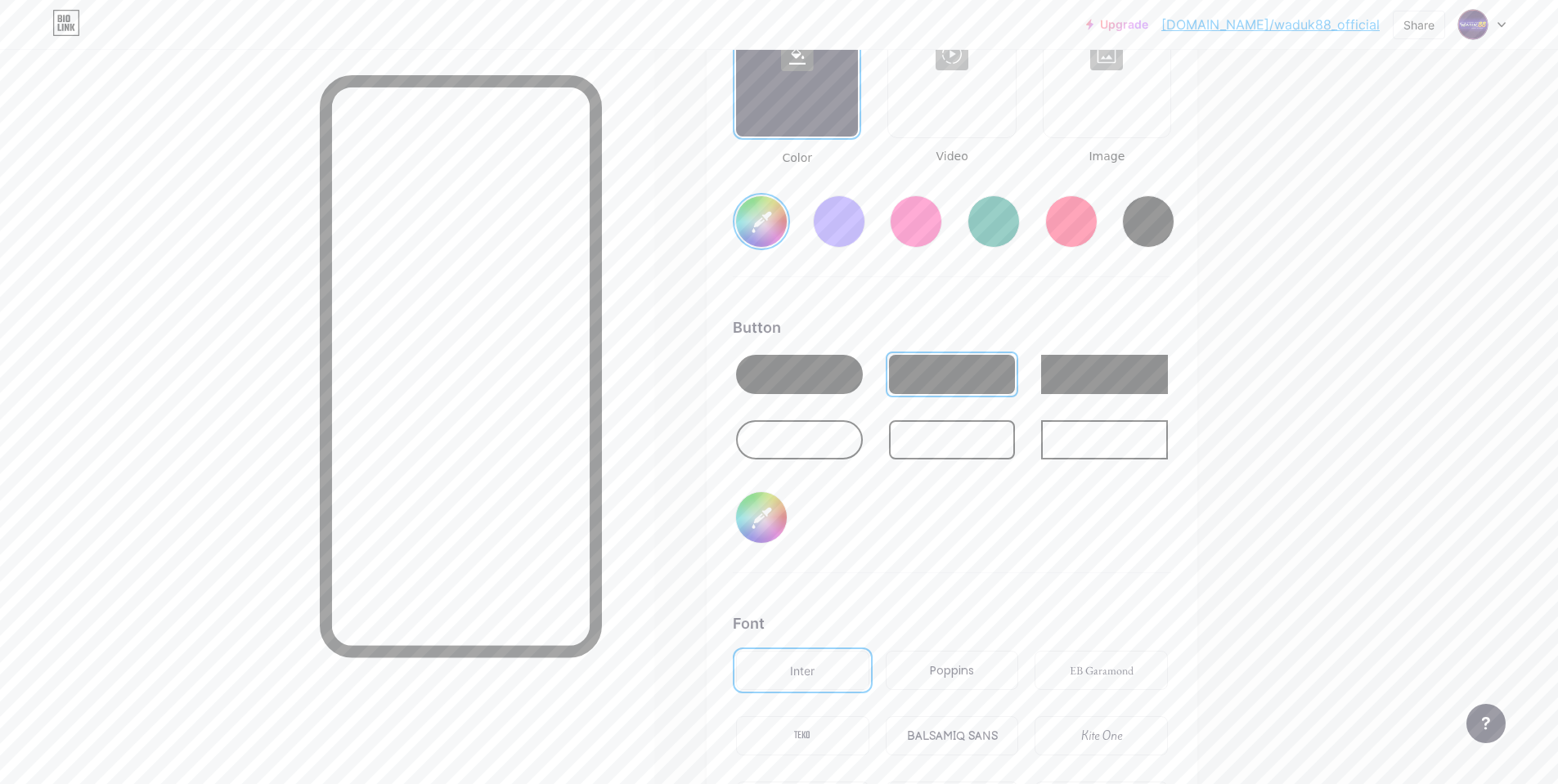
type input "#005027"
type input "#2b075a"
type input "#05027f"
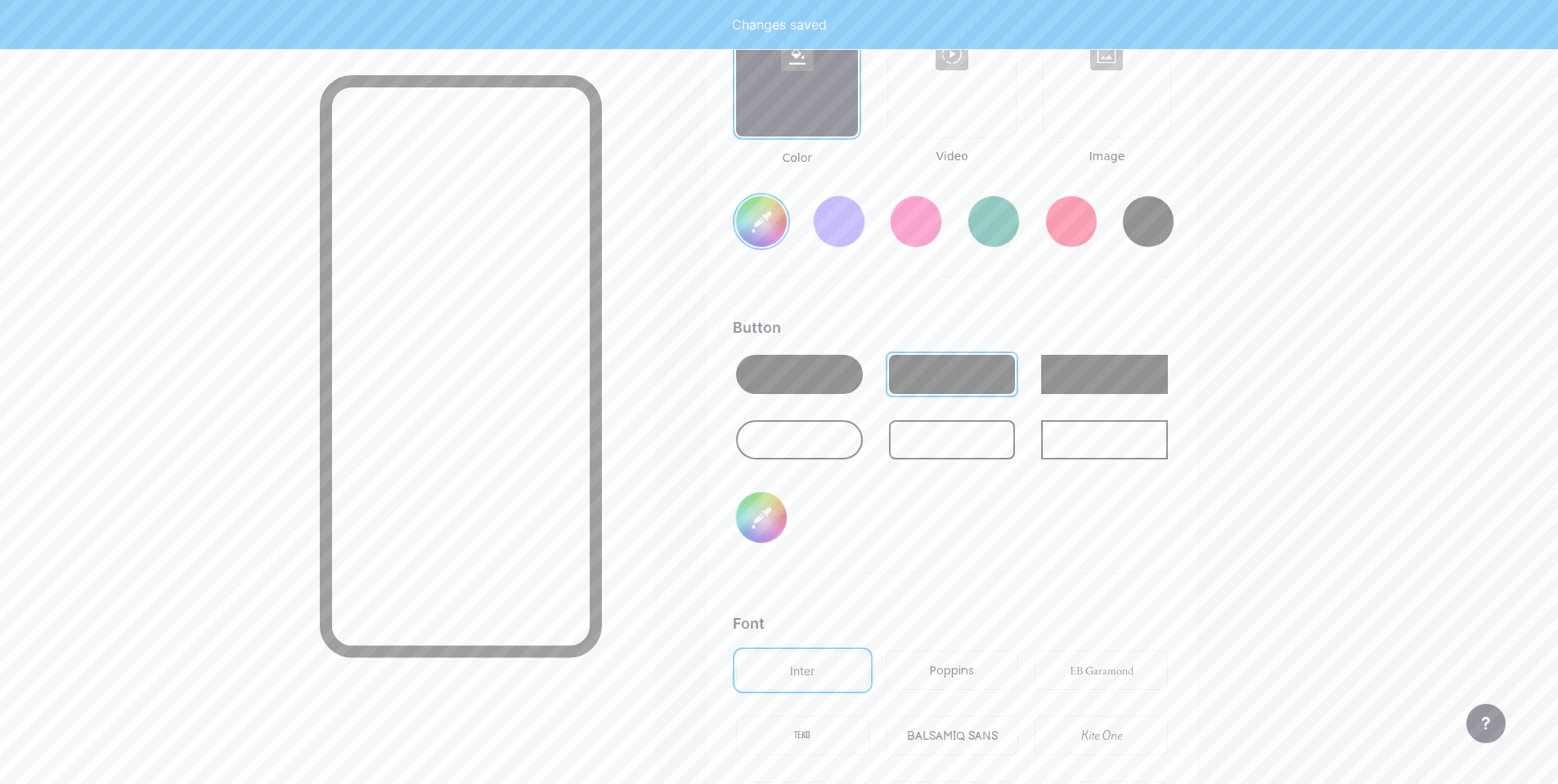
type input "#2b075a"
type input "#5027ff"
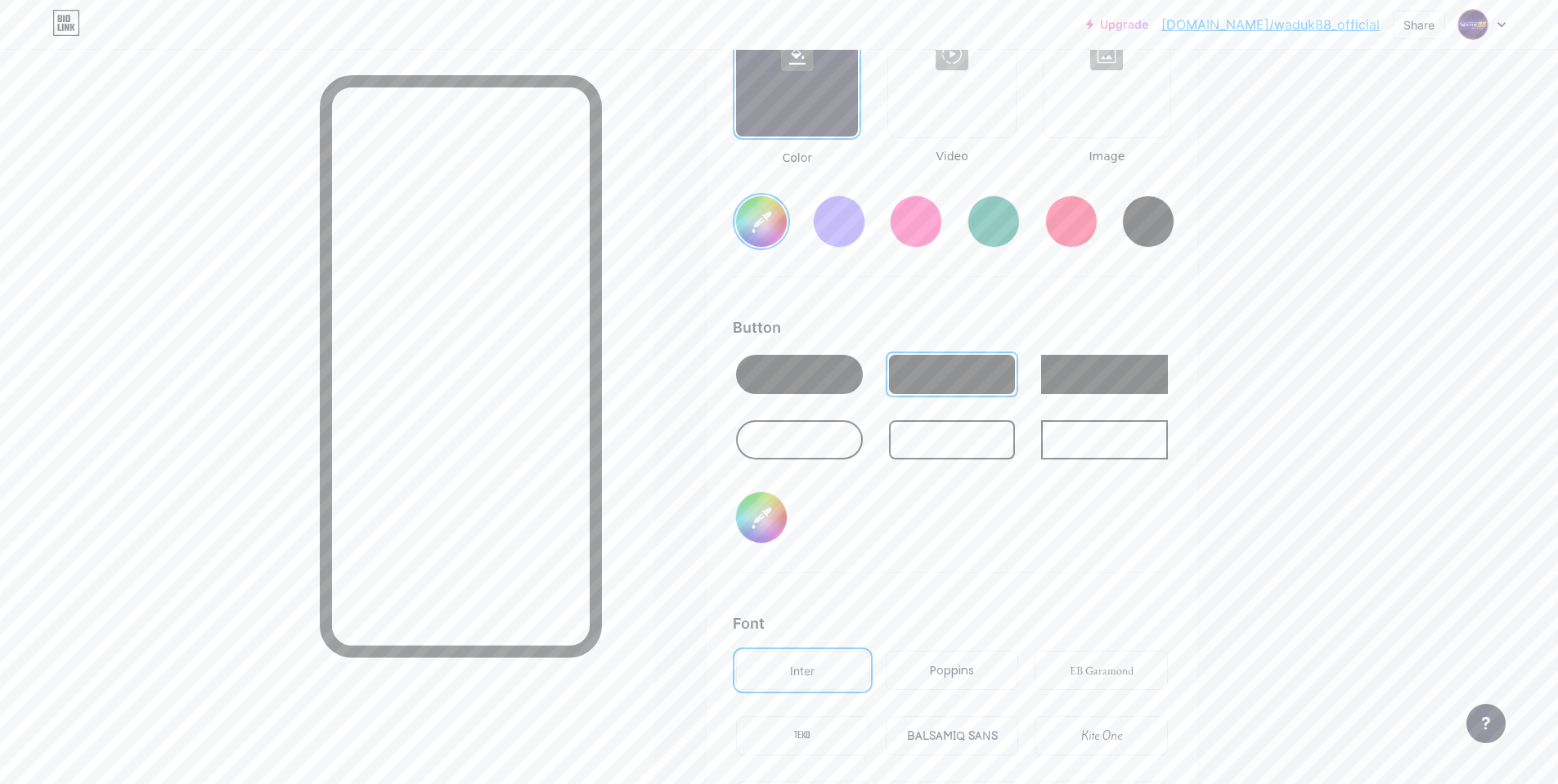
type input "#2b075a"
type input "#05027f"
type input "#2b075a"
type input "#005027"
type input "#2b075a"
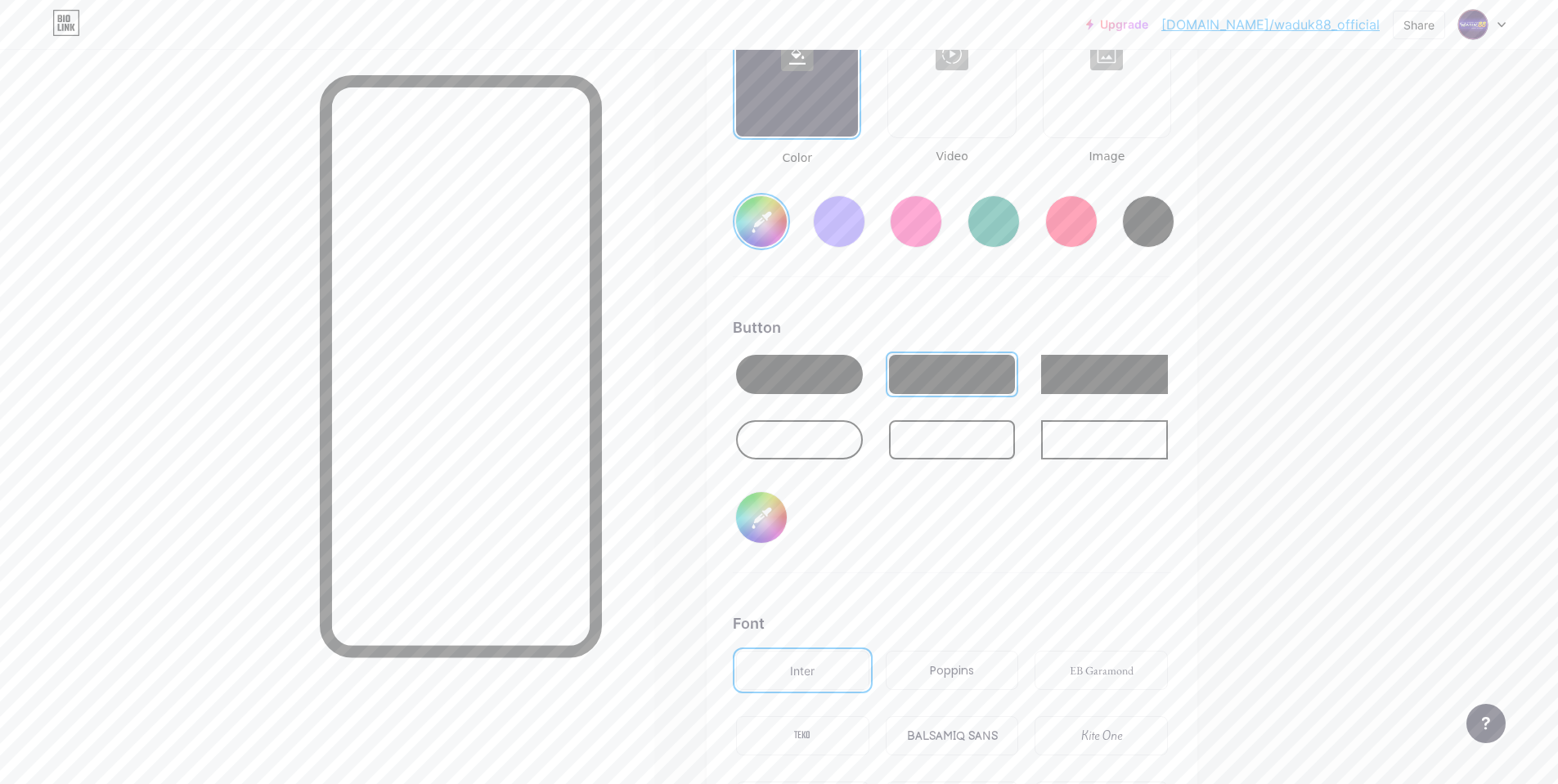
type input "#000502"
type input "#2b075a"
type input "#000050"
type input "#2b075a"
type input "#000005"
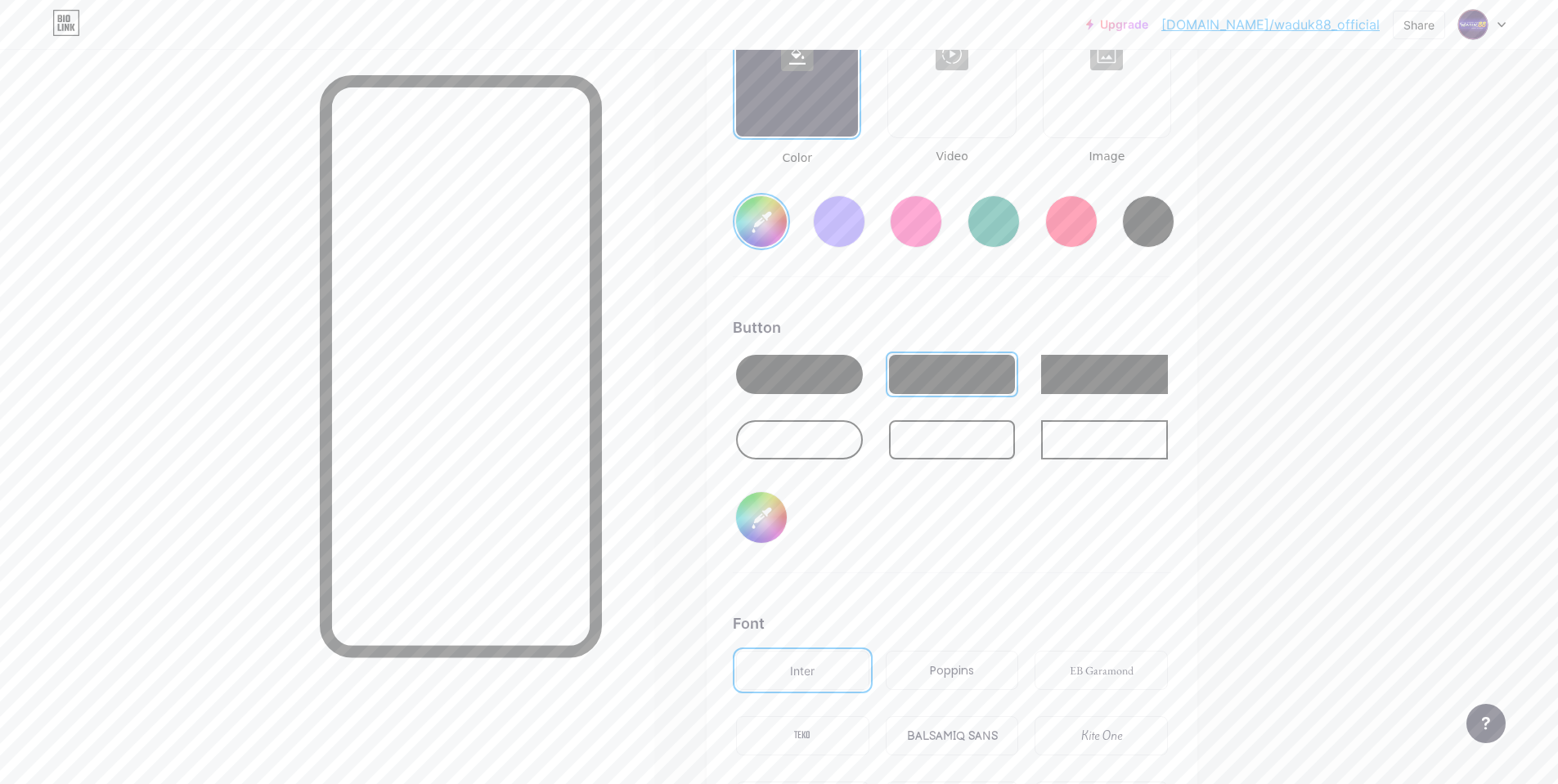
type input "#2b075a"
type input "#000003"
type input "#2b075a"
type input "#00003f"
type input "#2b075a"
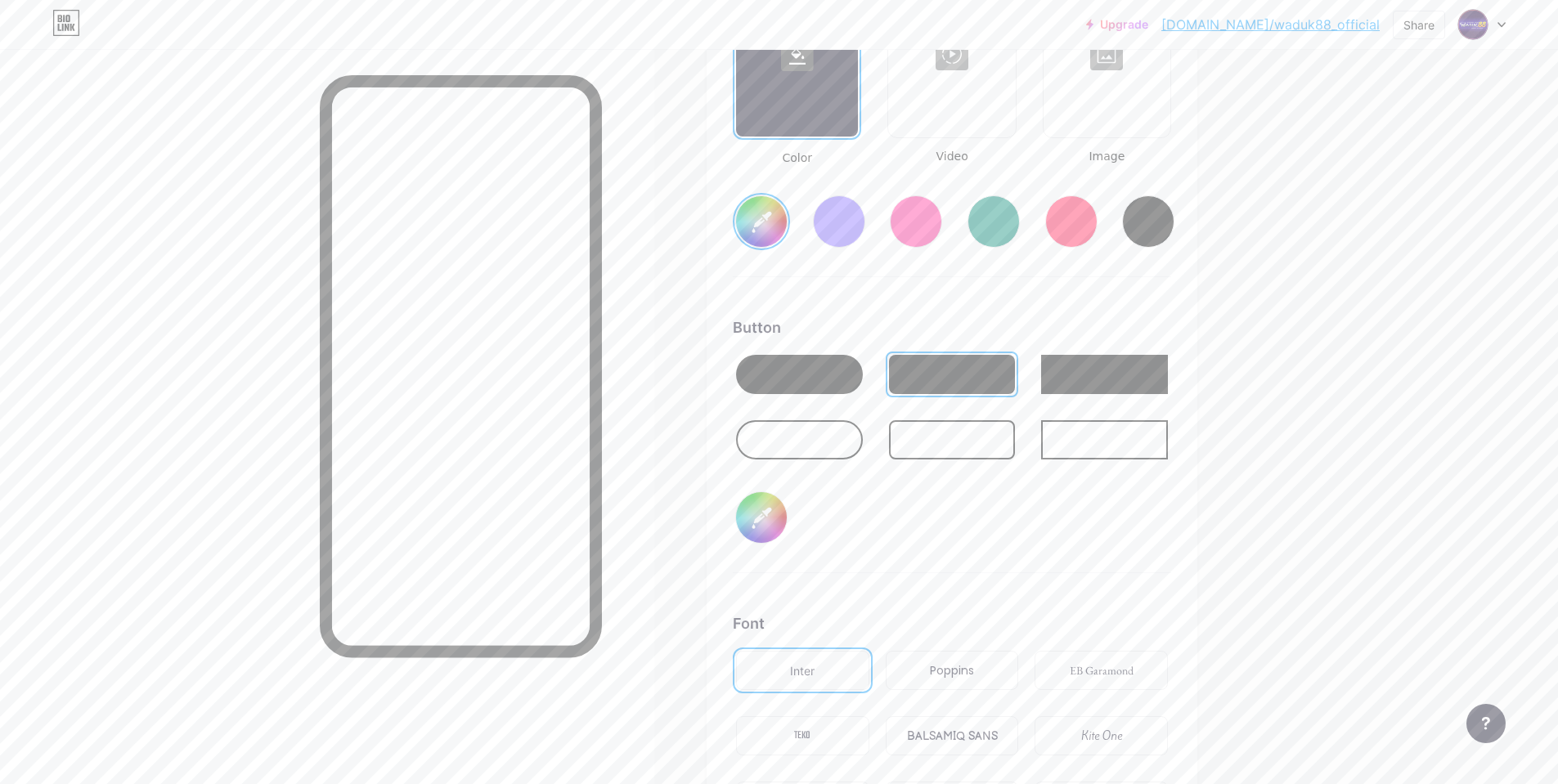
type input "#0003f0"
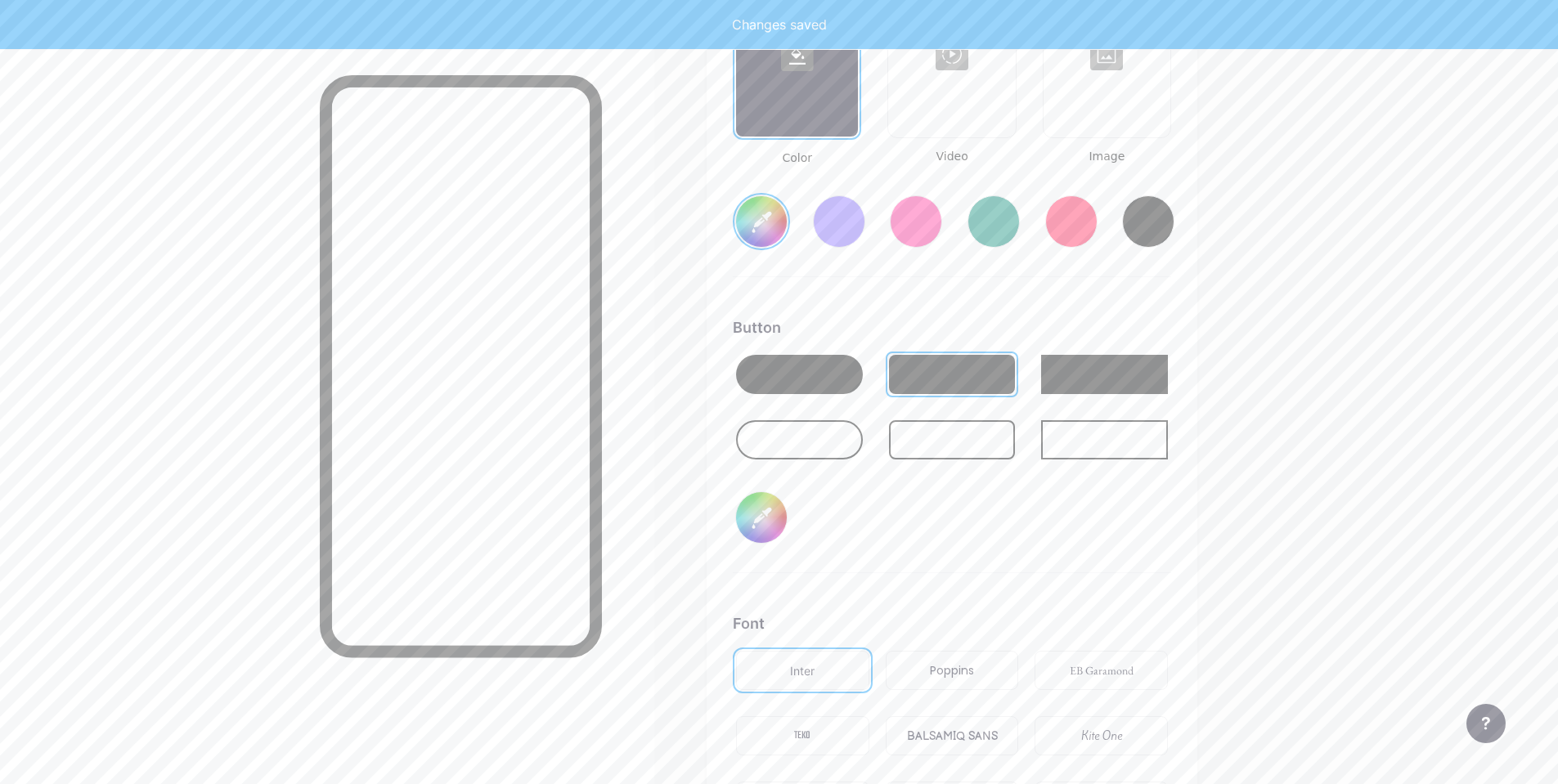
type input "#2b075a"
type input "#003f07"
type input "#2b075a"
type input "#03f077"
type input "#2b075a"
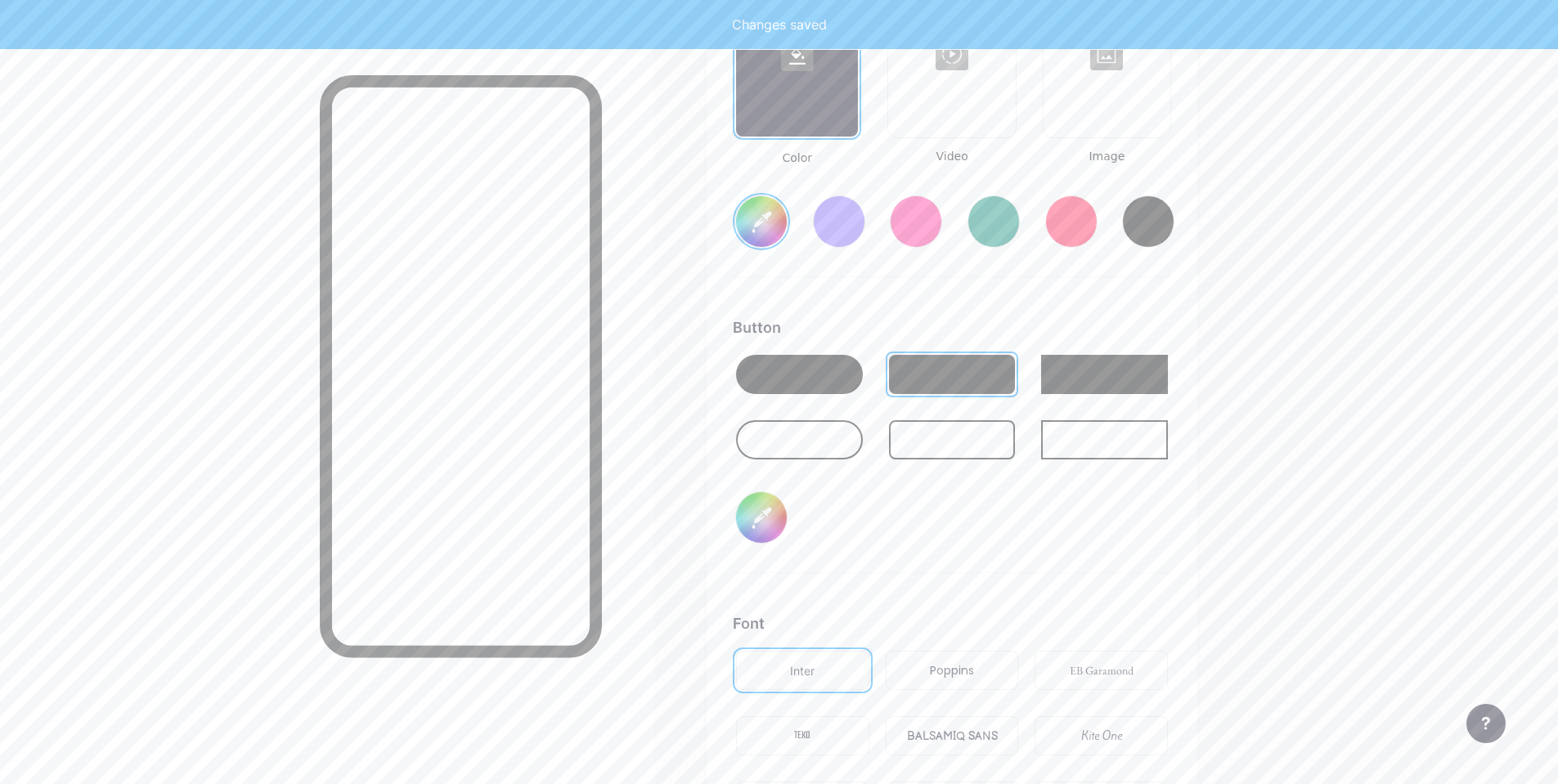
type input "#3f0777"
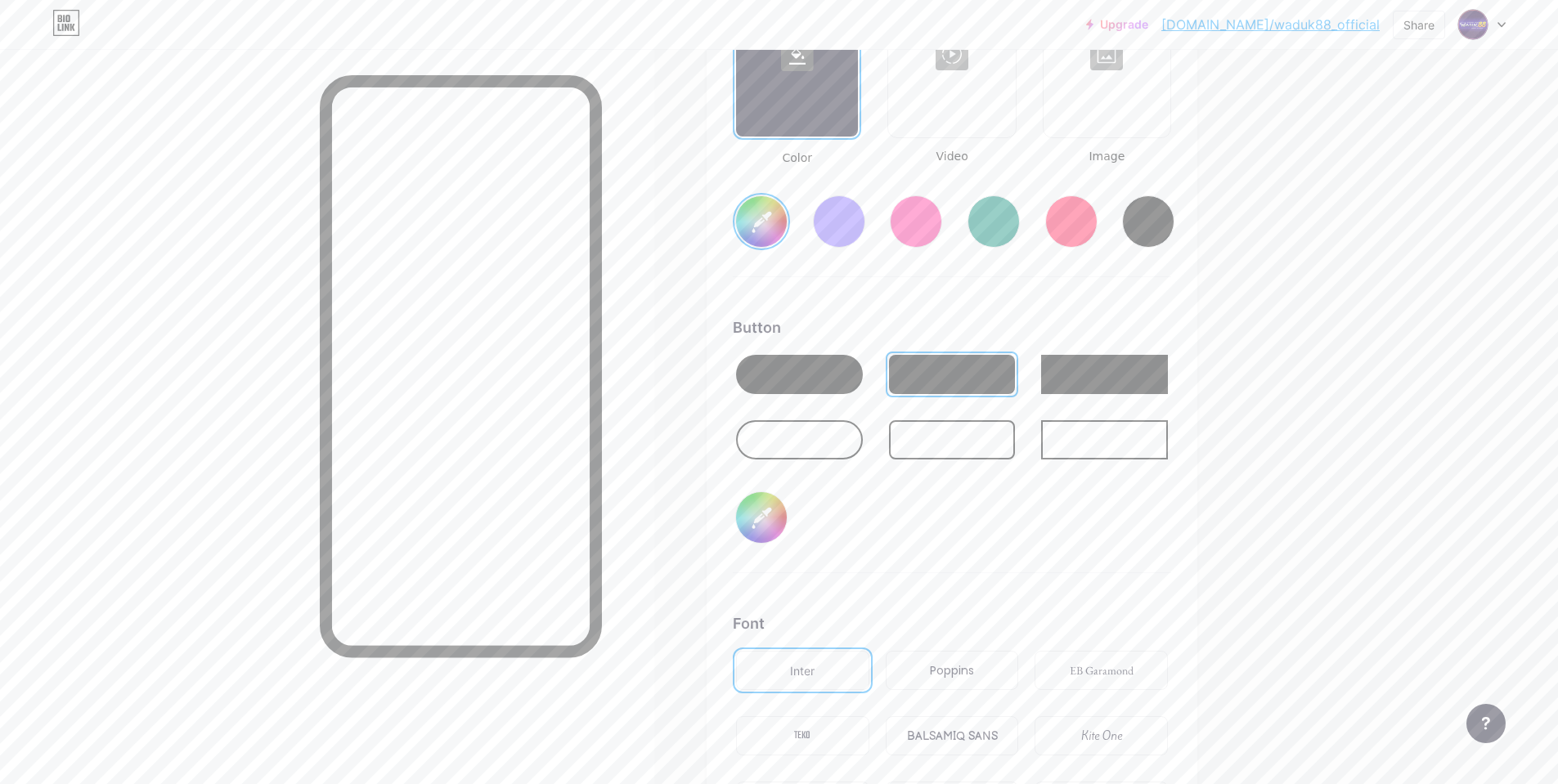
type input "#2b075a"
type input "#03f077"
type input "#2b075a"
type input "#003f07"
type input "#2b075a"
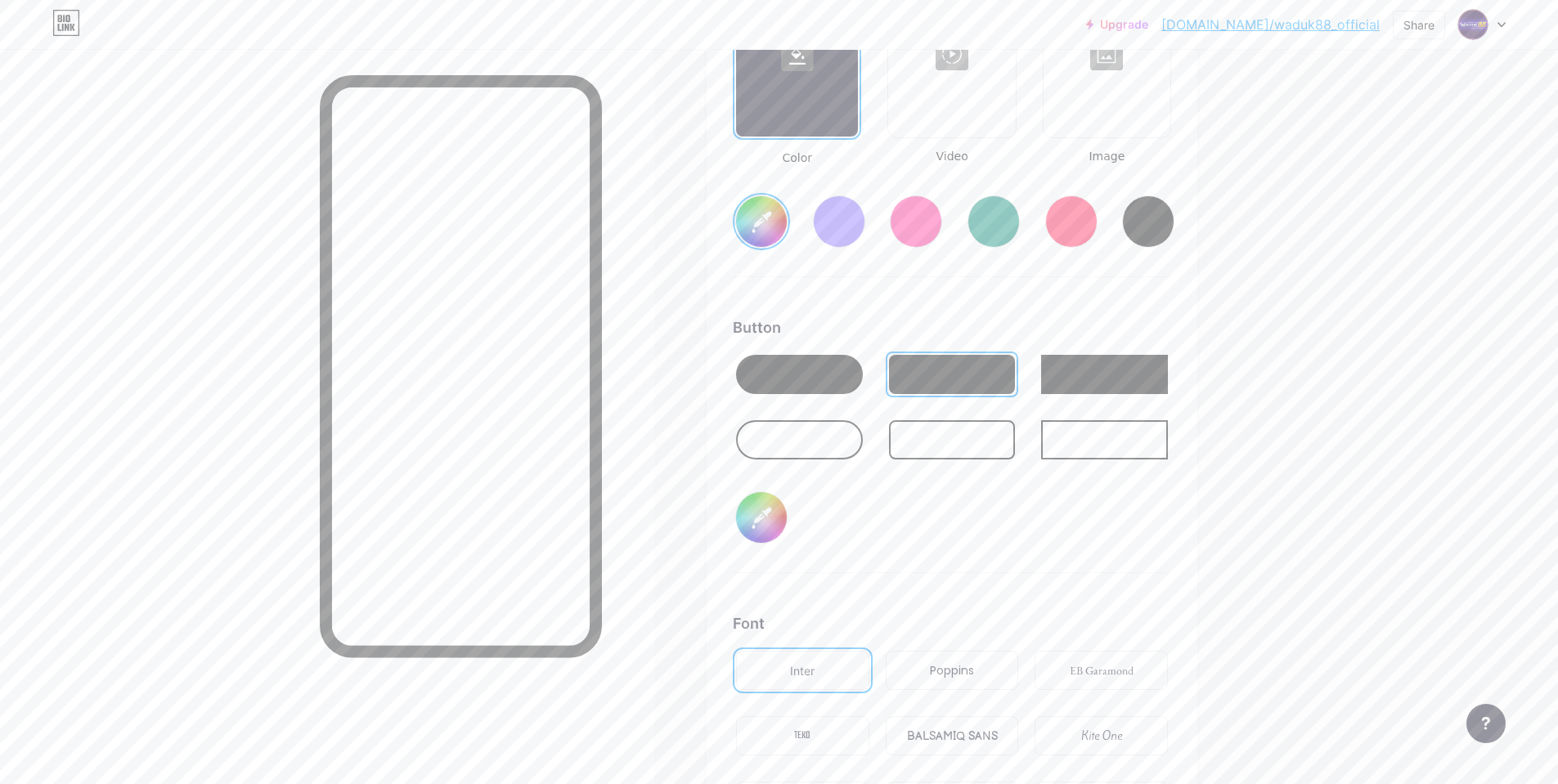
type input "#0003f0"
type input "#2b075a"
type input "#00003f"
type input "#2b075a"
type input "#000003"
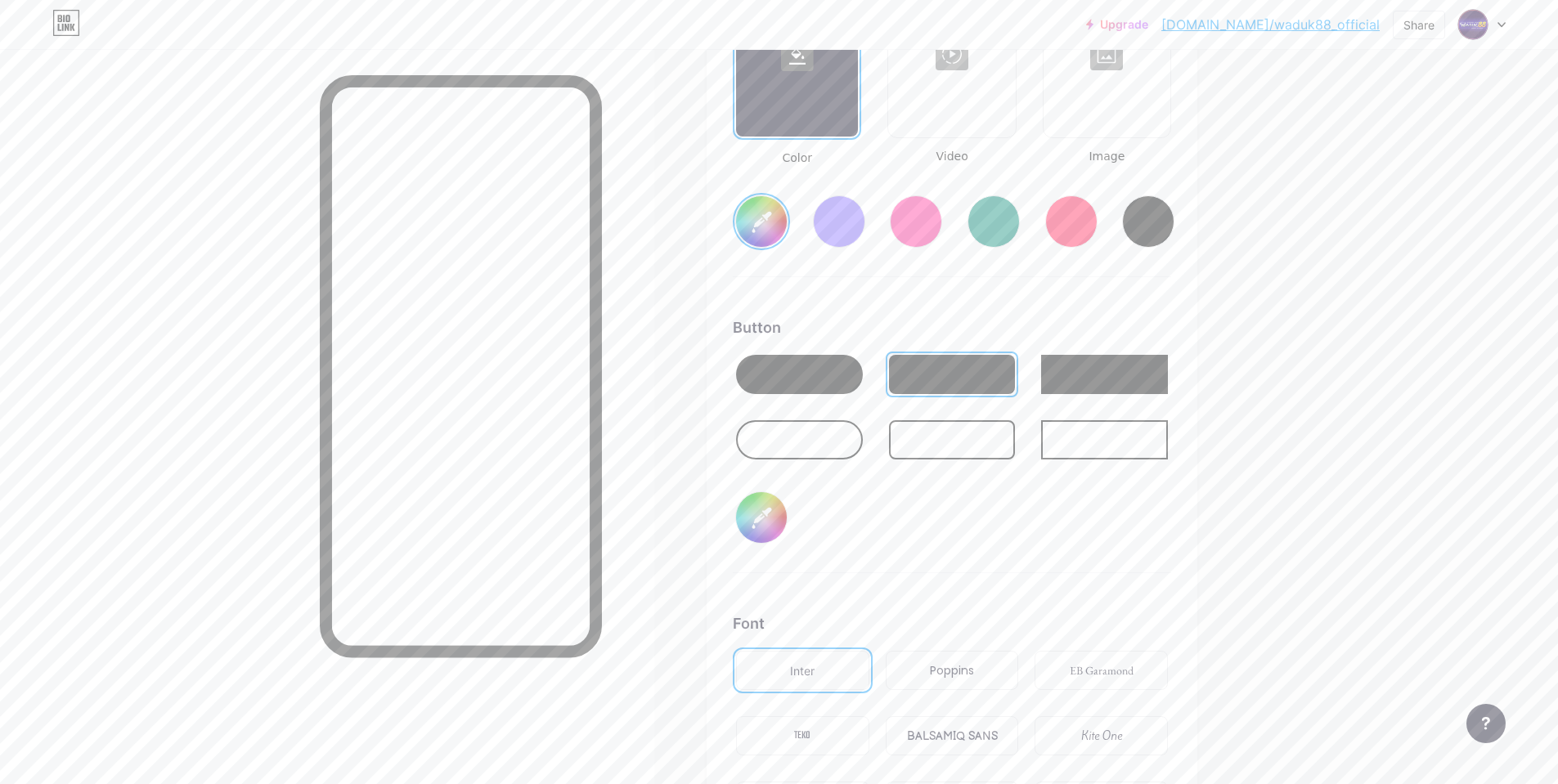
type input "#2b075a"
type input "#000004"
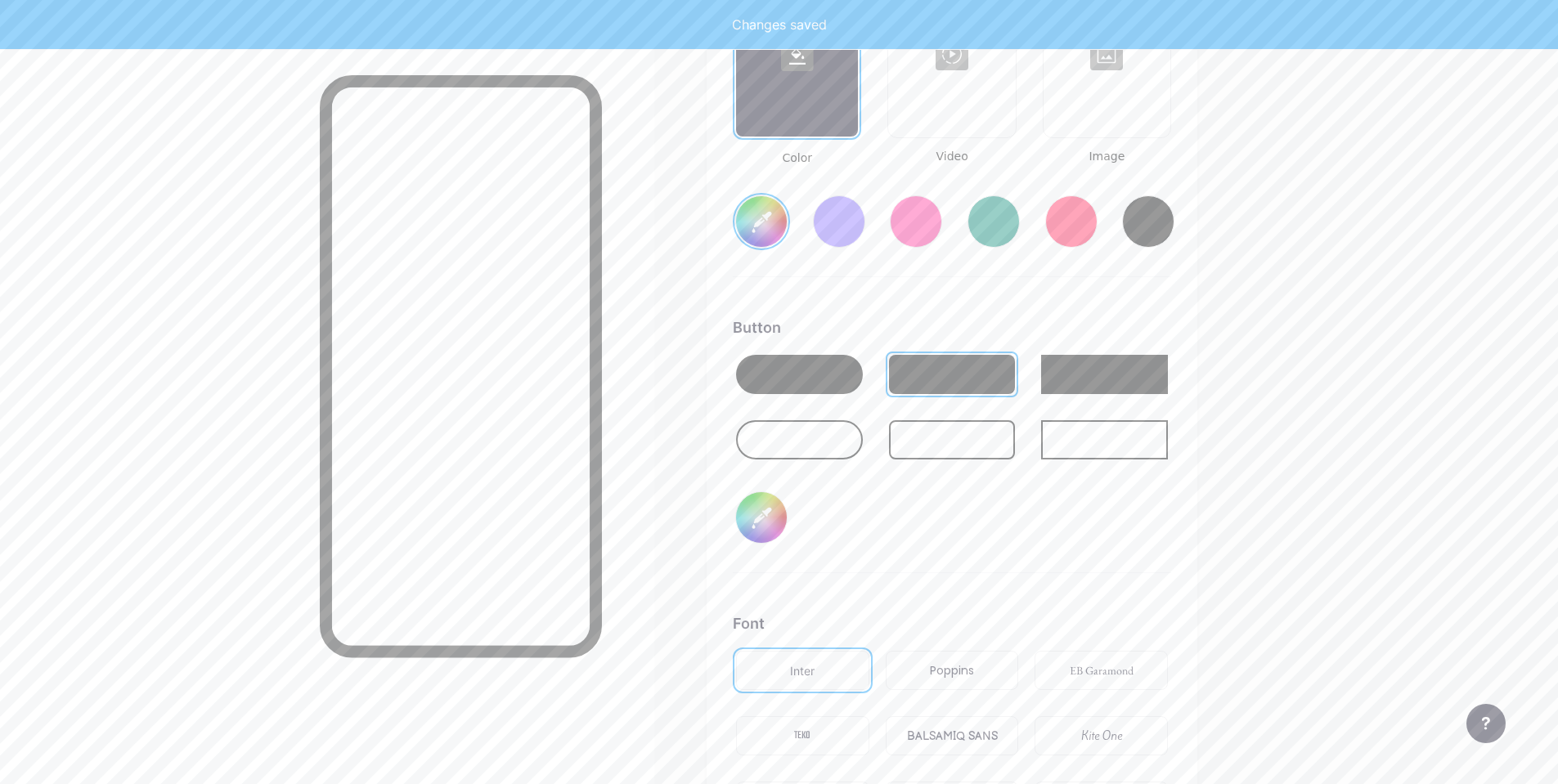
type input "#2b075a"
type input "#00004b"
type input "#2b075a"
type input "#0004b2"
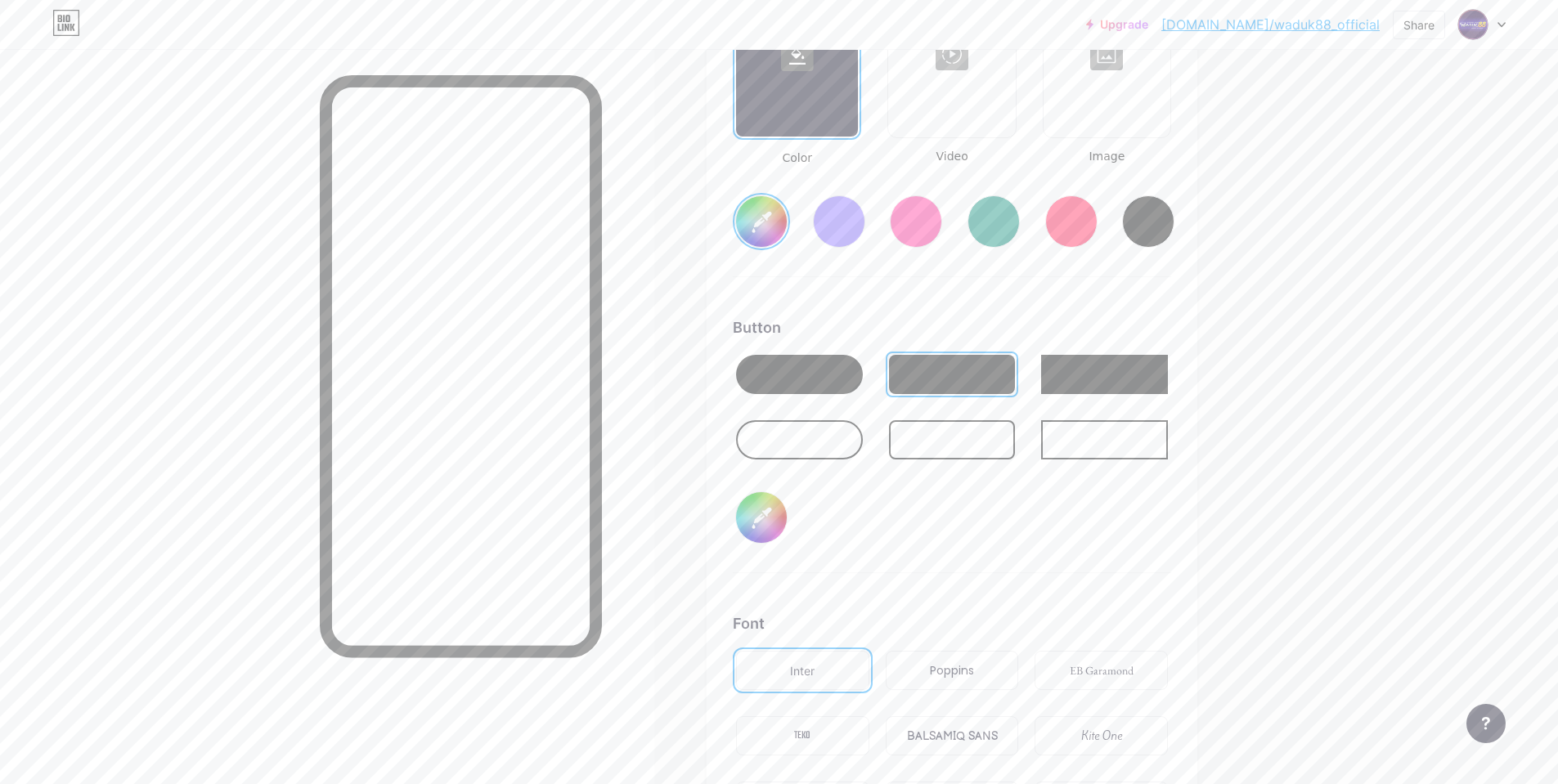
type input "#2b075a"
type input "#004b2c"
type input "#2b075a"
type input "#04b2c7"
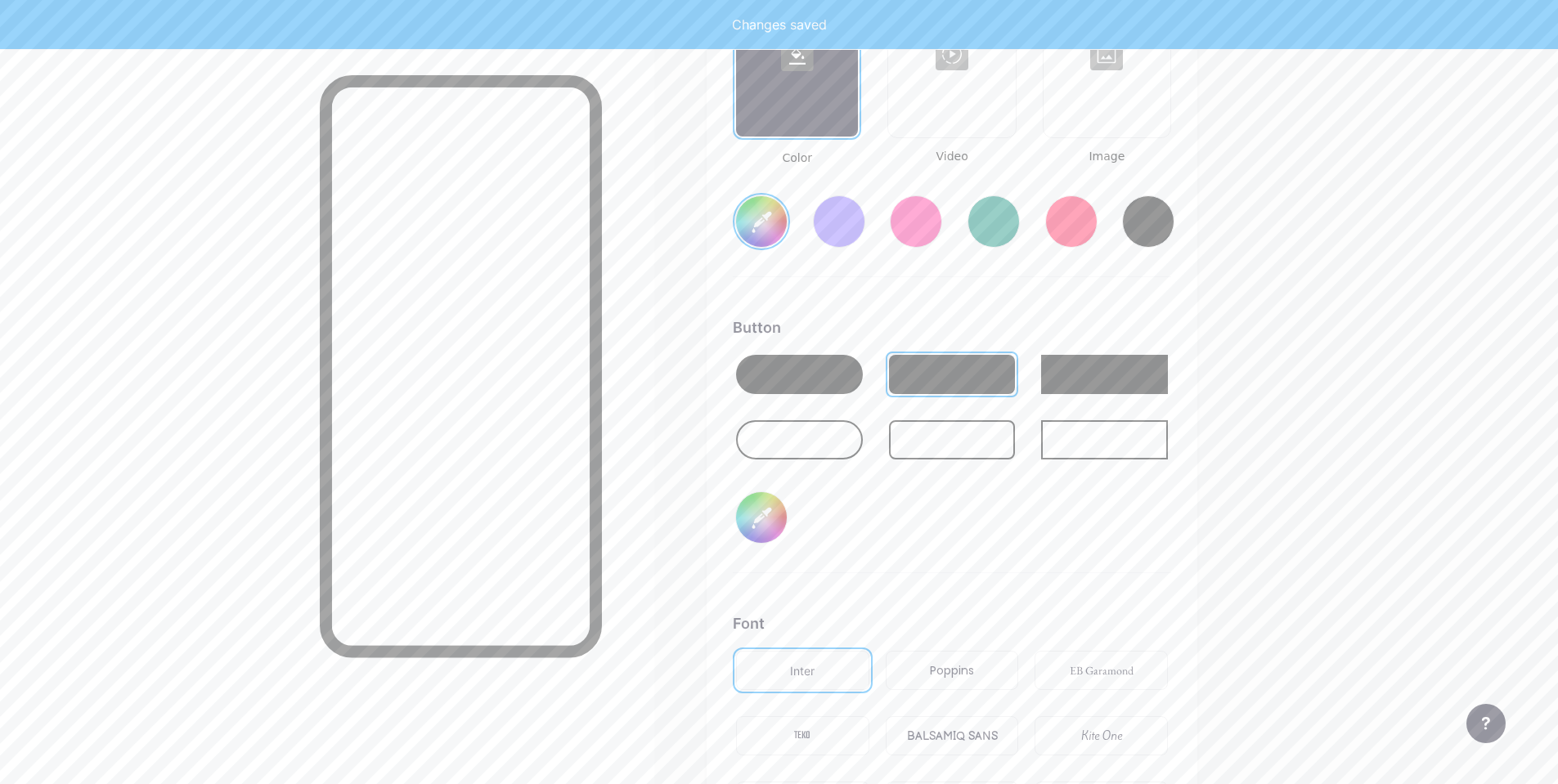
type input "#2b075a"
type input "#4b2c73"
type input "#2b075a"
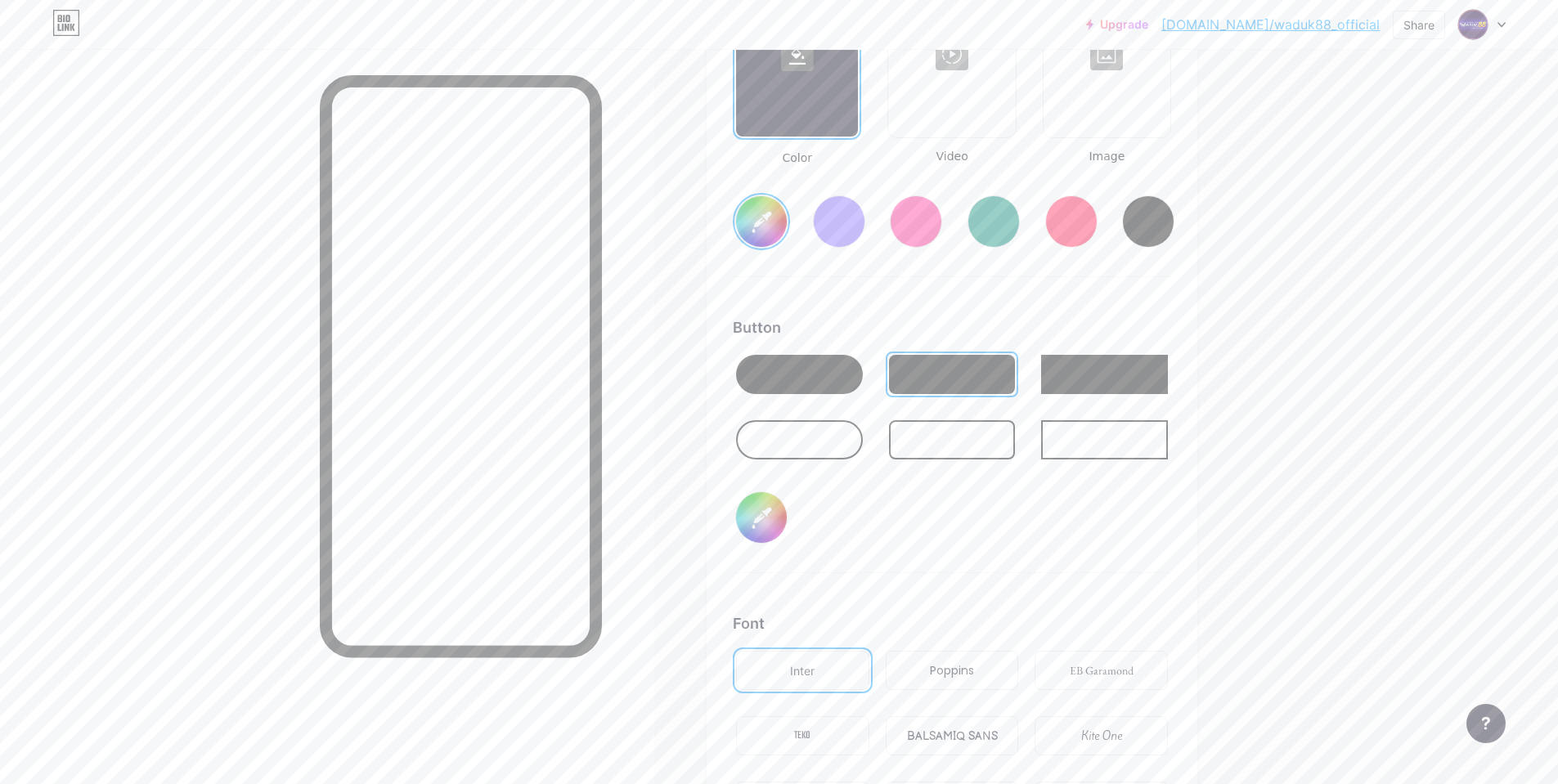
type input "#4b2c73"
click at [1045, 576] on div "Background Color Video Image #2b075a Button #4b2c73 Font Inter Poppins EB Garam…" at bounding box center [951, 412] width 439 height 968
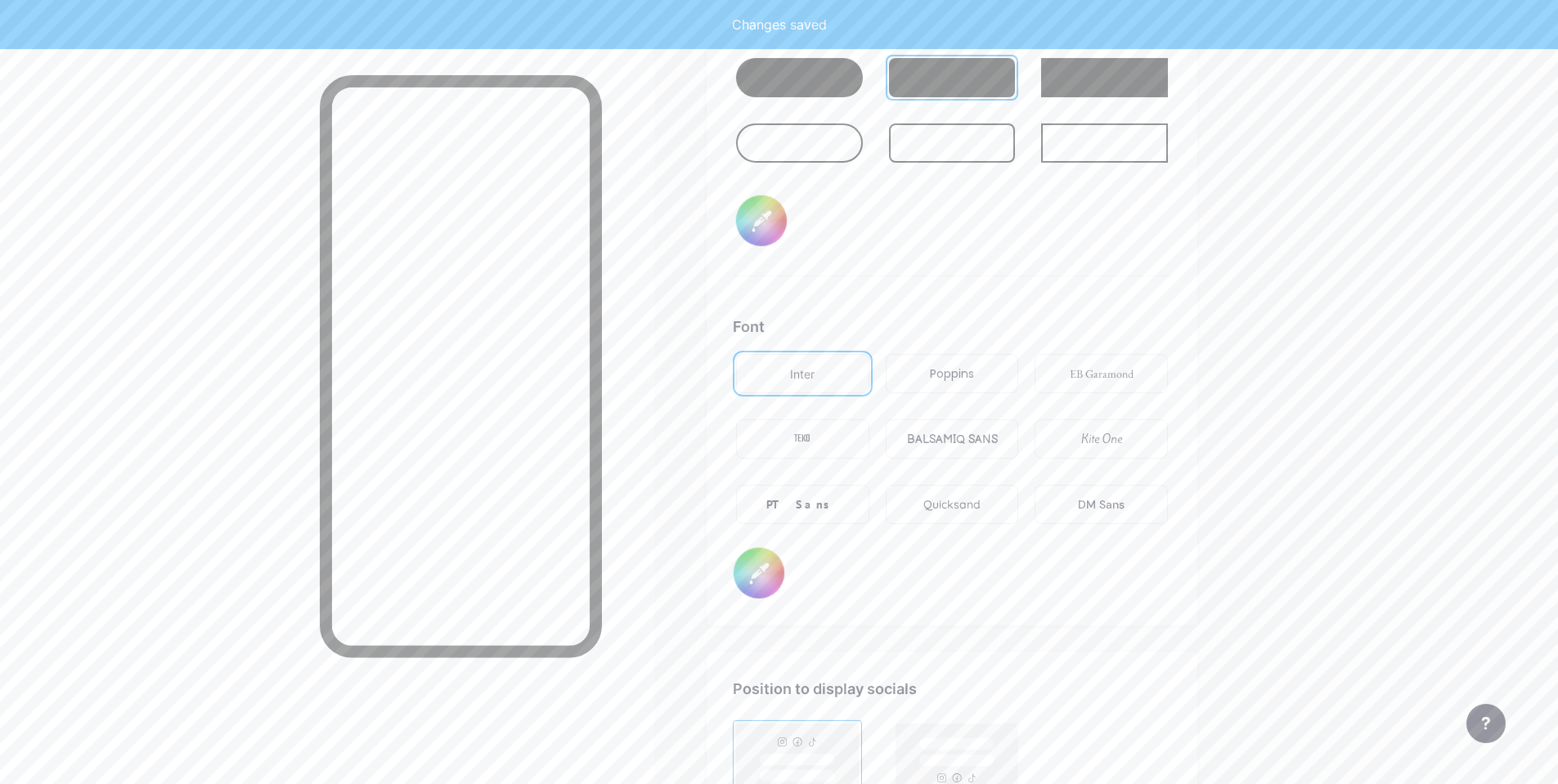
type input "#2b075a"
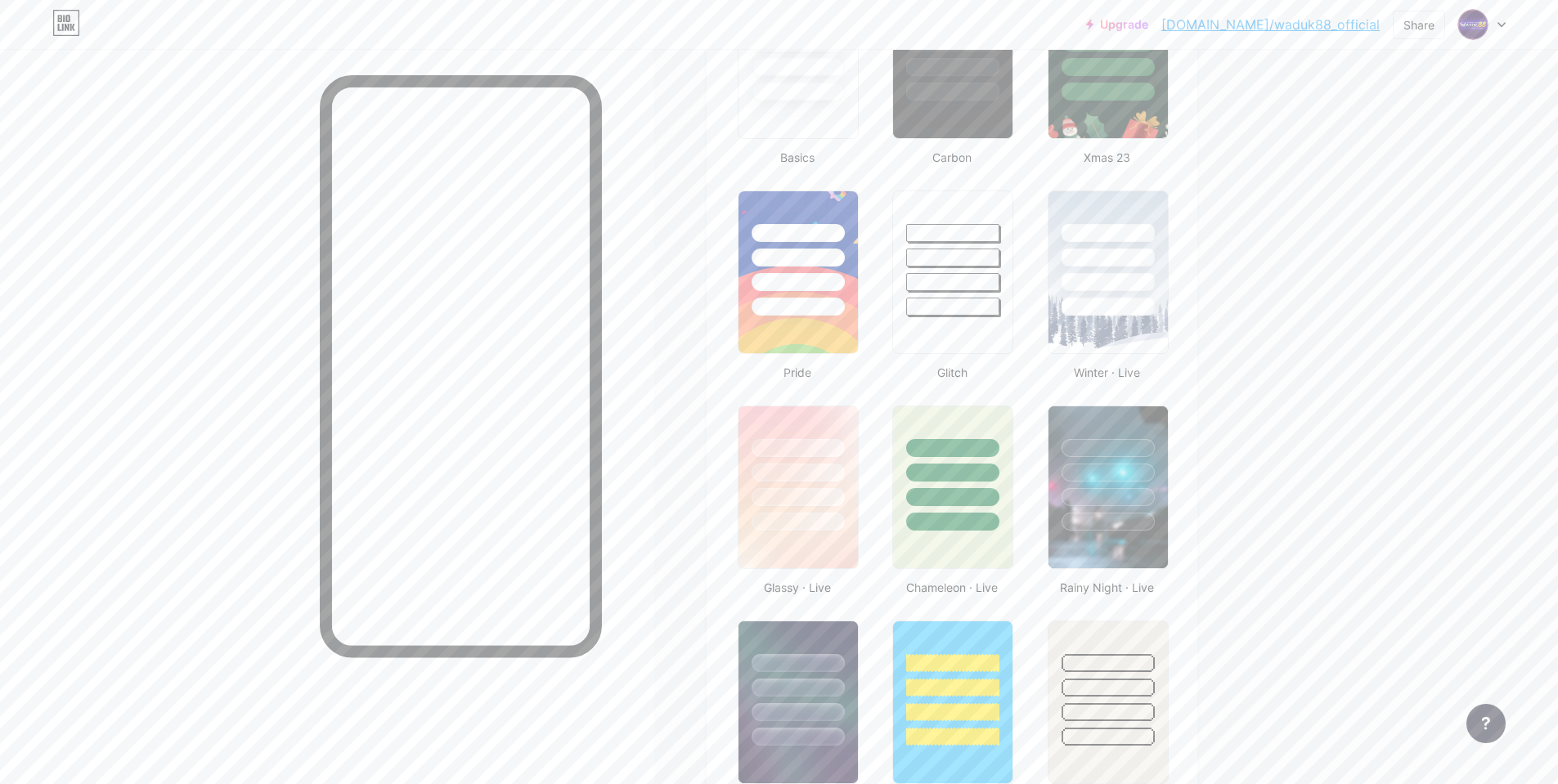
scroll to position [505, 0]
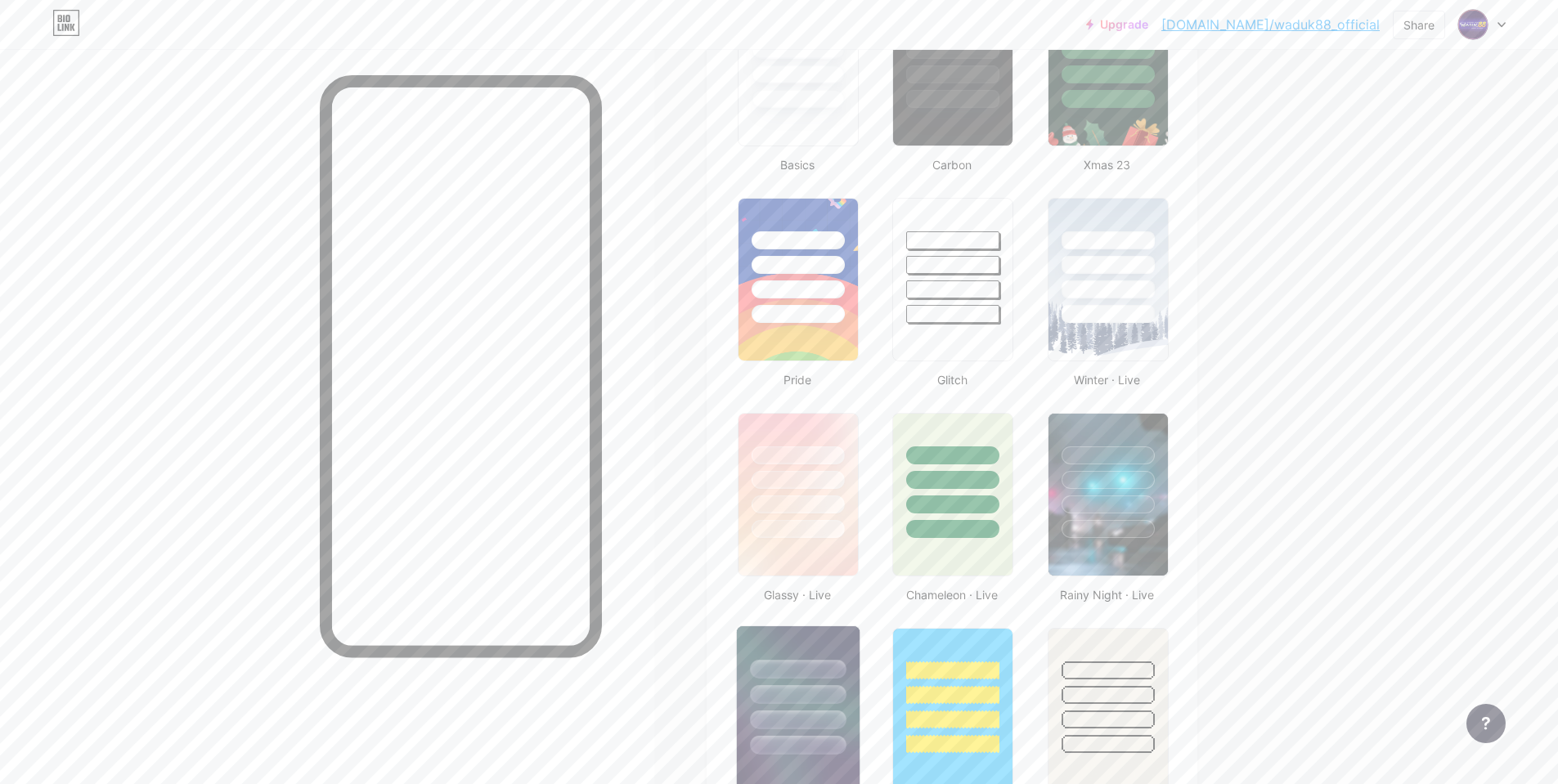
click at [822, 688] on div at bounding box center [798, 694] width 96 height 19
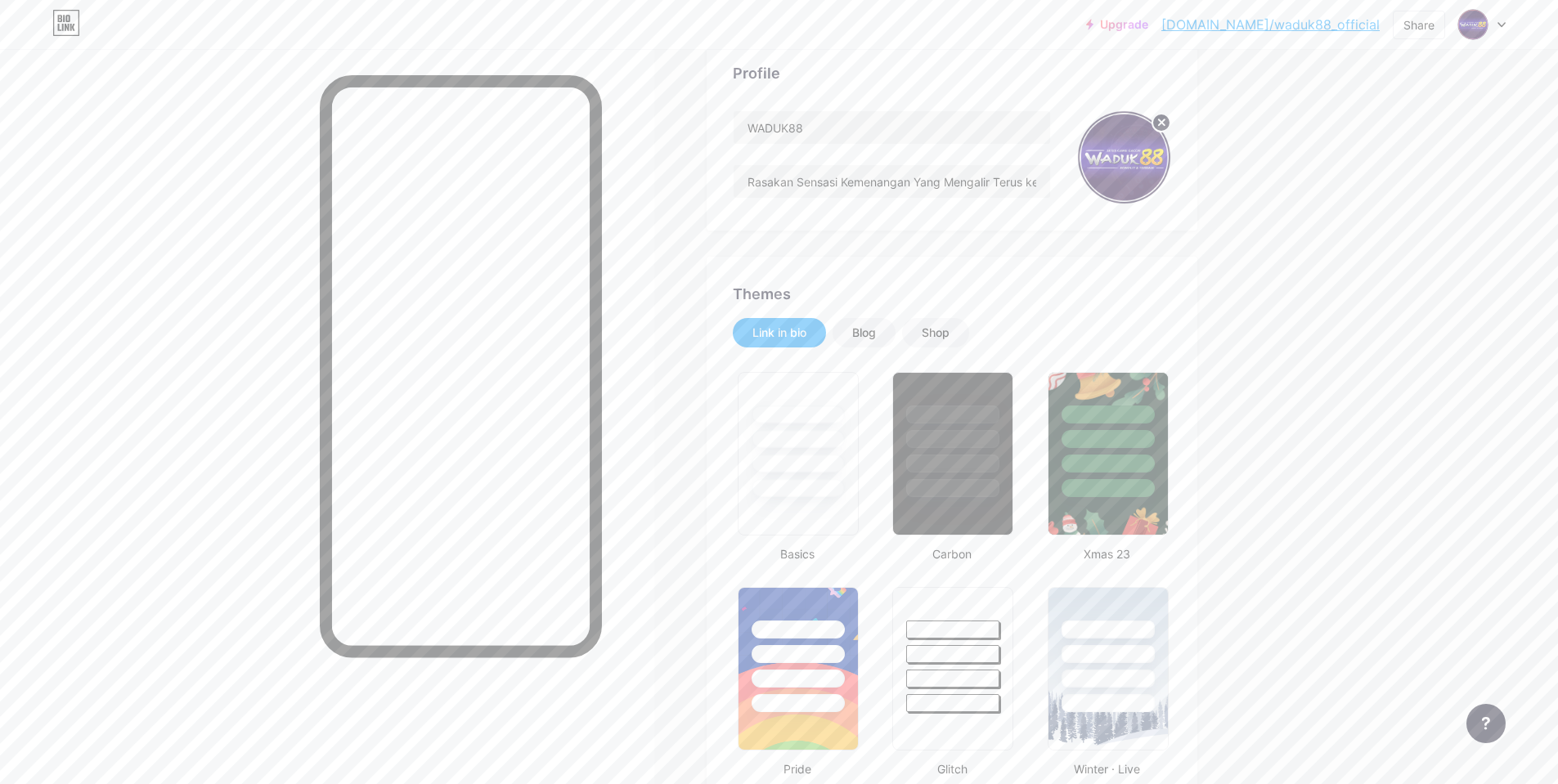
scroll to position [0, 0]
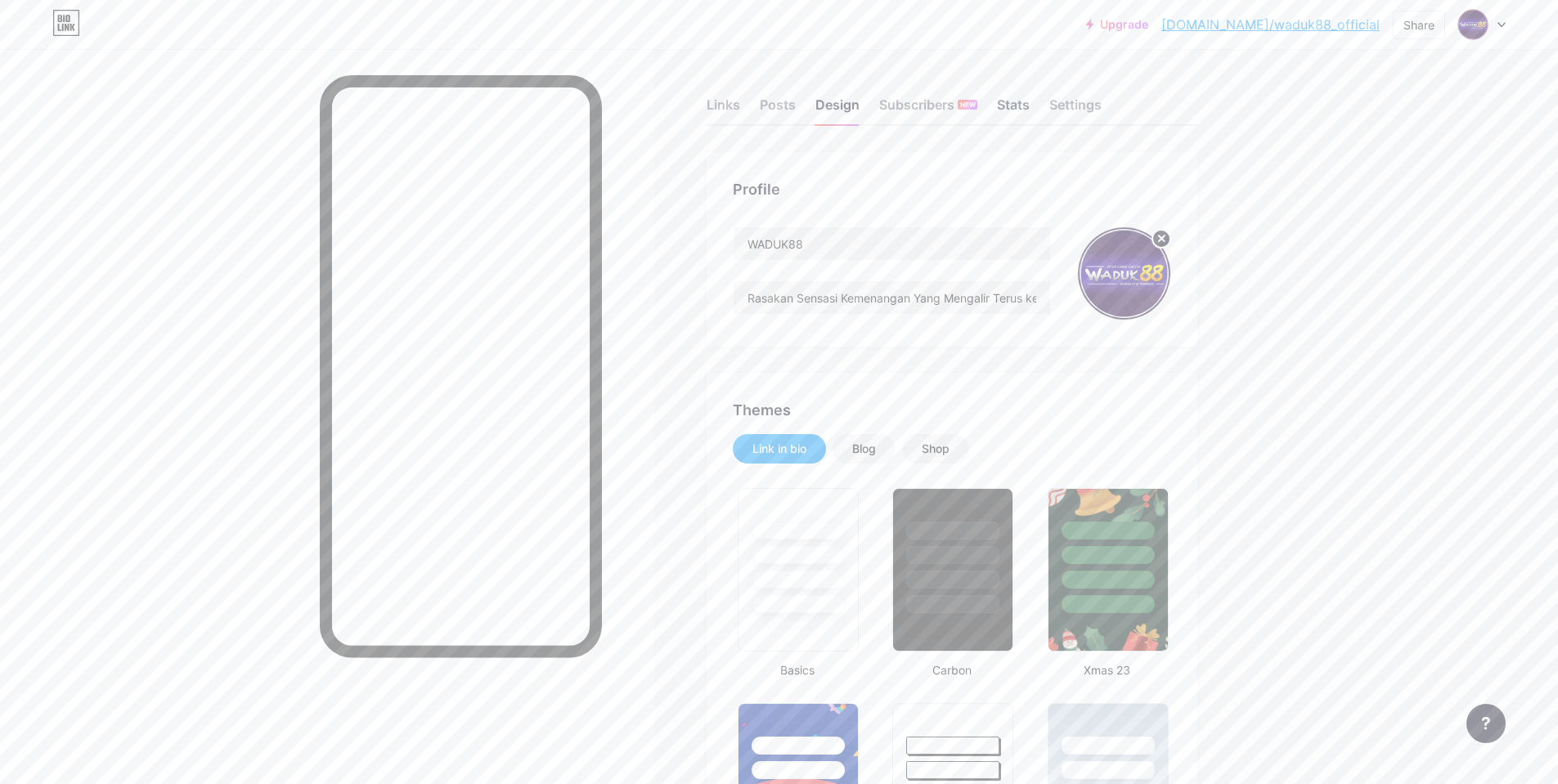
click at [1027, 104] on div "Stats" at bounding box center [1013, 109] width 33 height 29
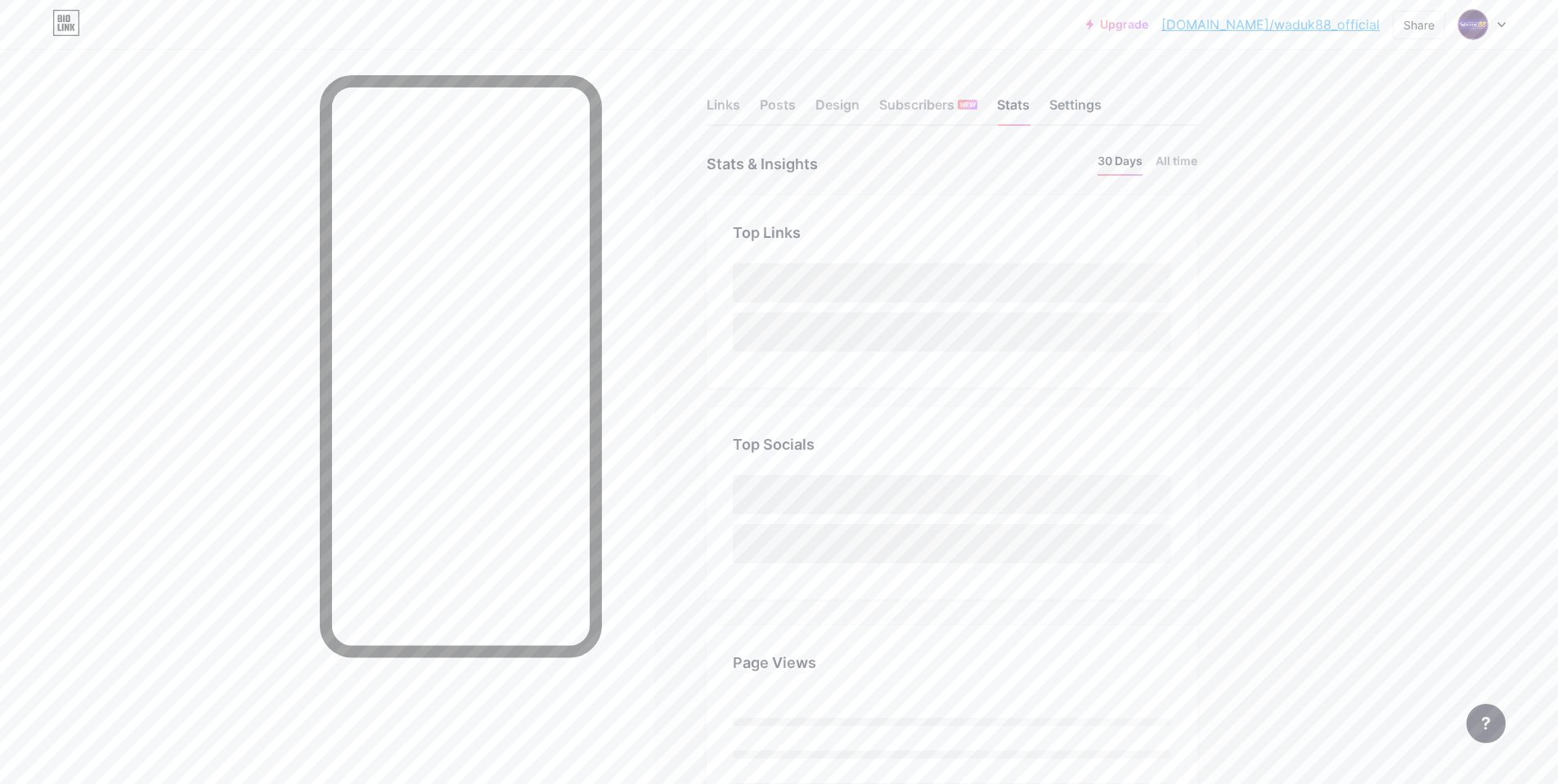
click at [1076, 105] on div "Settings" at bounding box center [1076, 109] width 53 height 29
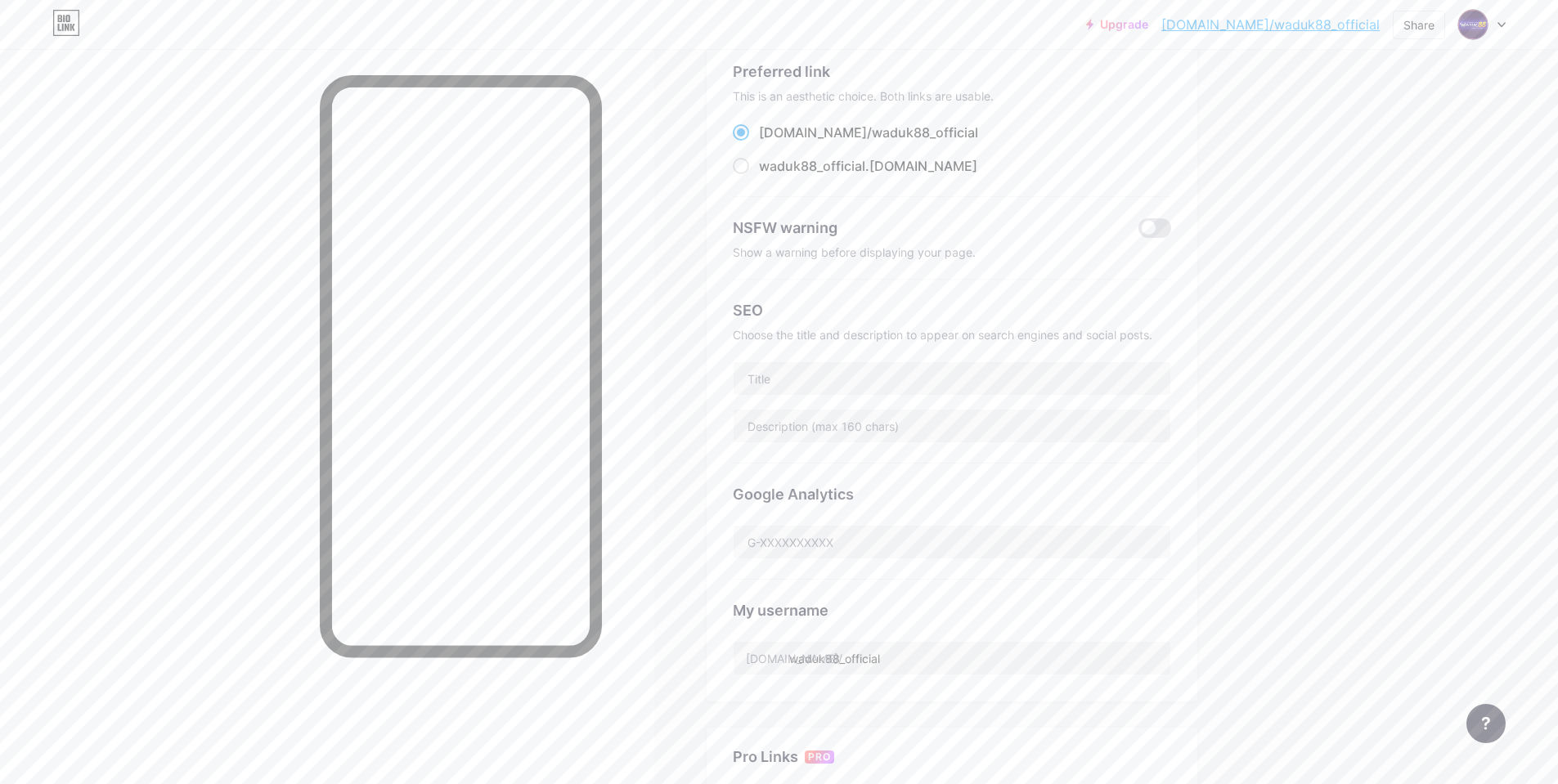
scroll to position [82, 0]
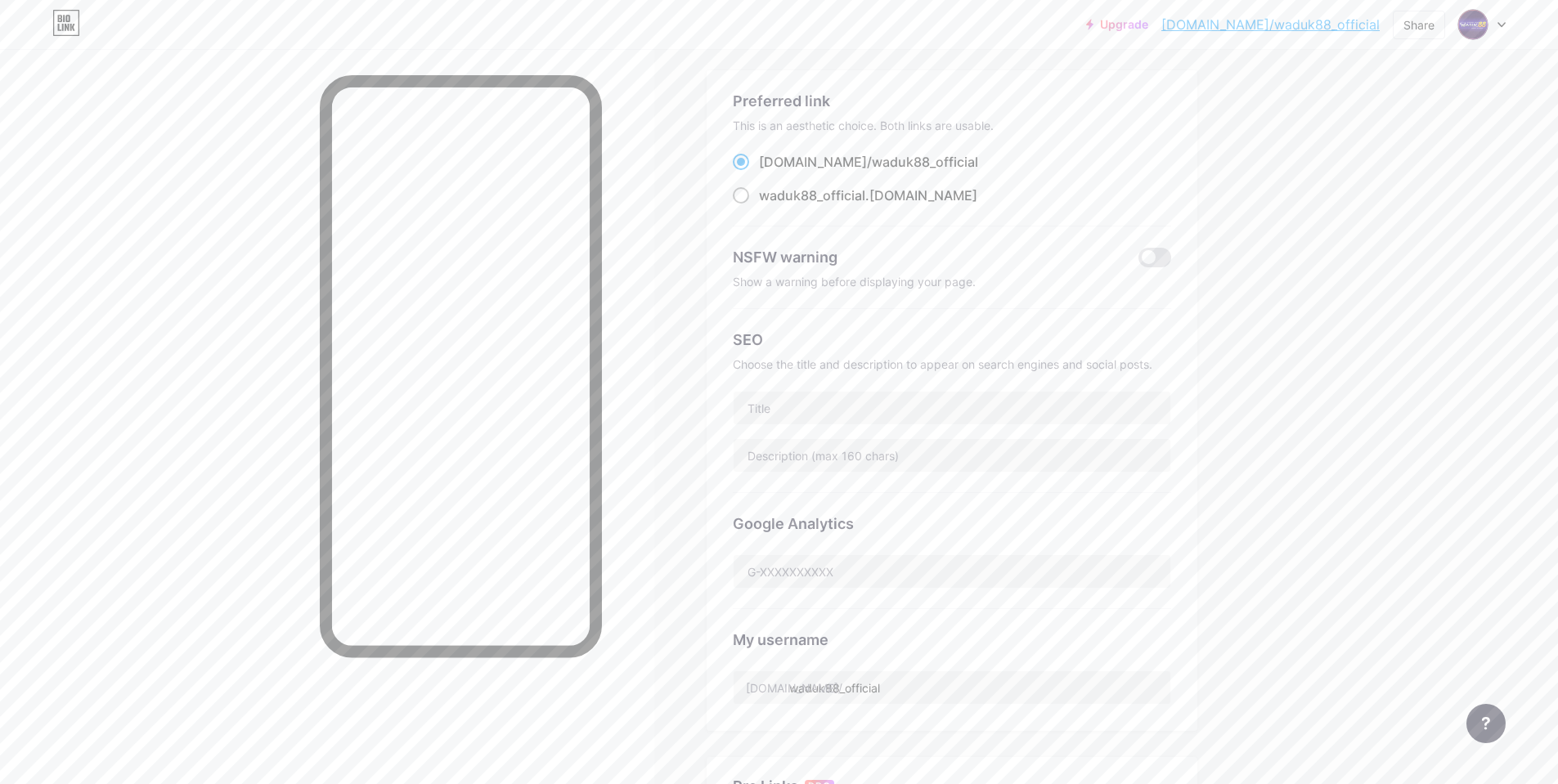
click at [829, 197] on span "waduk88_official" at bounding box center [812, 196] width 106 height 16
click at [770, 205] on input "waduk88_official .[DOMAIN_NAME]" at bounding box center [765, 211] width 11 height 11
radio input "true"
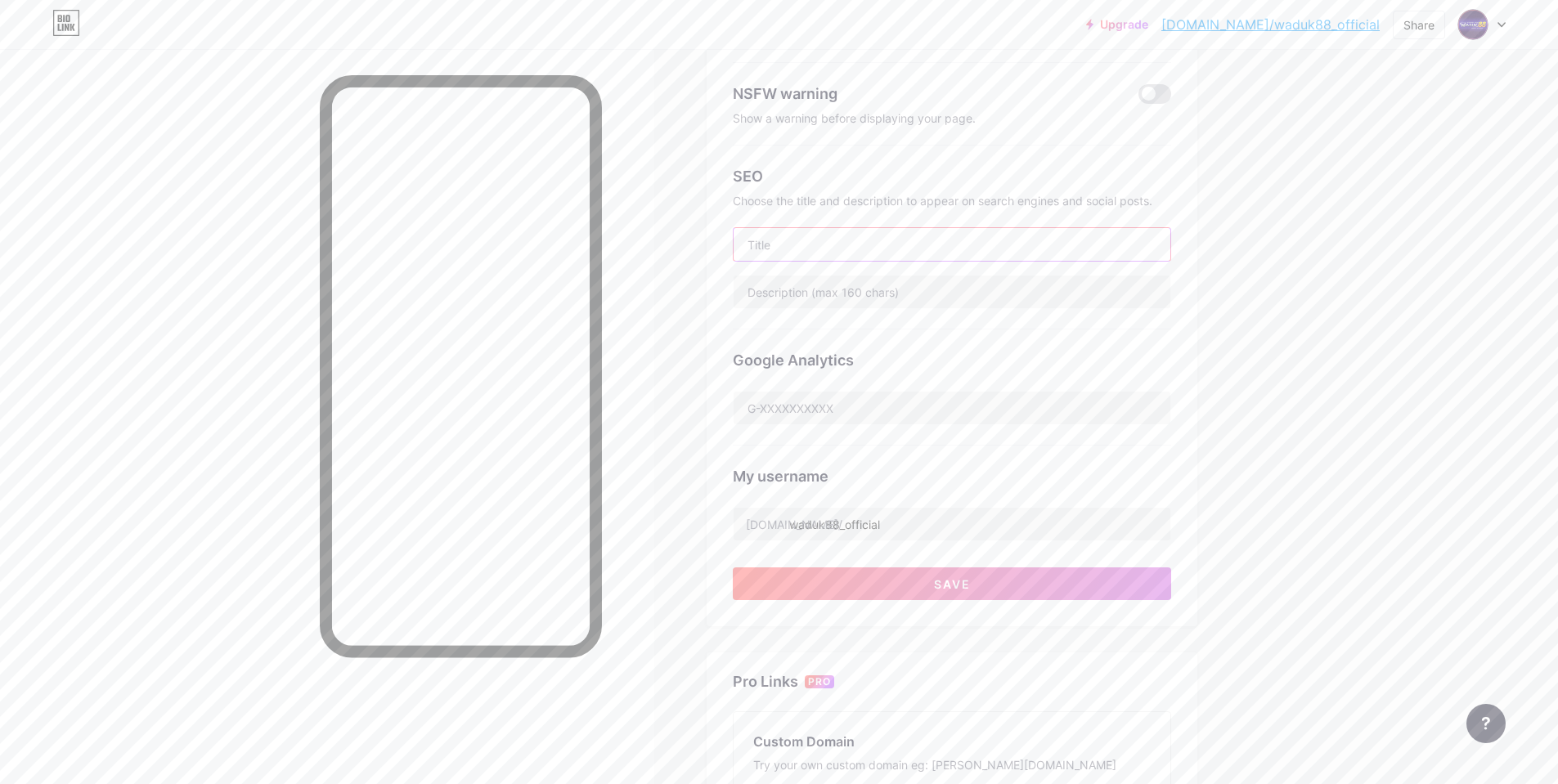
click at [909, 246] on input "text" at bounding box center [951, 244] width 437 height 33
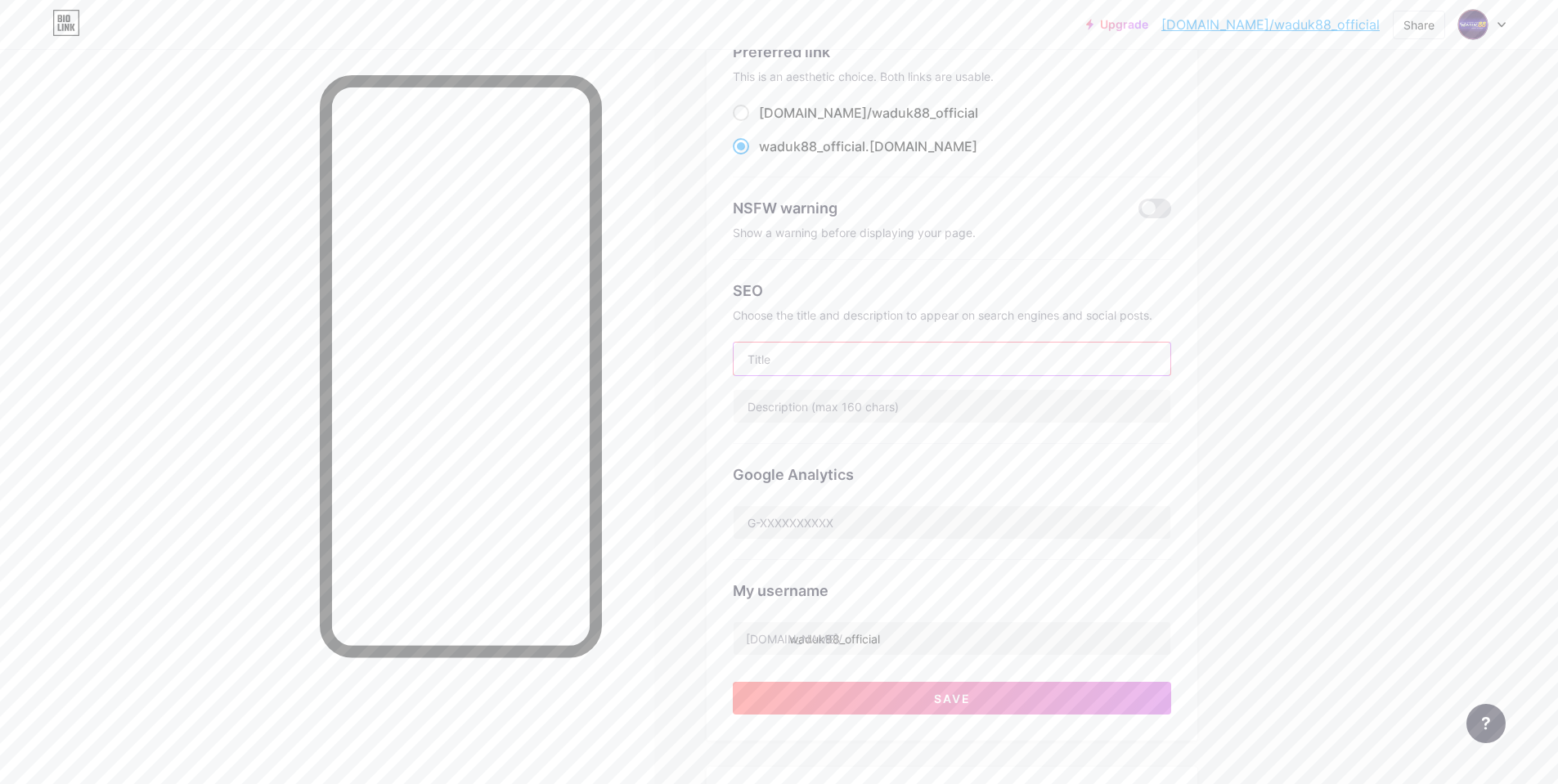
scroll to position [0, 0]
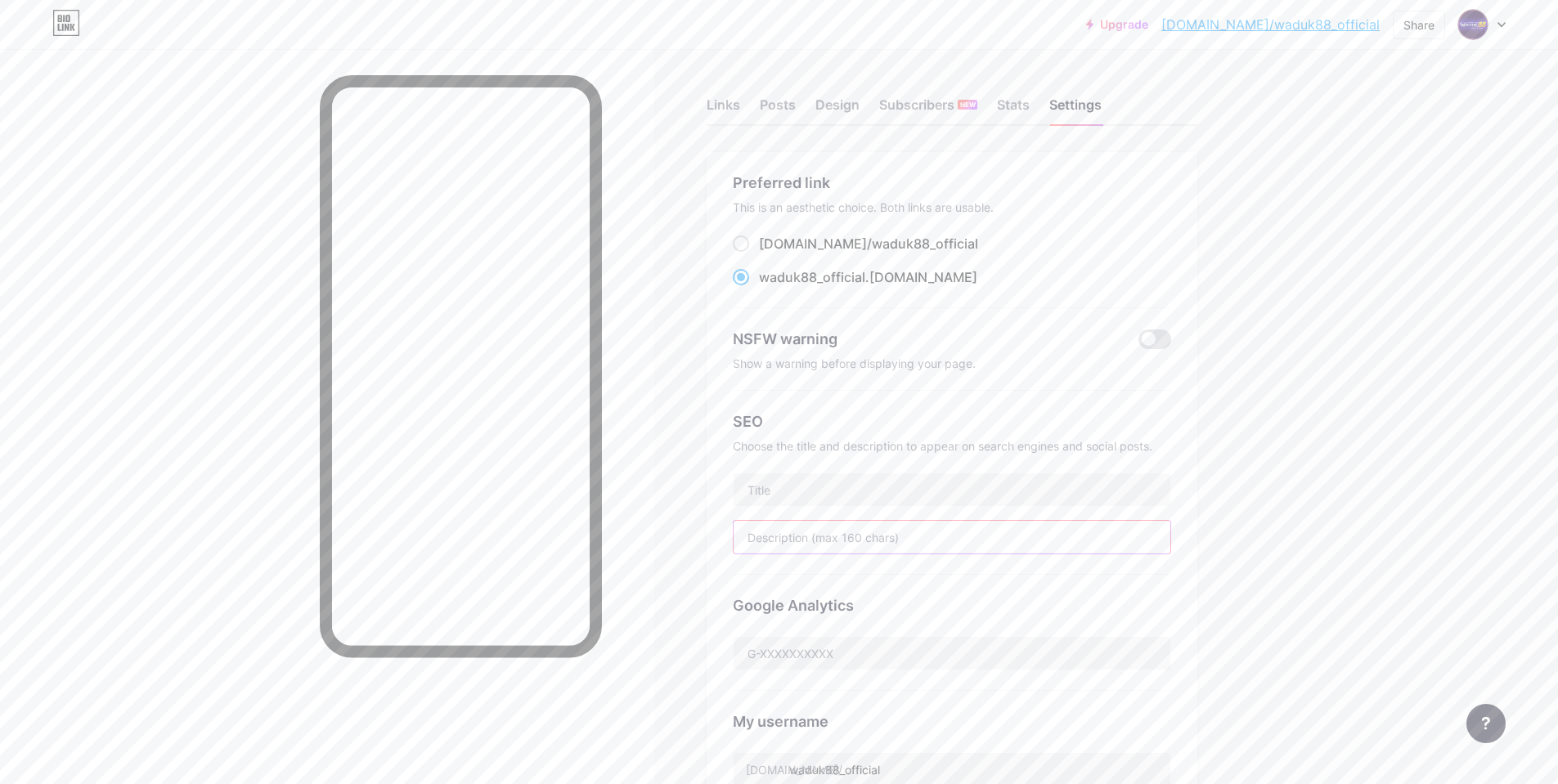
click at [854, 534] on input "text" at bounding box center [951, 537] width 437 height 33
click at [878, 493] on input "text" at bounding box center [951, 489] width 437 height 33
paste input "Rasakan Sensasi Kemenangan Yang Mengalir Terus ke Dompetmu!"
type input "WADUK88 : Rasakan Sensasi Kemenangan Yang Mengalir Terus ke Dompetmu!"
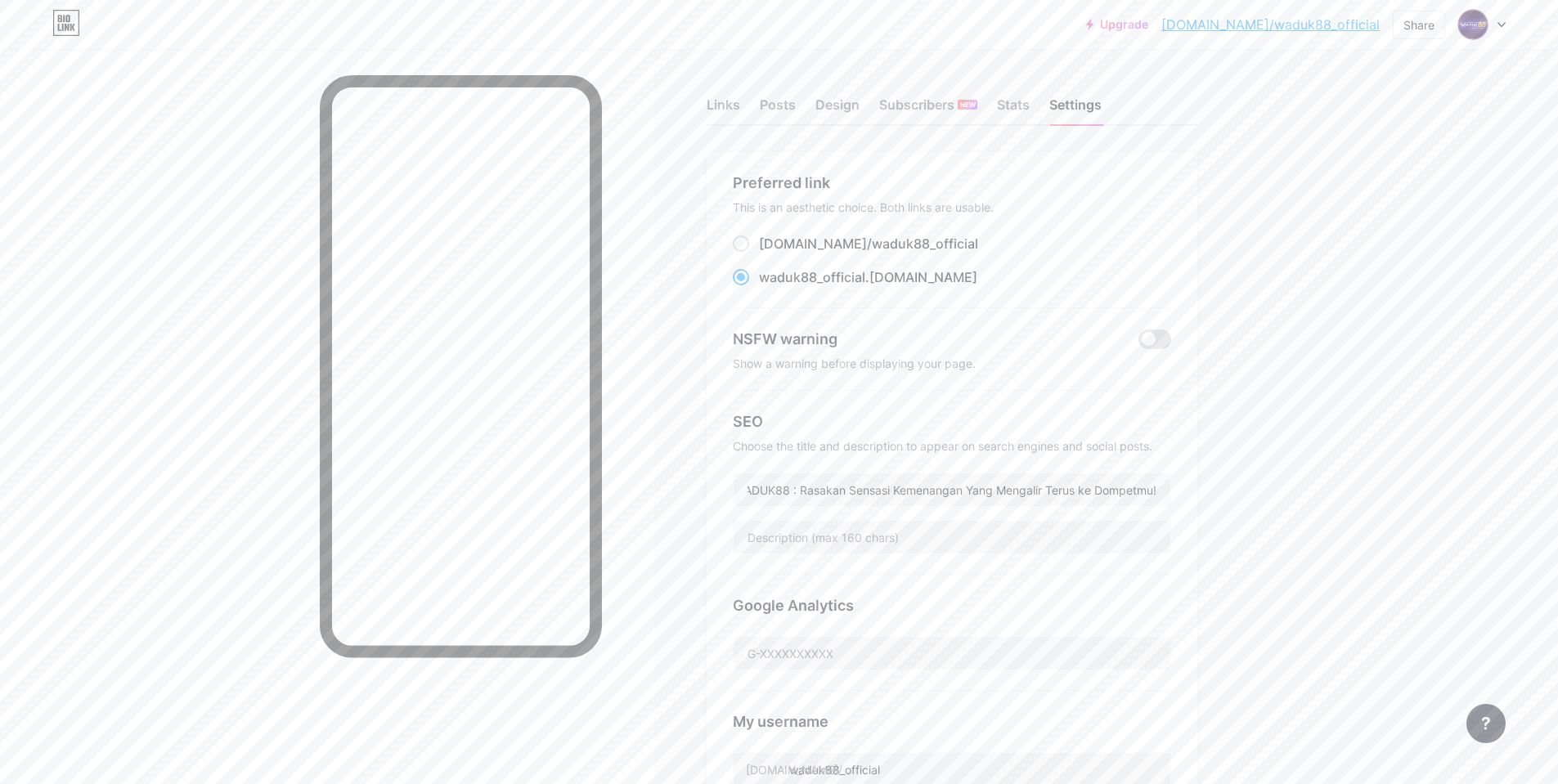
click at [1401, 534] on div "Upgrade [DOMAIN_NAME]/waduk8... [DOMAIN_NAME]/waduk88_official Share Switch acc…" at bounding box center [779, 670] width 1558 height 1339
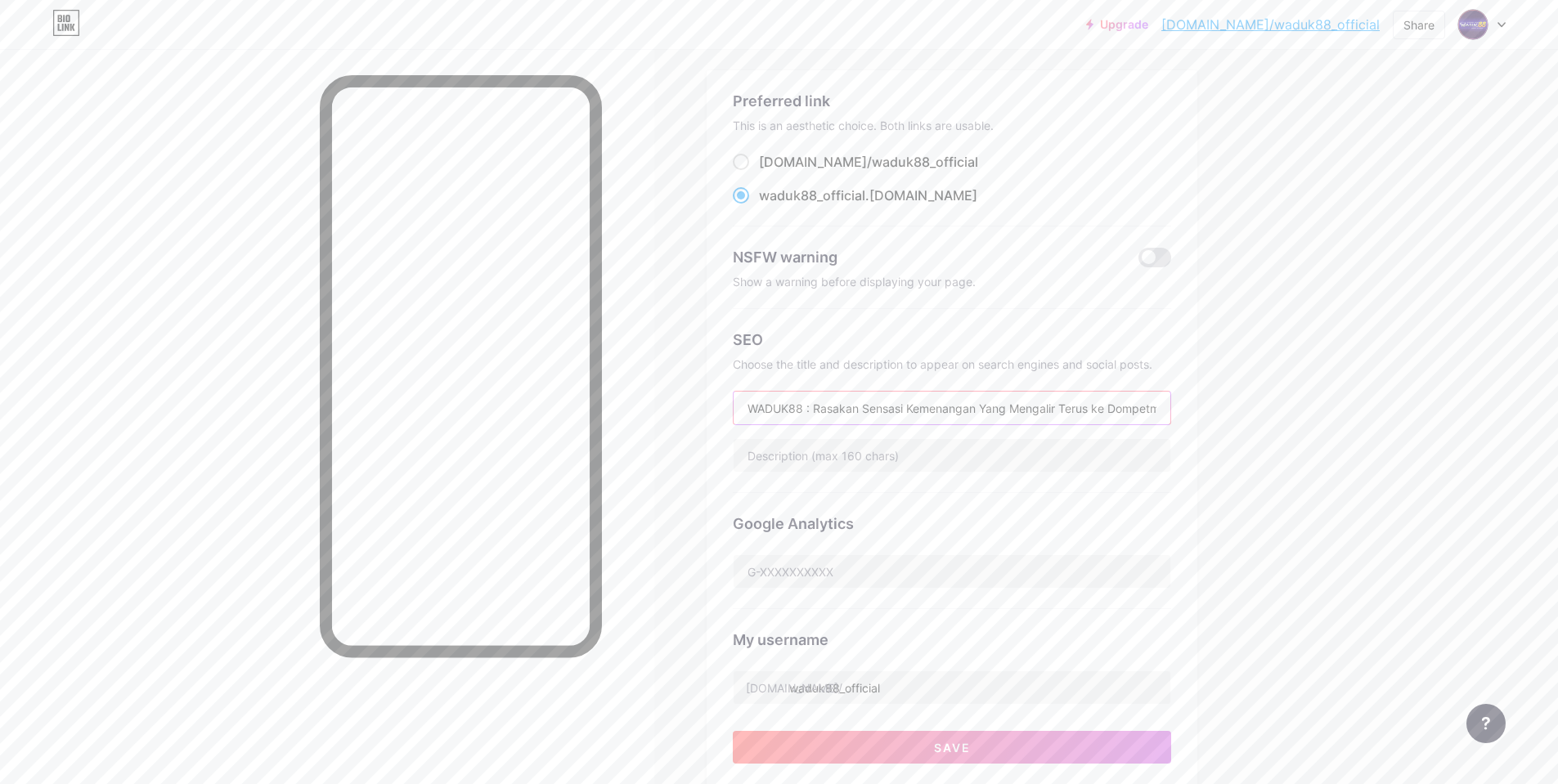
click at [1026, 410] on input "WADUK88 : Rasakan Sensasi Kemenangan Yang Mengalir Terus ke Dompetmu!" at bounding box center [951, 408] width 437 height 33
click at [874, 397] on input "text" at bounding box center [951, 408] width 437 height 33
paste input "WADUK88: Sensasi Menang Mengalir Cepat ke Dompetmu"
click at [987, 406] on input "WADUK88: Sensasi Menang Mengalir Cepat ke Dompetmu" at bounding box center [951, 408] width 437 height 33
click at [981, 404] on input "WADUK88: Sensasi Menang Mengalir Cepat ke Dompetmu" at bounding box center [951, 408] width 437 height 33
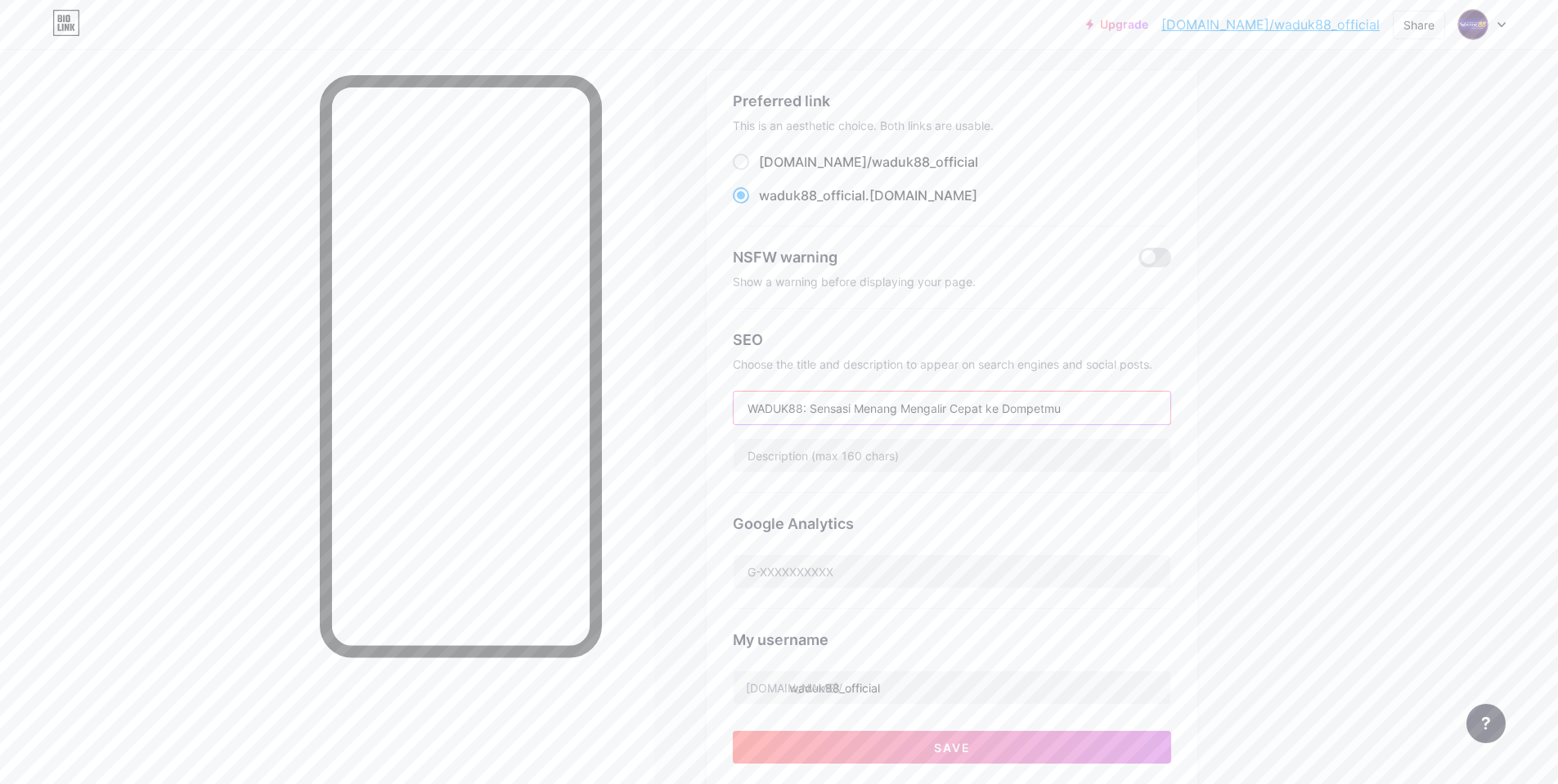
click at [981, 404] on input "WADUK88: Sensasi Menang Mengalir Cepat ke Dompetmu" at bounding box center [951, 408] width 437 height 33
type input "WADUK88: Sensasi Menang Mengalir Terus ke Dompetmu"
click at [834, 464] on input "text" at bounding box center [951, 455] width 437 height 33
paste input "WADUK88, nikmati sensasi menang tanpa henti! Jackpot besar, game seru, [PERSON_…"
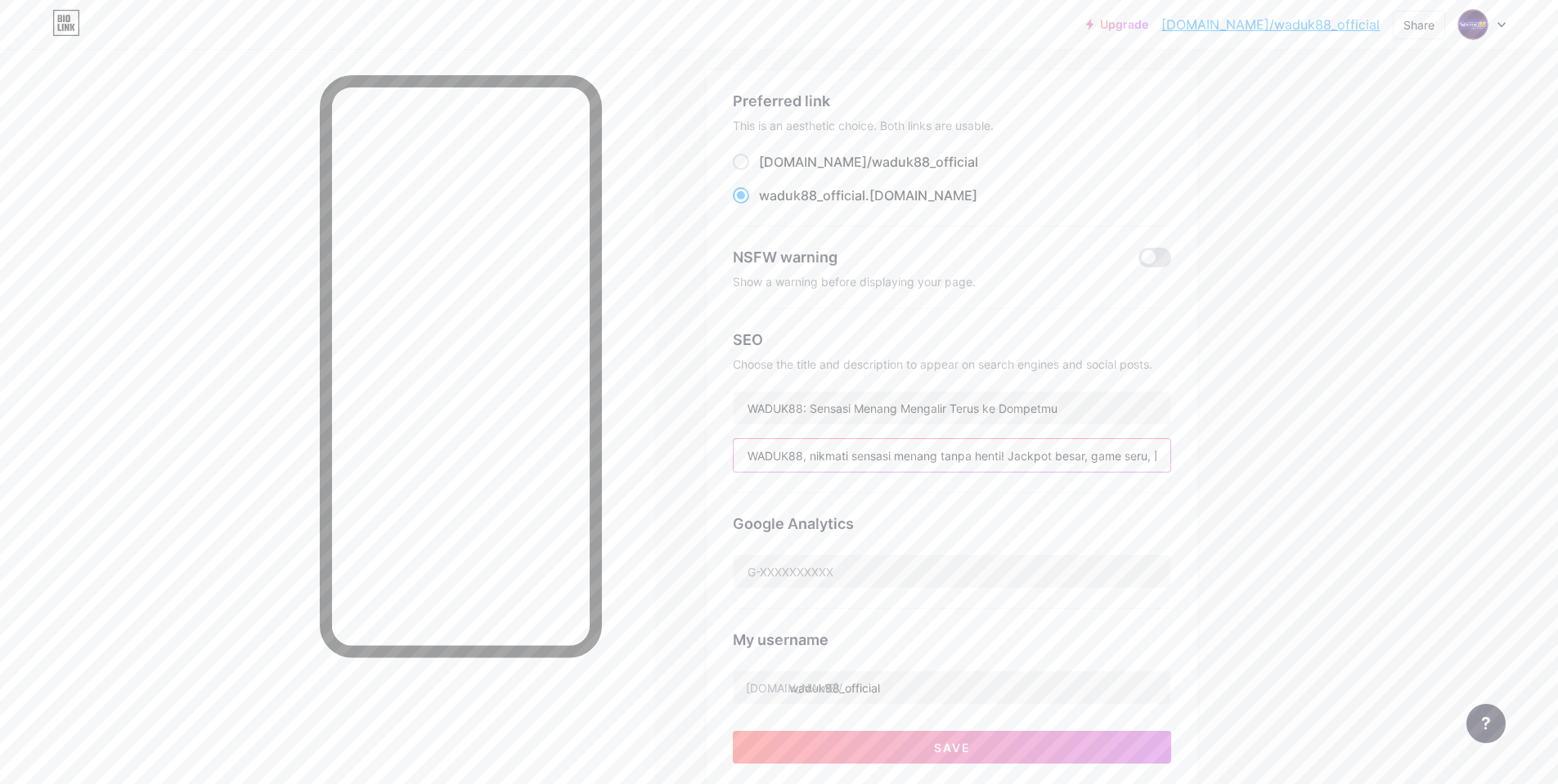
click at [815, 454] on input "WADUK88, nikmati sensasi menang tanpa henti! Jackpot besar, game seru, [PERSON_…" at bounding box center [951, 455] width 437 height 33
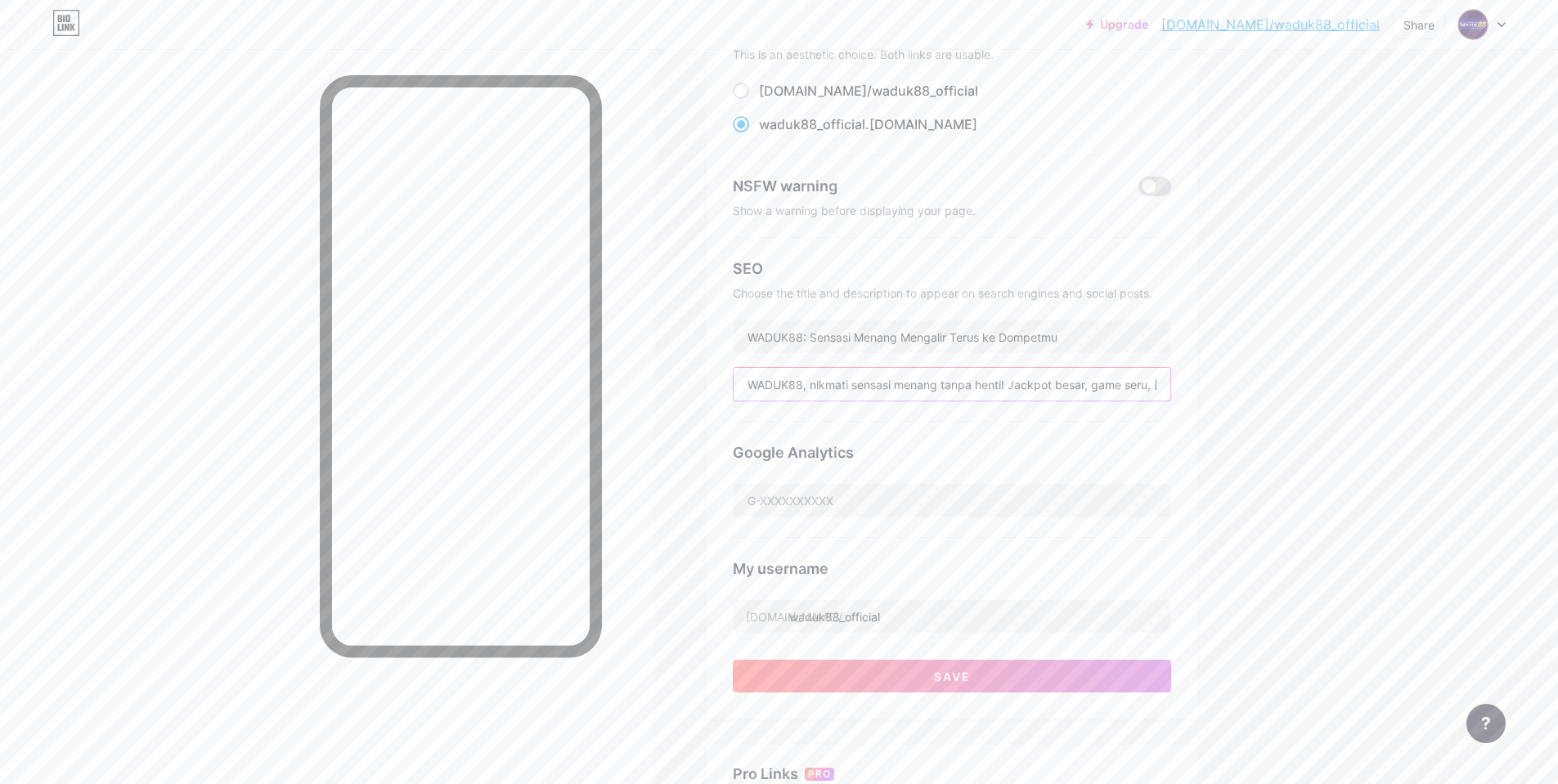
scroll to position [246, 0]
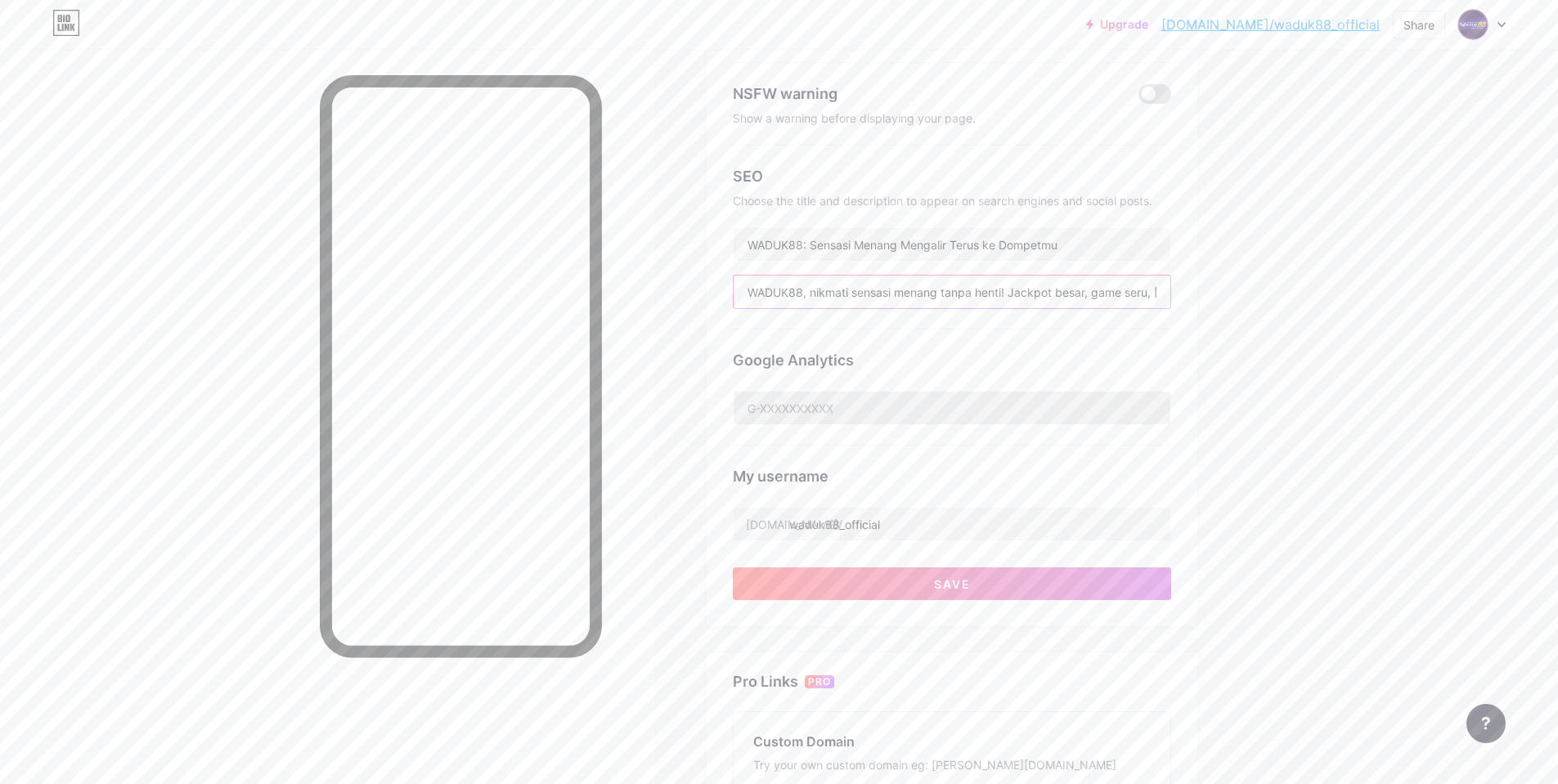
type input "WADUK88, nikmati sensasi menang tanpa henti! Jackpot besar, game seru, [PERSON_…"
click at [841, 403] on input "text" at bounding box center [951, 408] width 437 height 33
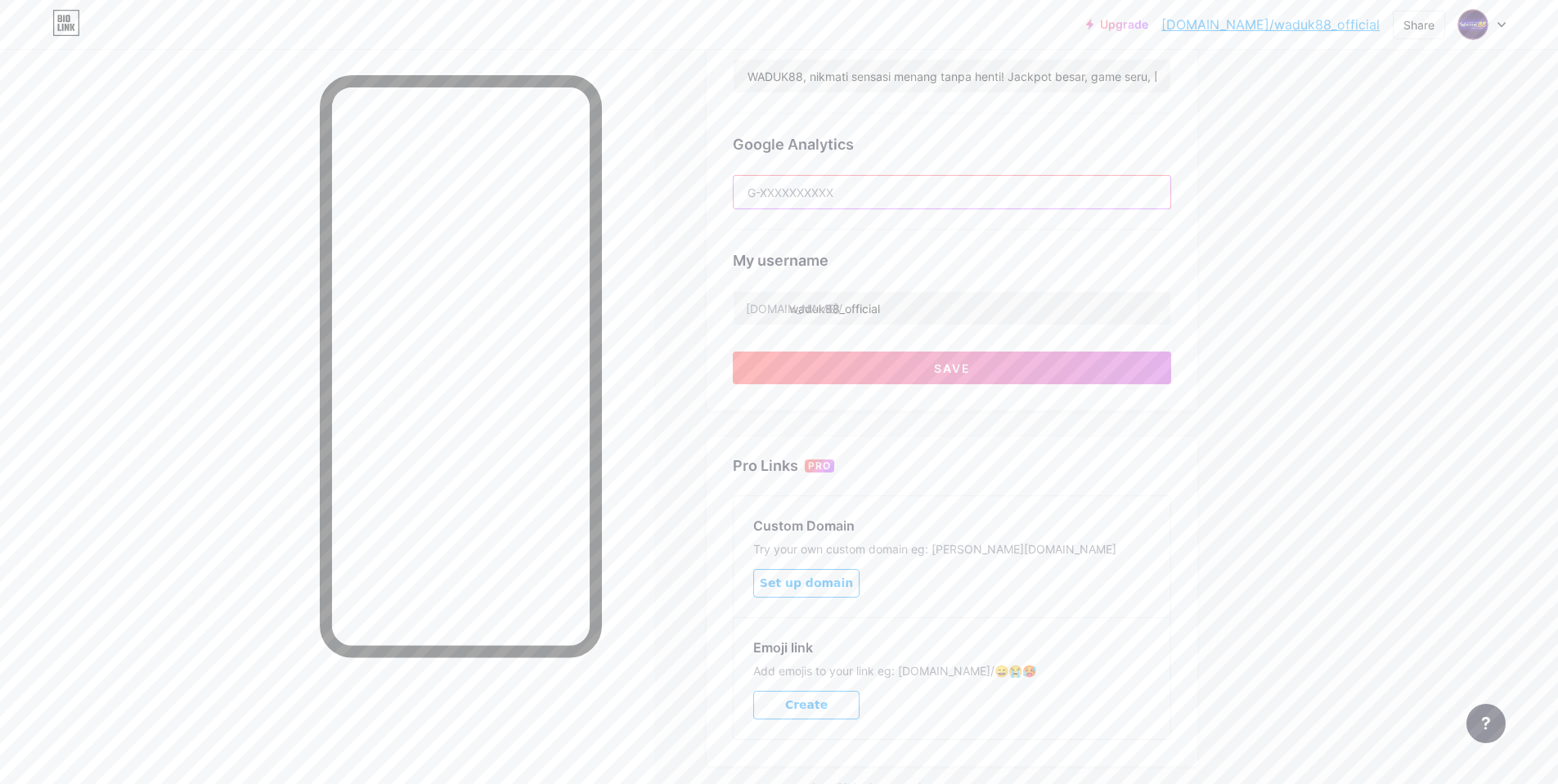
scroll to position [490, 0]
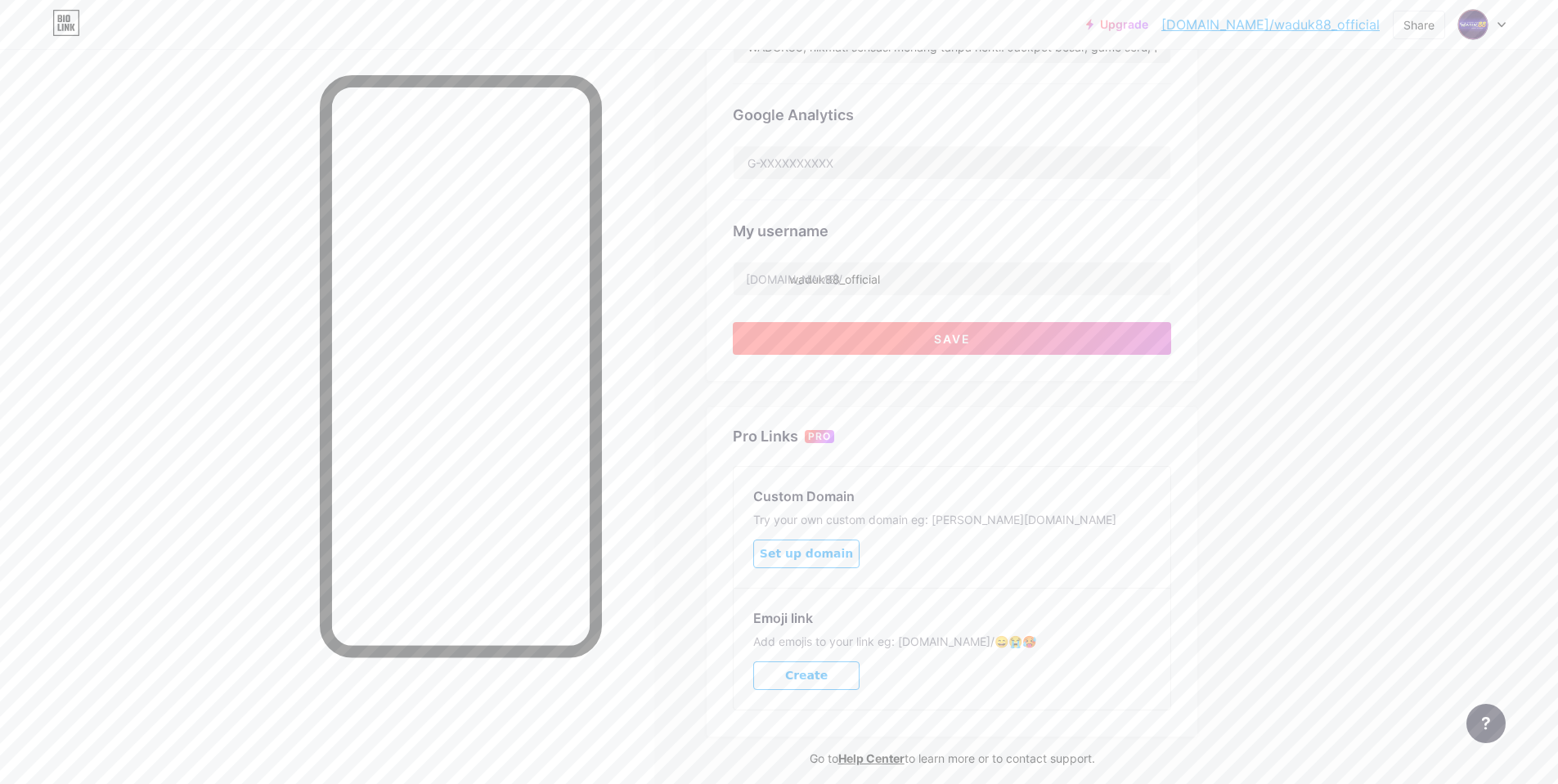
click at [926, 342] on button "Save" at bounding box center [951, 338] width 439 height 33
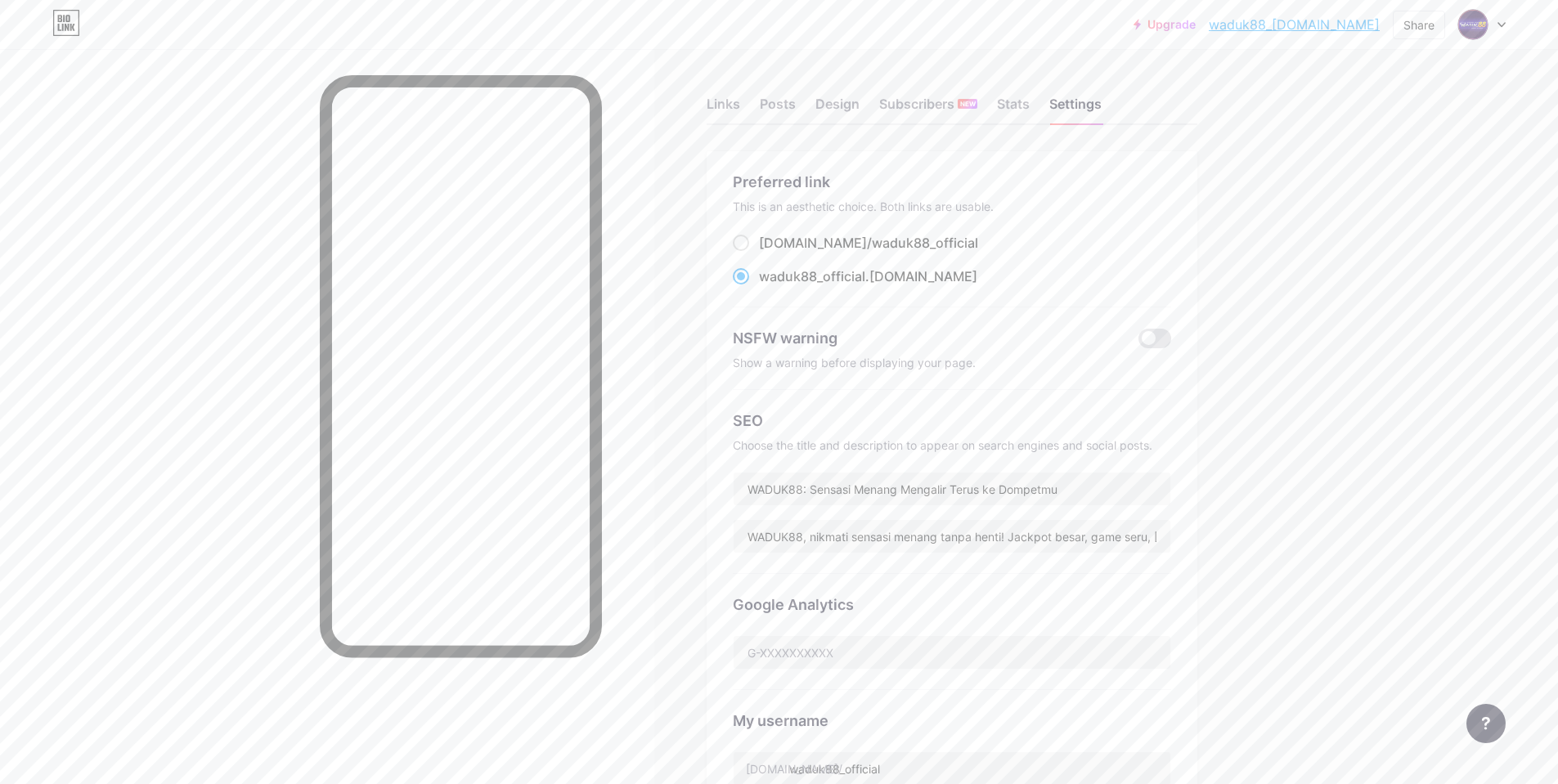
scroll to position [0, 0]
click at [796, 272] on span "waduk88_official" at bounding box center [812, 277] width 106 height 16
click at [770, 287] on input "waduk88_official .[DOMAIN_NAME]" at bounding box center [765, 292] width 11 height 11
click at [860, 281] on span "waduk88_official" at bounding box center [812, 277] width 106 height 16
click at [770, 287] on input "waduk88_official .[DOMAIN_NAME]" at bounding box center [765, 292] width 11 height 11
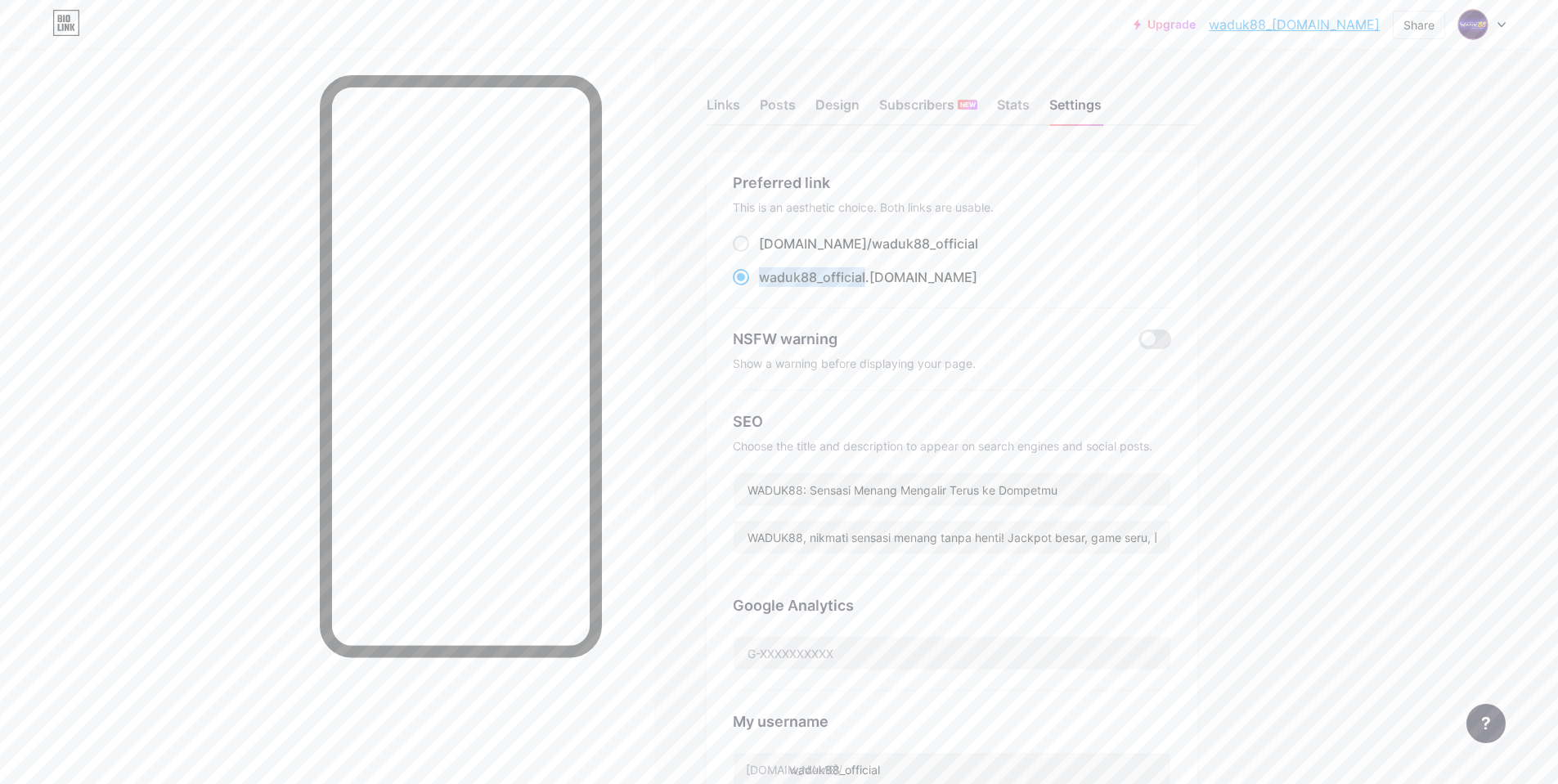
click at [860, 281] on span "waduk88_official" at bounding box center [812, 277] width 106 height 16
click at [770, 287] on input "waduk88_official .[DOMAIN_NAME]" at bounding box center [765, 292] width 11 height 11
click at [933, 278] on div "waduk88_official .[DOMAIN_NAME]" at bounding box center [951, 277] width 439 height 21
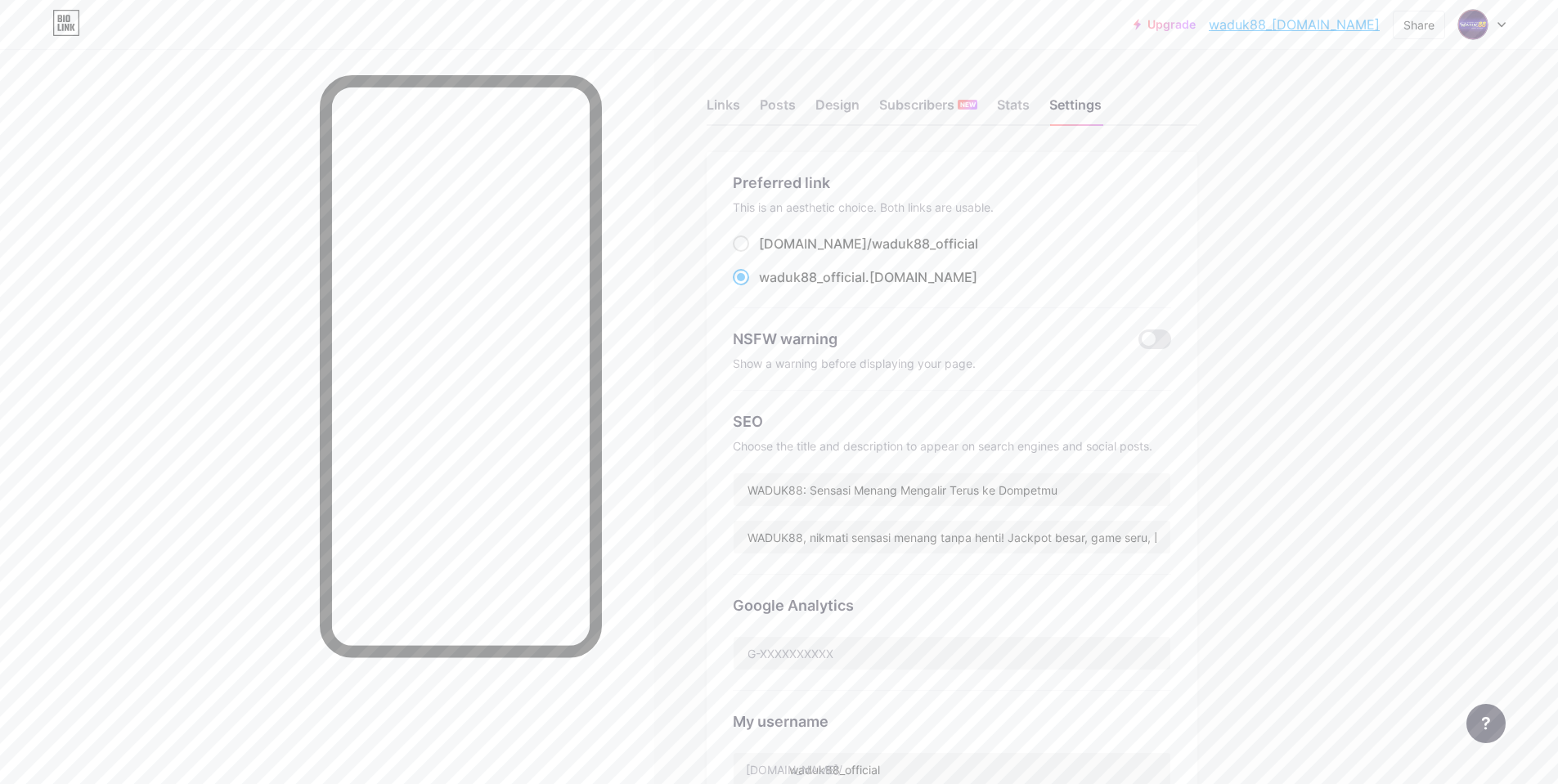
click at [854, 278] on span "waduk88_official" at bounding box center [812, 277] width 106 height 16
click at [770, 287] on input "waduk88_official .[DOMAIN_NAME]" at bounding box center [765, 292] width 11 height 11
click at [854, 278] on span "waduk88_official" at bounding box center [812, 277] width 106 height 16
click at [770, 287] on input "waduk88_official .[DOMAIN_NAME]" at bounding box center [765, 292] width 11 height 11
click at [854, 278] on span "waduk88_official" at bounding box center [812, 277] width 106 height 16
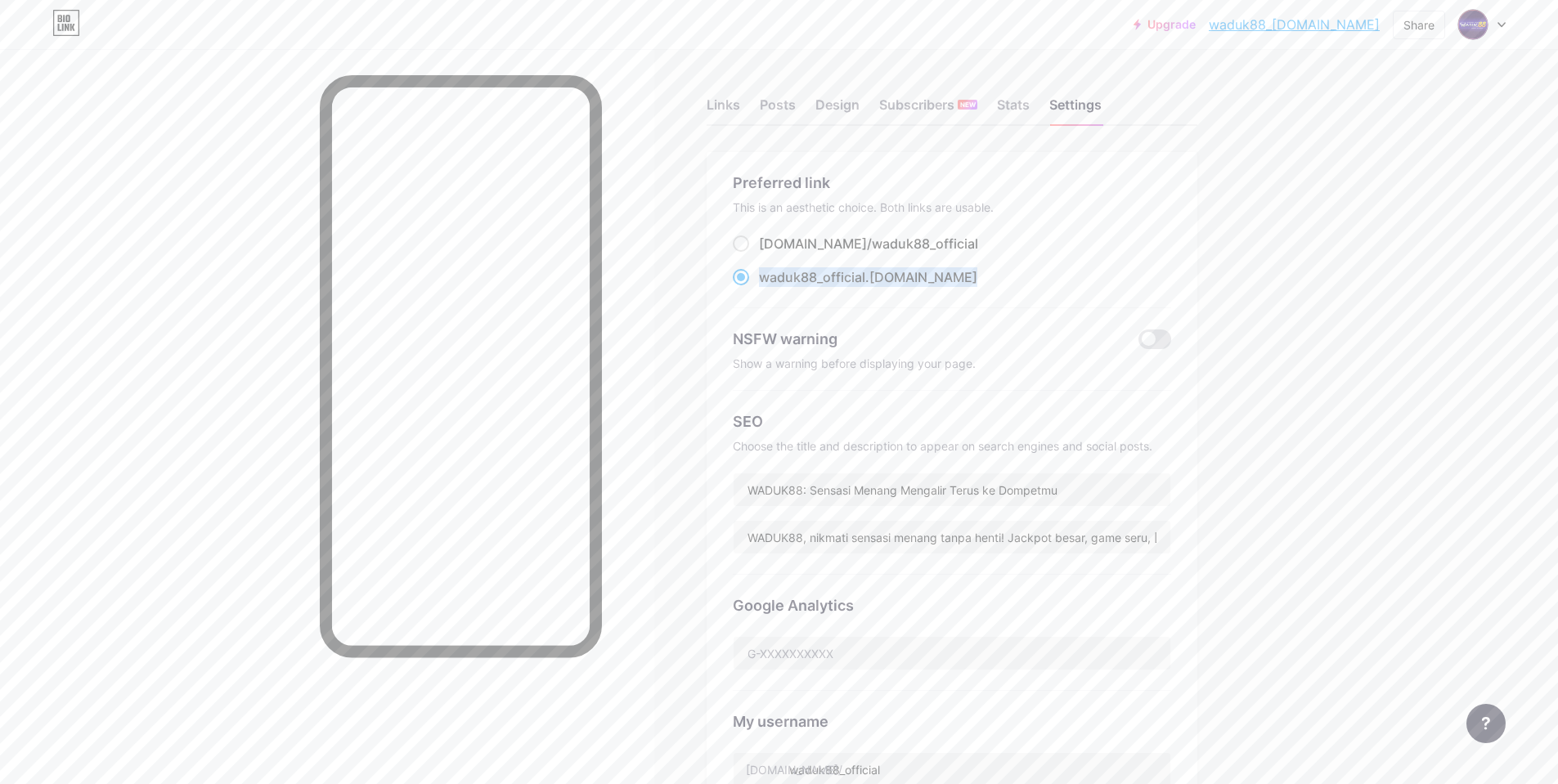
click at [770, 287] on input "waduk88_official .[DOMAIN_NAME]" at bounding box center [765, 292] width 11 height 11
copy div "waduk88_official .[DOMAIN_NAME]"
click at [882, 253] on div "[DOMAIN_NAME]/ waduk88_official" at bounding box center [868, 244] width 219 height 20
click at [770, 254] on input "[DOMAIN_NAME]/ waduk88_official" at bounding box center [765, 259] width 11 height 11
radio input "true"
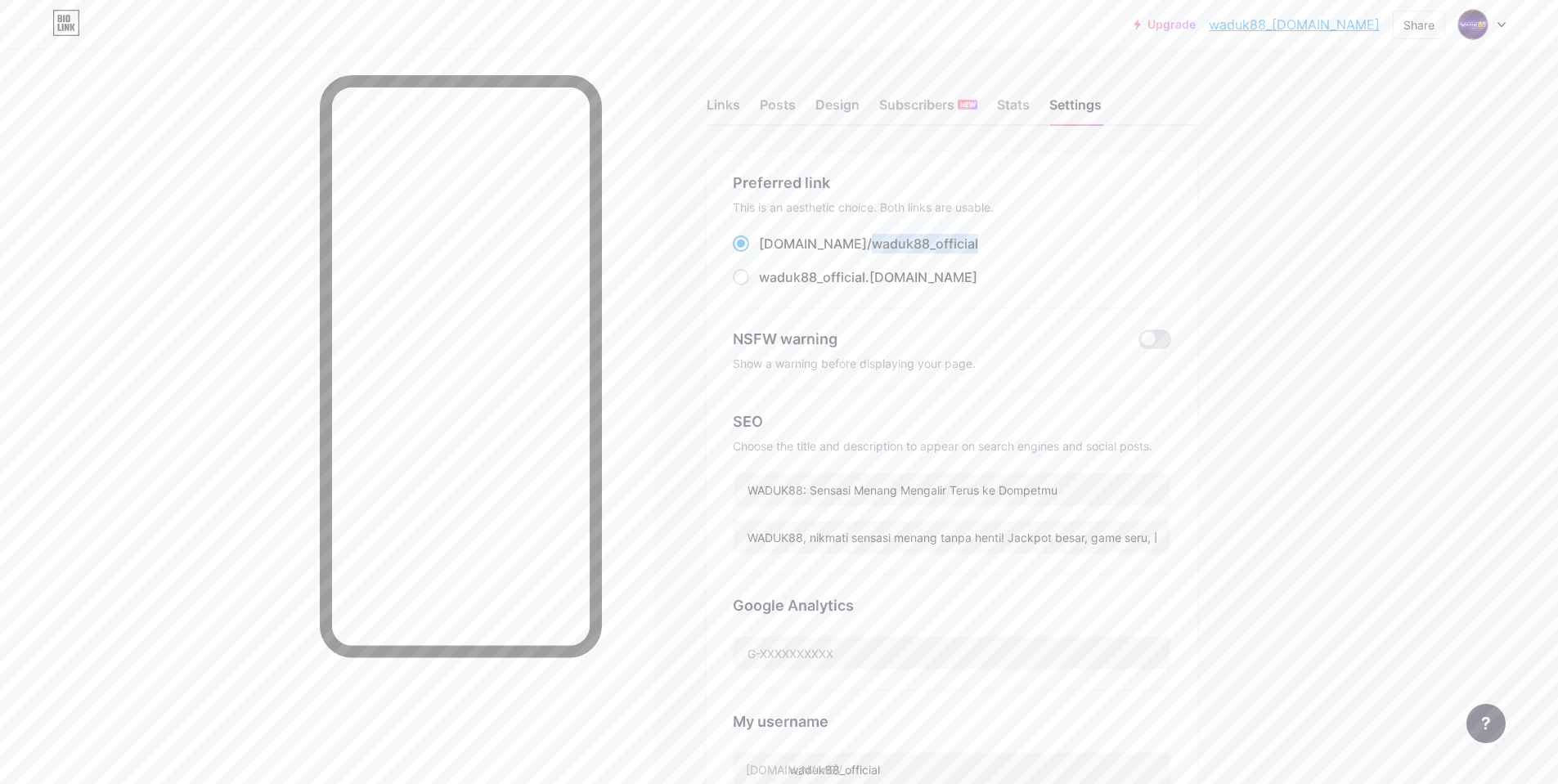
click at [882, 253] on div "[DOMAIN_NAME]/ waduk88_official" at bounding box center [868, 244] width 219 height 20
click at [770, 254] on input "[DOMAIN_NAME]/ waduk88_official" at bounding box center [765, 259] width 11 height 11
click at [882, 253] on div "[DOMAIN_NAME]/ waduk88_official" at bounding box center [868, 244] width 219 height 20
click at [770, 254] on input "[DOMAIN_NAME]/ waduk88_official" at bounding box center [765, 259] width 11 height 11
copy div "[DOMAIN_NAME]/ waduk88_official"
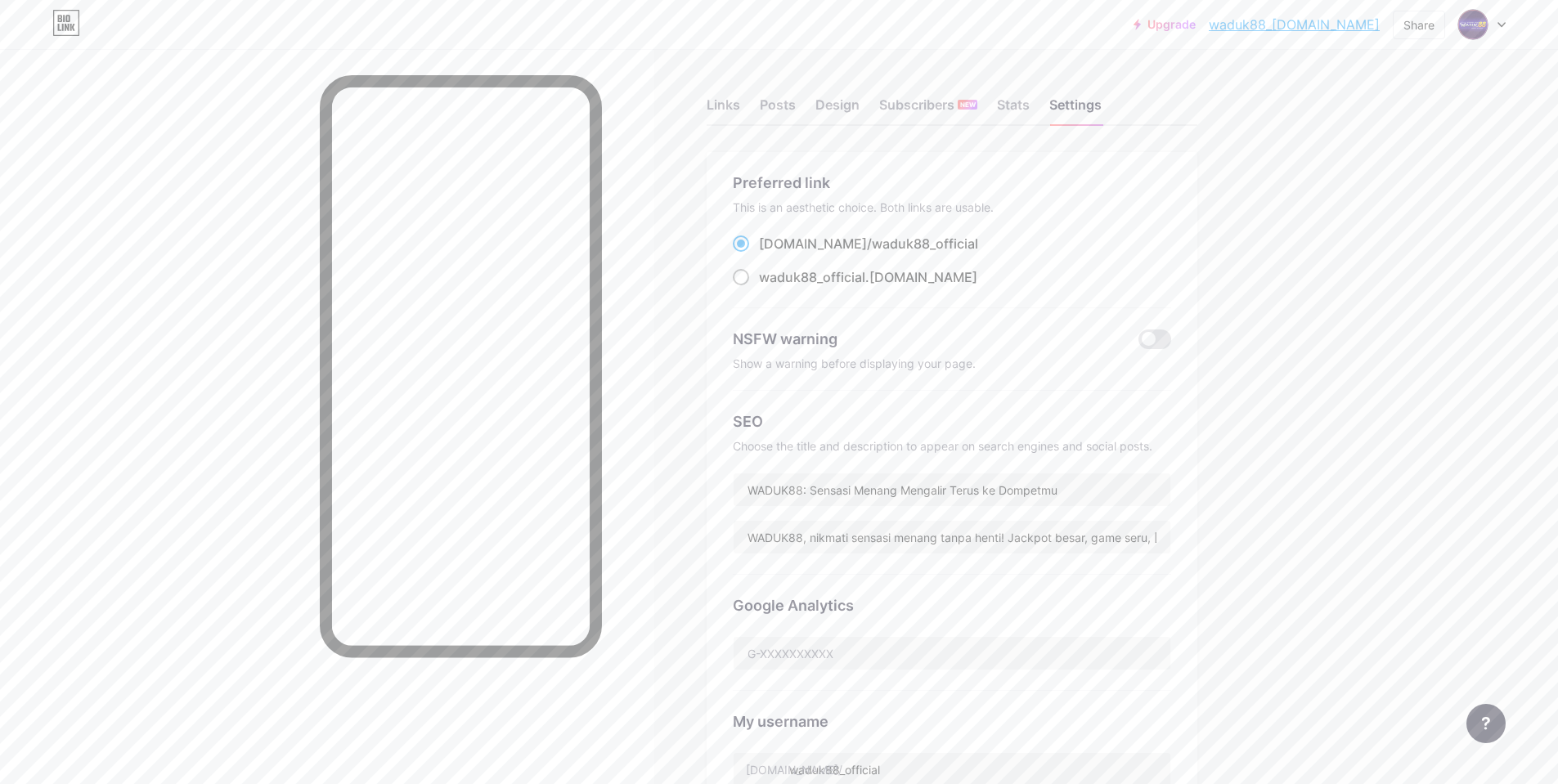
click at [824, 276] on span "waduk88_official" at bounding box center [812, 277] width 106 height 16
click at [770, 287] on input "waduk88_official .[DOMAIN_NAME]" at bounding box center [765, 292] width 11 height 11
radio input "true"
click at [1266, 262] on div "Links Posts Design Subscribers NEW Stats Settings Preferred link This is an aes…" at bounding box center [632, 694] width 1266 height 1290
click at [1466, 24] on img at bounding box center [1472, 24] width 26 height 26
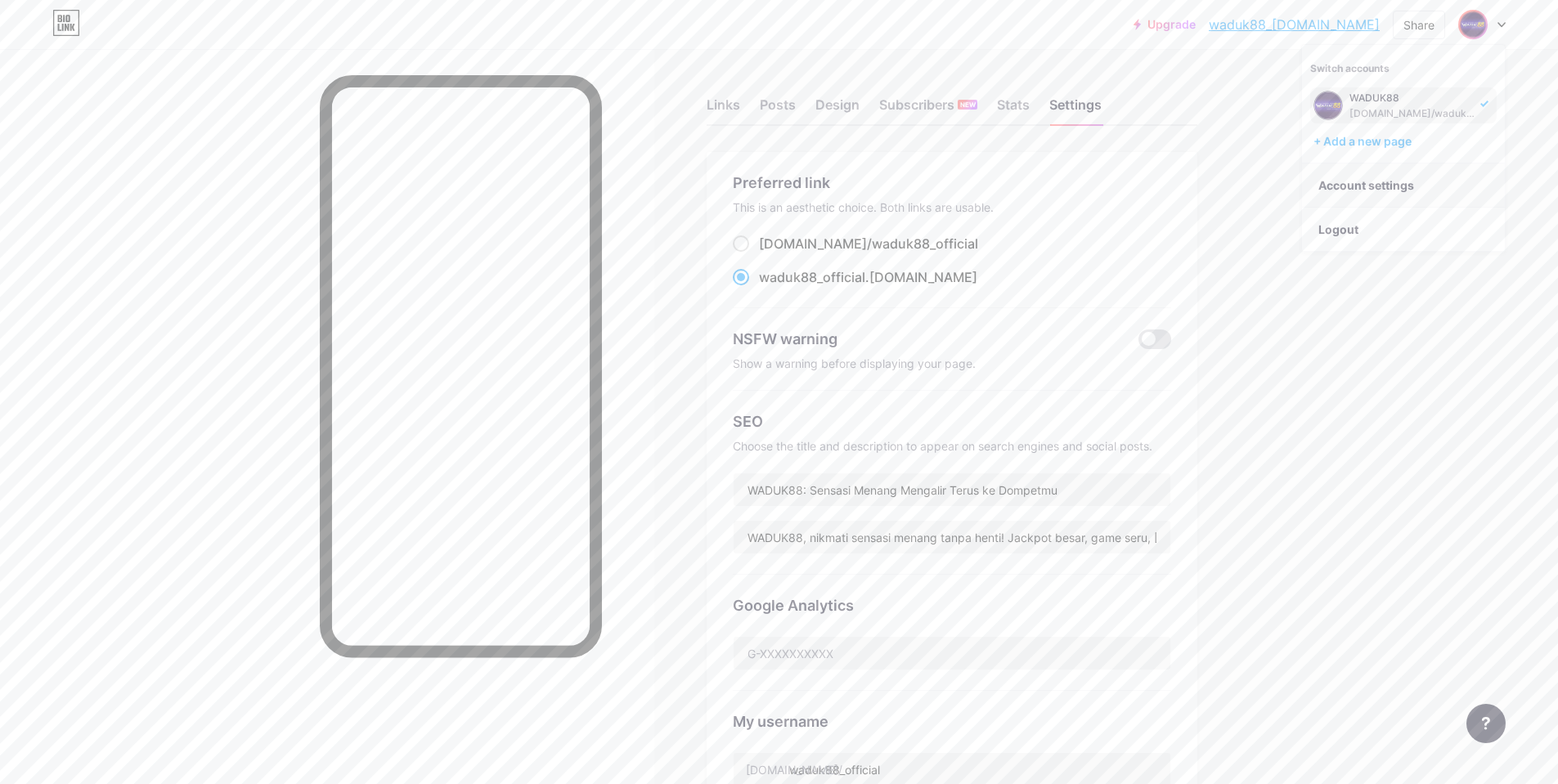
click at [1404, 190] on link "Account settings" at bounding box center [1403, 185] width 203 height 44
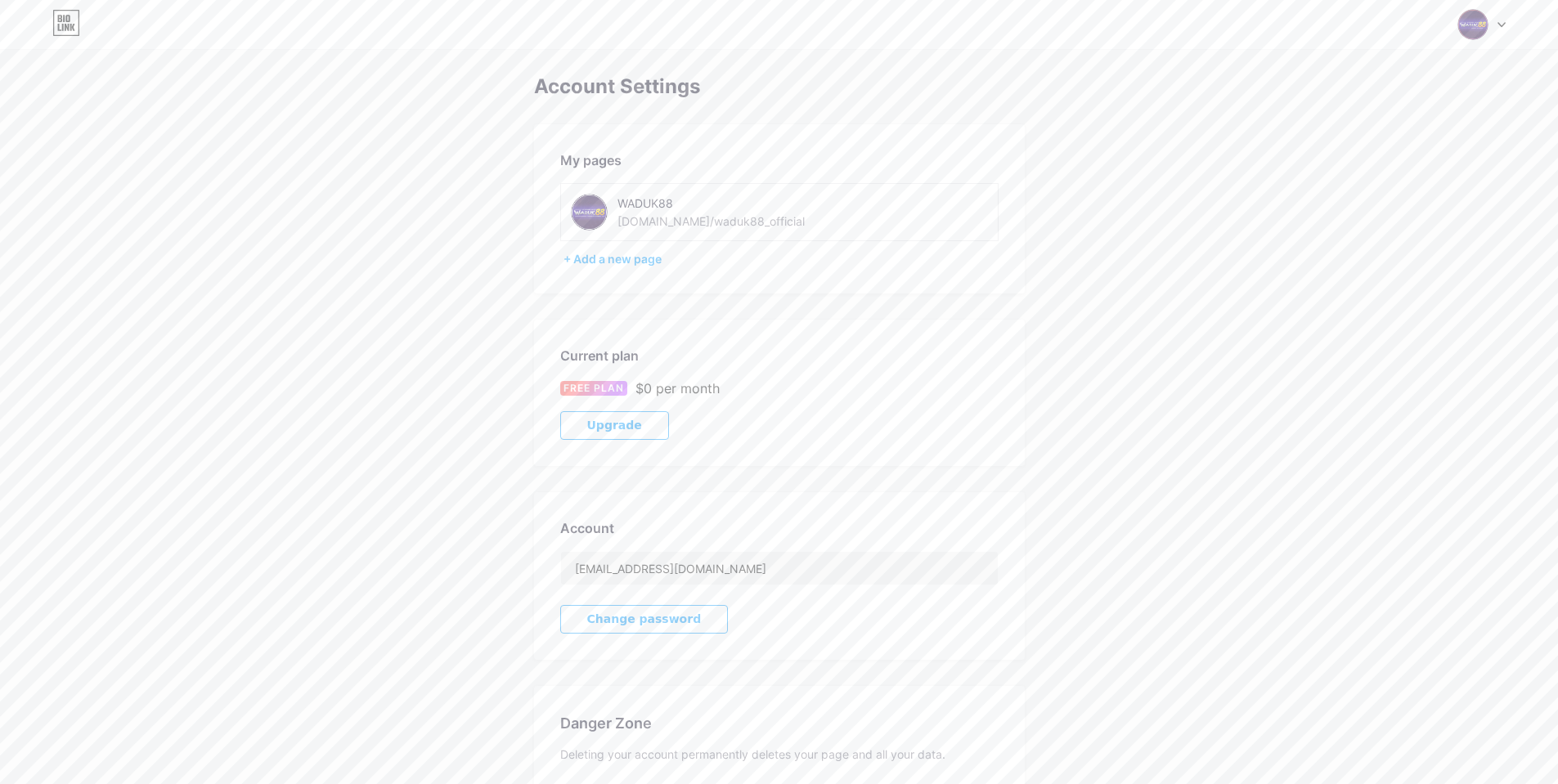
click at [1472, 23] on img at bounding box center [1473, 24] width 31 height 31
click at [69, 14] on icon at bounding box center [66, 22] width 28 height 26
